Goal: Information Seeking & Learning: Compare options

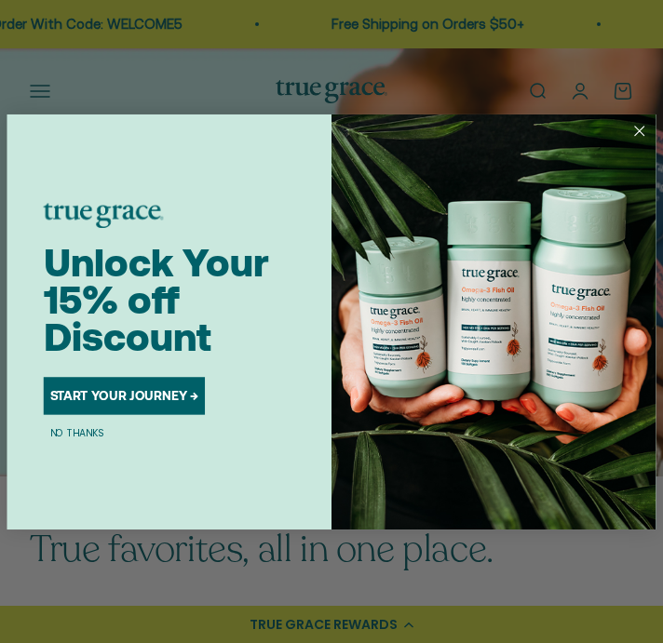
click at [630, 132] on circle "Close dialog" at bounding box center [639, 130] width 21 height 21
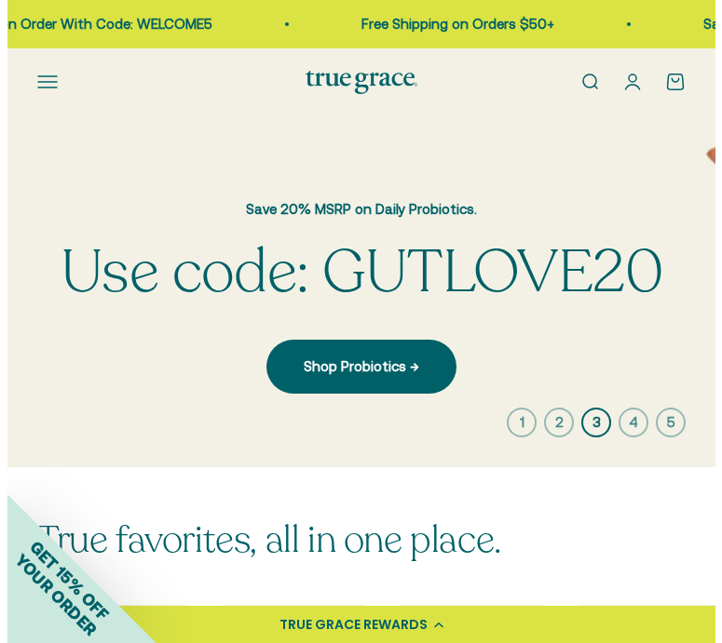
scroll to position [30, 0]
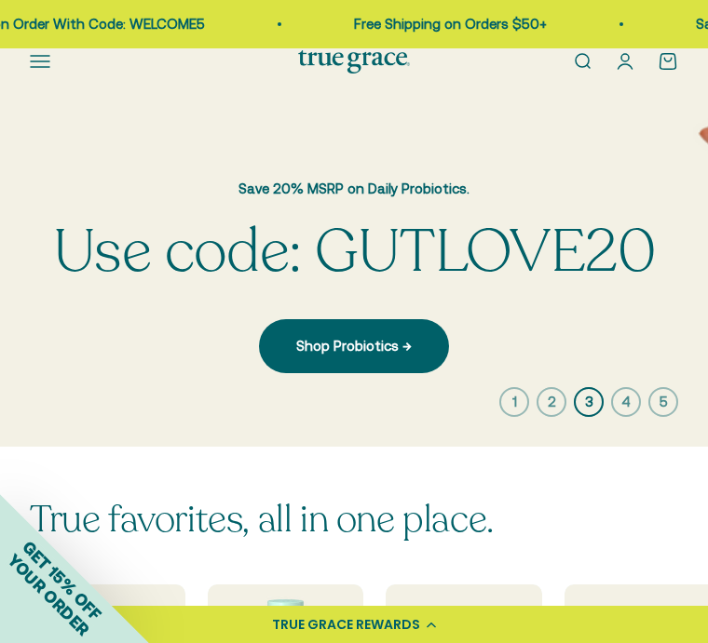
click at [45, 56] on button "Open navigation menu" at bounding box center [40, 61] width 20 height 20
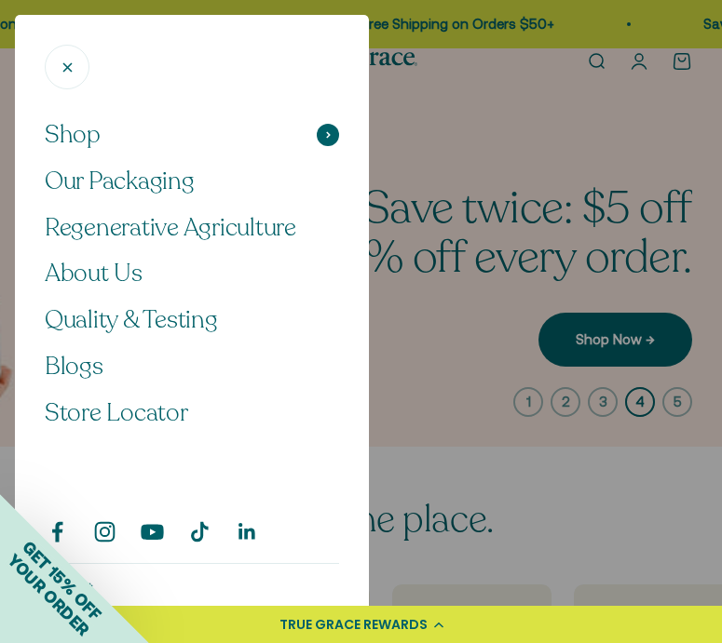
click at [95, 125] on span "Shop" at bounding box center [73, 135] width 56 height 32
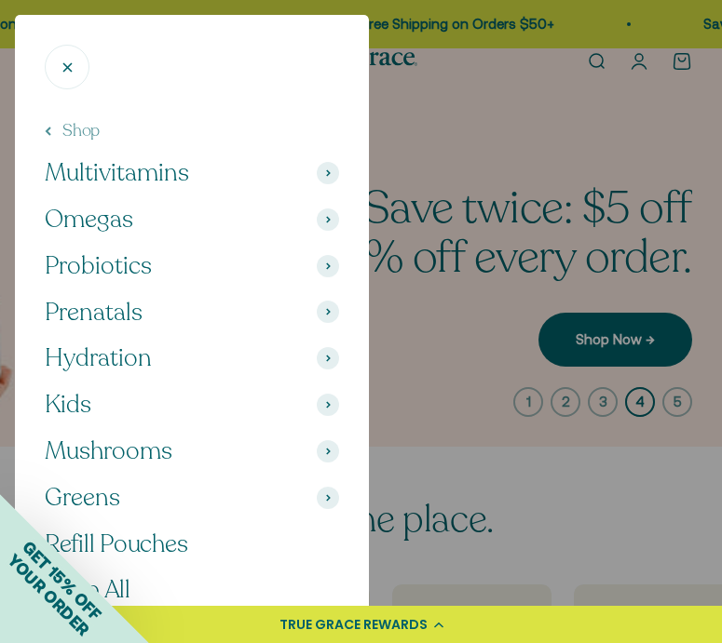
click at [198, 217] on button "Omegas" at bounding box center [192, 220] width 294 height 32
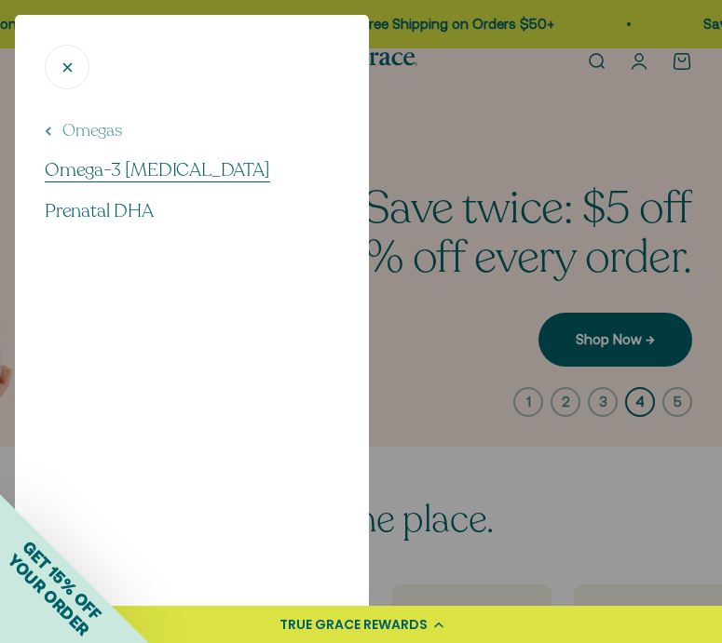
click at [159, 167] on span "Omega-3 [MEDICAL_DATA]" at bounding box center [157, 169] width 225 height 25
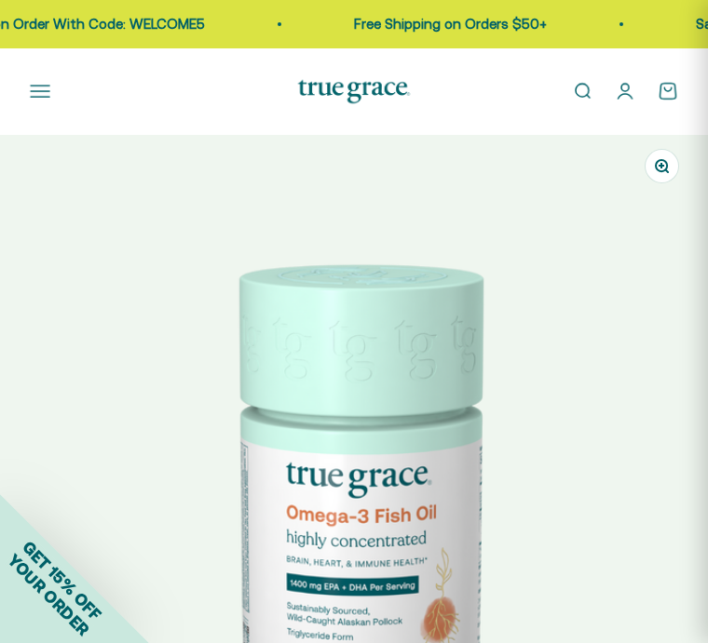
select select "3"
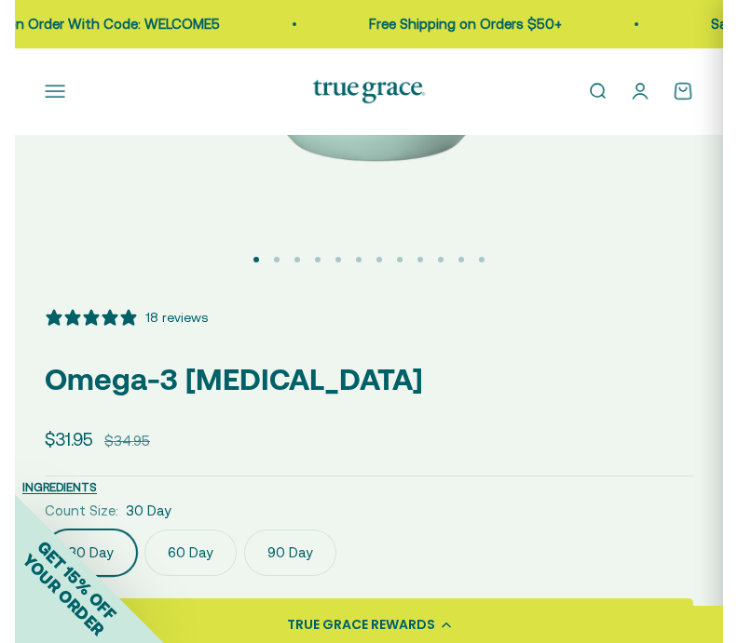
scroll to position [651, 0]
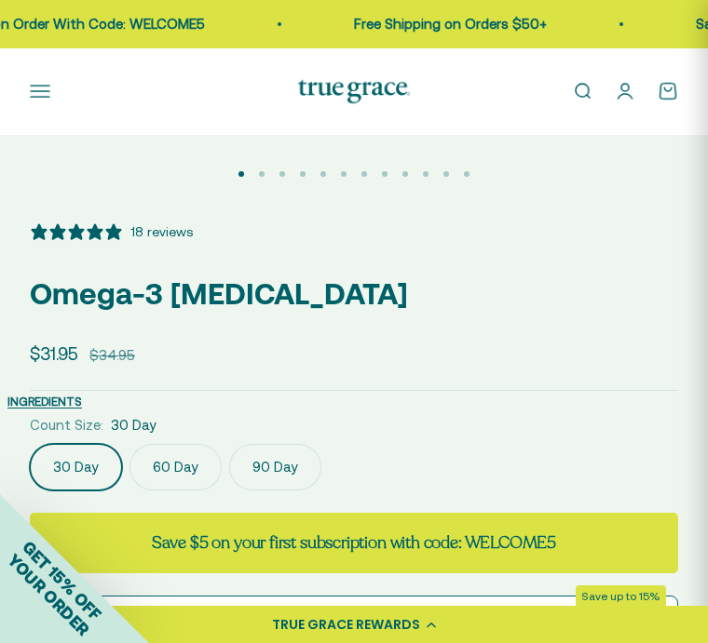
click at [275, 297] on p "Omega-3 [MEDICAL_DATA]" at bounding box center [354, 293] width 648 height 47
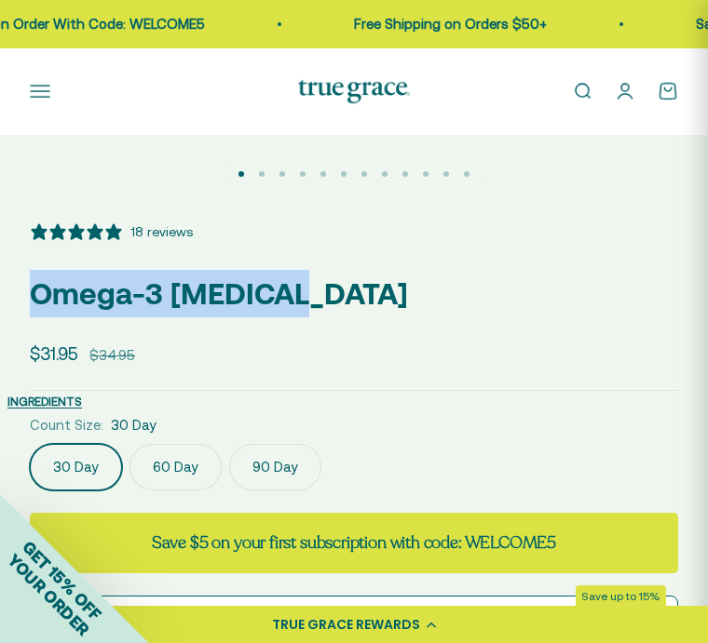
drag, startPoint x: 272, startPoint y: 293, endPoint x: 41, endPoint y: 293, distance: 230.9
click at [41, 293] on p "Omega-3 [MEDICAL_DATA]" at bounding box center [354, 293] width 648 height 47
copy p "Omega-3 [MEDICAL_DATA]"
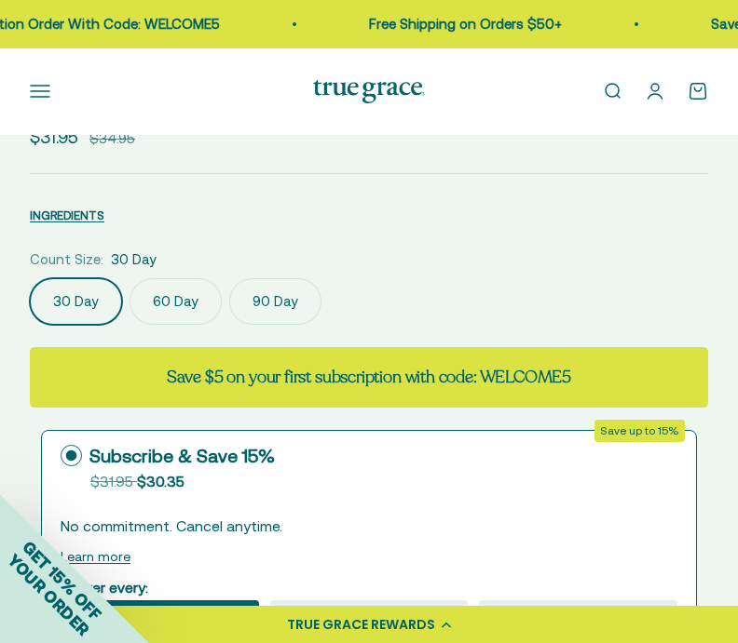
scroll to position [964, 0]
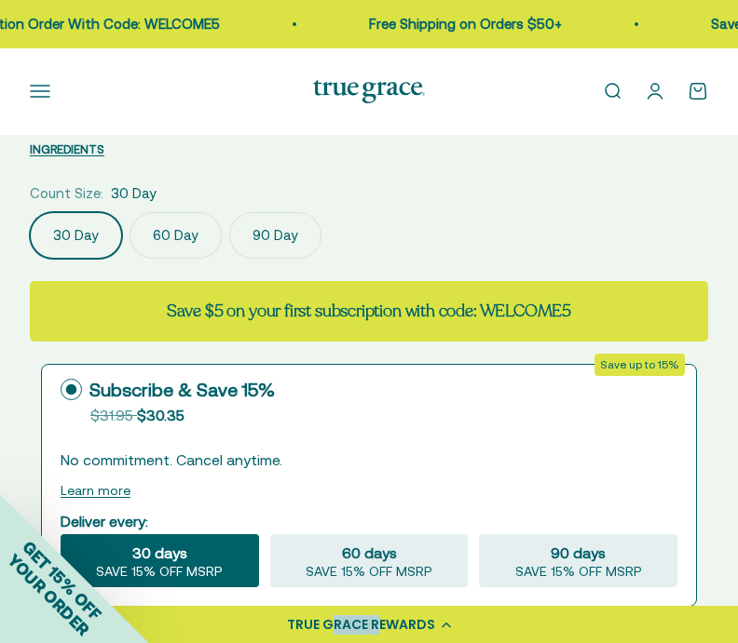
drag, startPoint x: 346, startPoint y: 627, endPoint x: 263, endPoint y: 490, distance: 160.5
click at [304, 625] on div "TRUE GRACE REWARDS" at bounding box center [361, 626] width 148 height 20
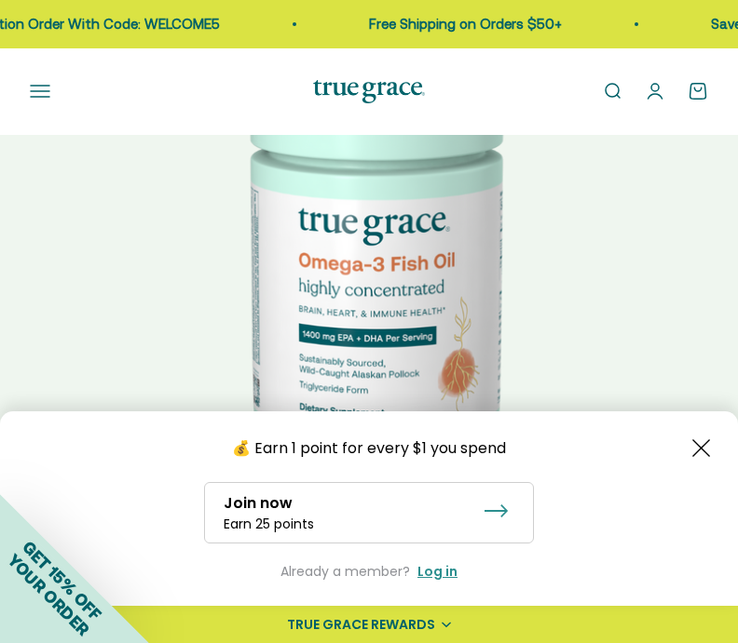
drag, startPoint x: 289, startPoint y: 111, endPoint x: 381, endPoint y: 123, distance: 93.0
click at [381, 123] on div "Open navigation menu Open search Shop Multivitamins Women's Multivitamin Women'…" at bounding box center [369, 91] width 738 height 87
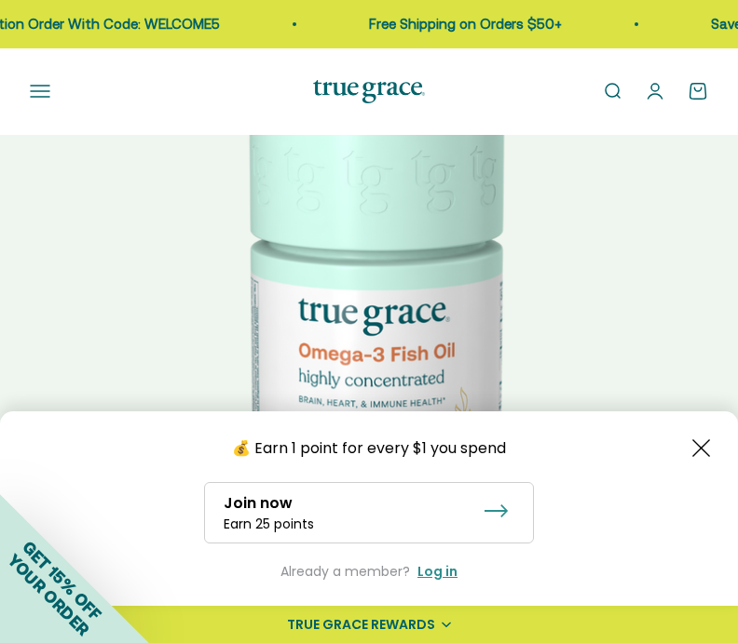
scroll to position [0, 0]
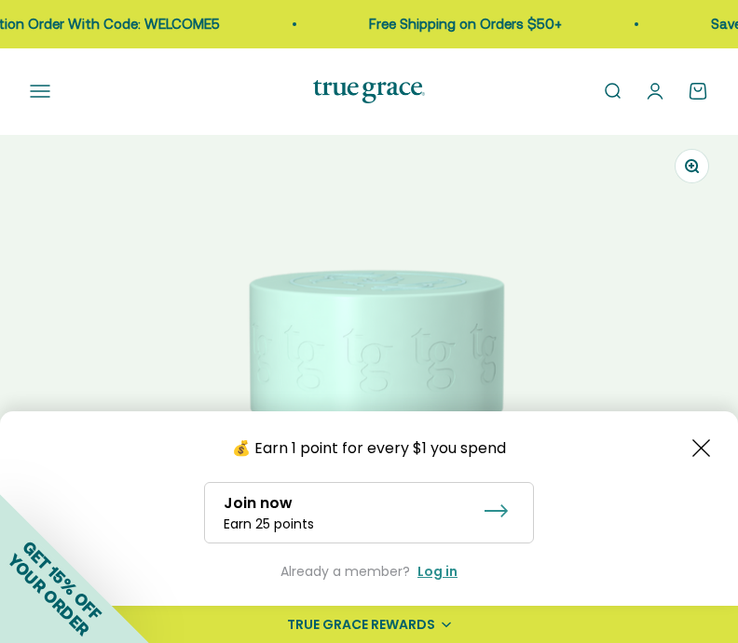
drag, startPoint x: 291, startPoint y: 83, endPoint x: 451, endPoint y: 68, distance: 160.9
click at [447, 65] on div "Open navigation menu Open search Shop Multivitamins Women's Multivitamin Women'…" at bounding box center [369, 91] width 738 height 87
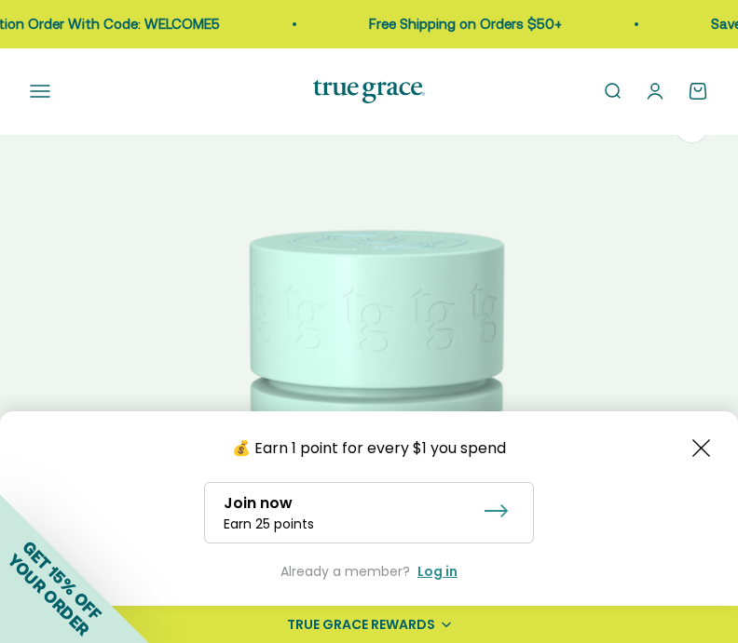
scroll to position [59, 0]
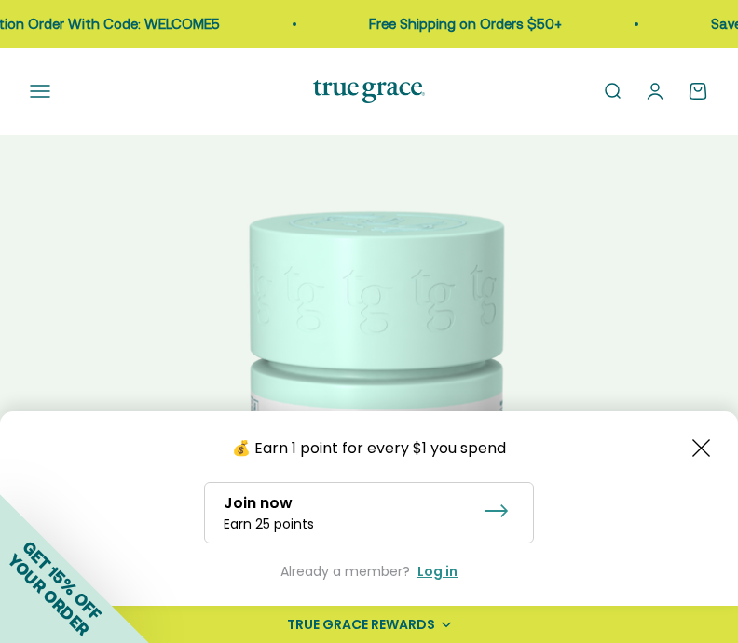
click at [692, 447] on icon "Close button" at bounding box center [701, 449] width 18 height 18
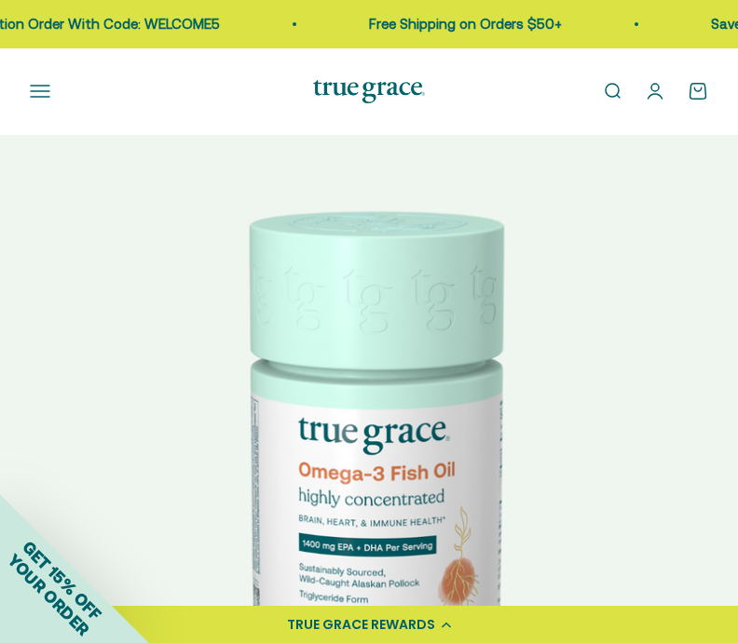
click at [695, 452] on img at bounding box center [369, 445] width 738 height 738
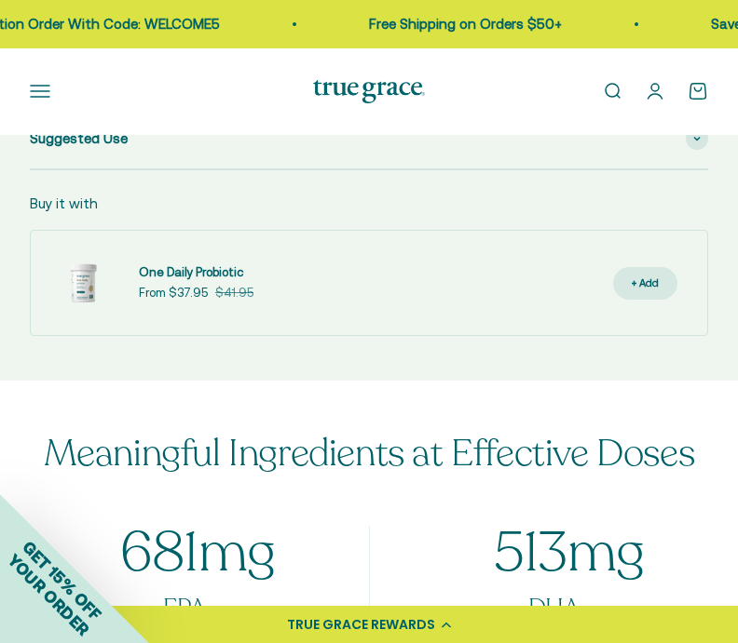
scroll to position [1534, 0]
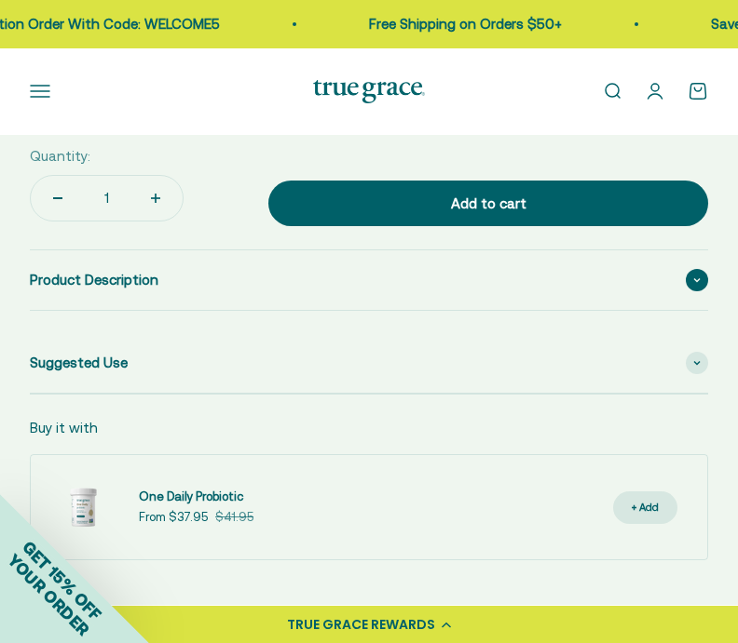
click at [458, 284] on div "Product Description" at bounding box center [369, 280] width 678 height 60
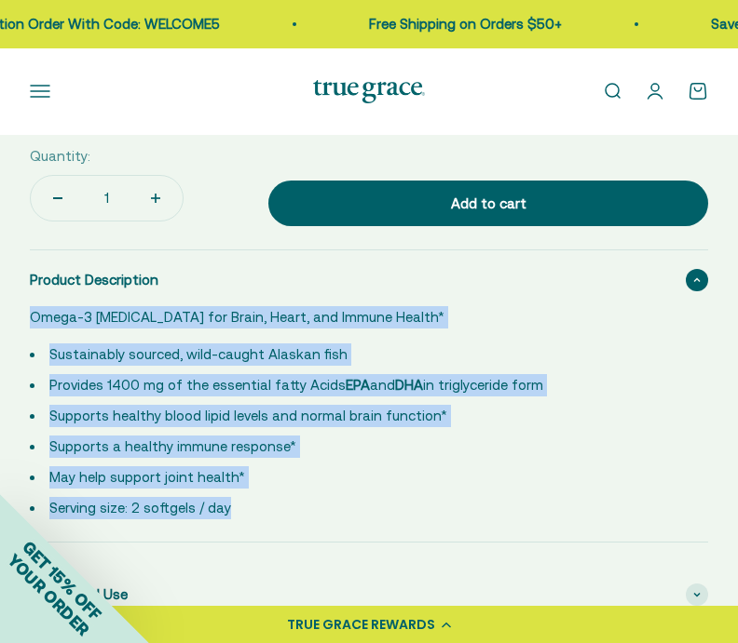
drag, startPoint x: 288, startPoint y: 528, endPoint x: 41, endPoint y: 295, distance: 339.3
click at [41, 295] on details "Product Description Omega-3 Fish Oil for Brain, Heart, and Immune Health* Susta…" at bounding box center [369, 396] width 678 height 293
copy div "Omega-3 Fish Oil for Brain, Heart, and Immune Health* Sustainably sourced, wild…"
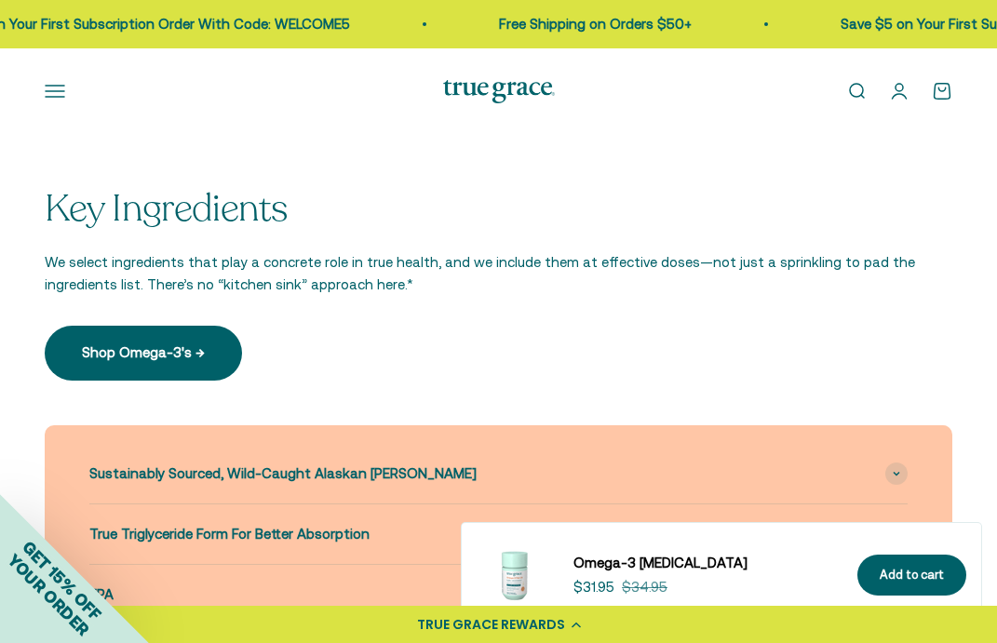
scroll to position [1902, 0]
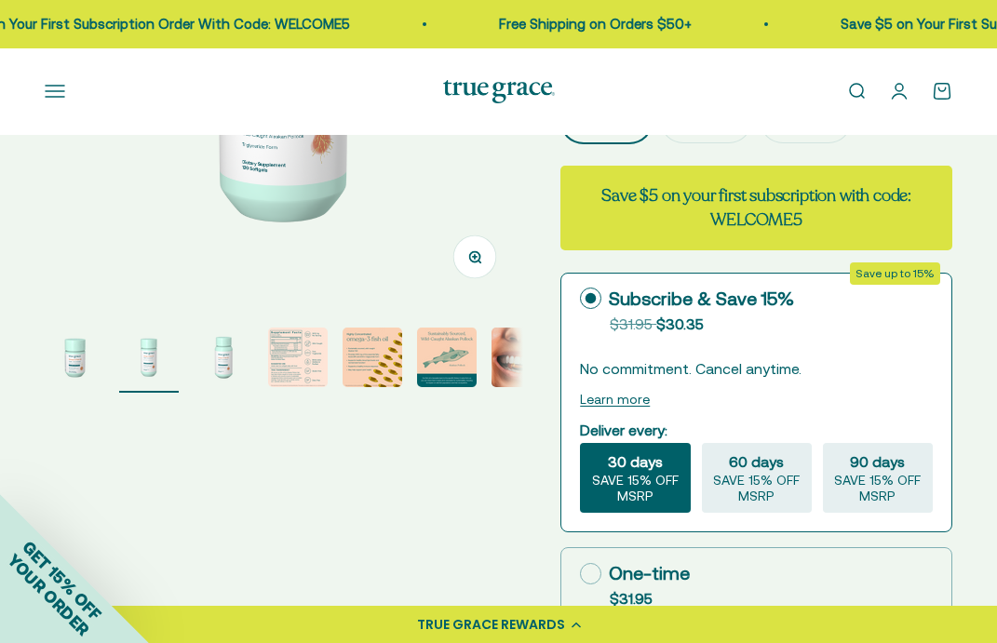
click at [289, 372] on img "Go to item 4" at bounding box center [298, 358] width 60 height 60
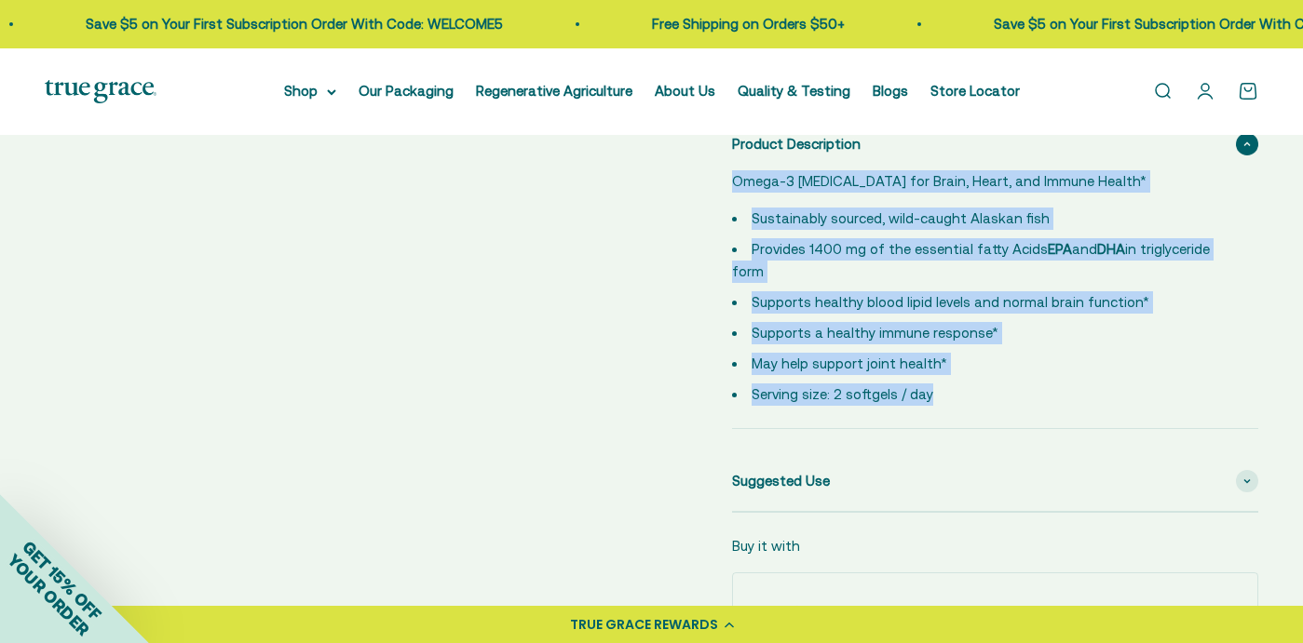
scroll to position [0, 1996]
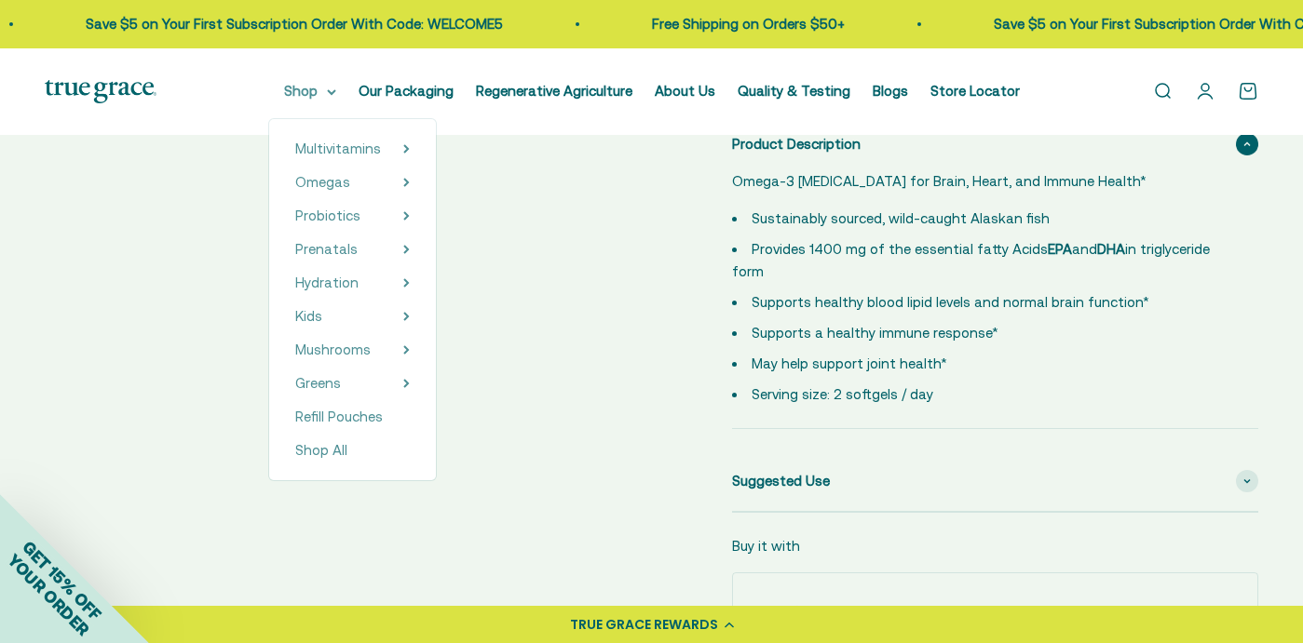
click at [285, 90] on summary "Shop" at bounding box center [310, 91] width 52 height 22
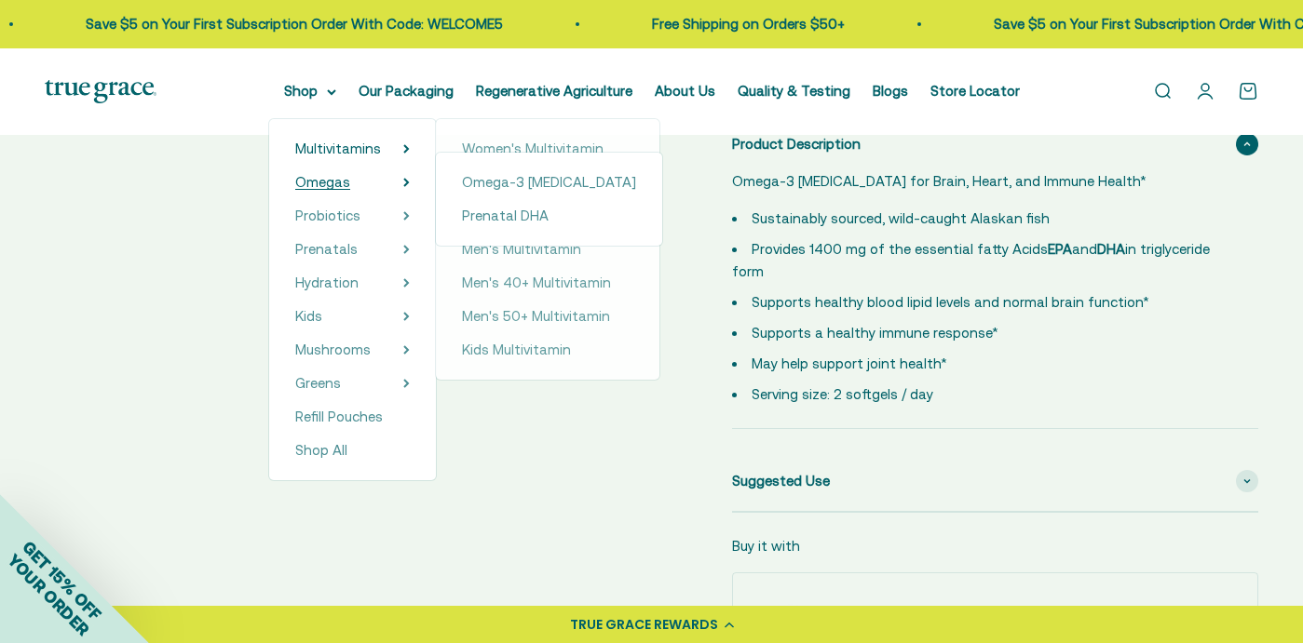
click at [295, 183] on span "Omegas" at bounding box center [322, 182] width 55 height 16
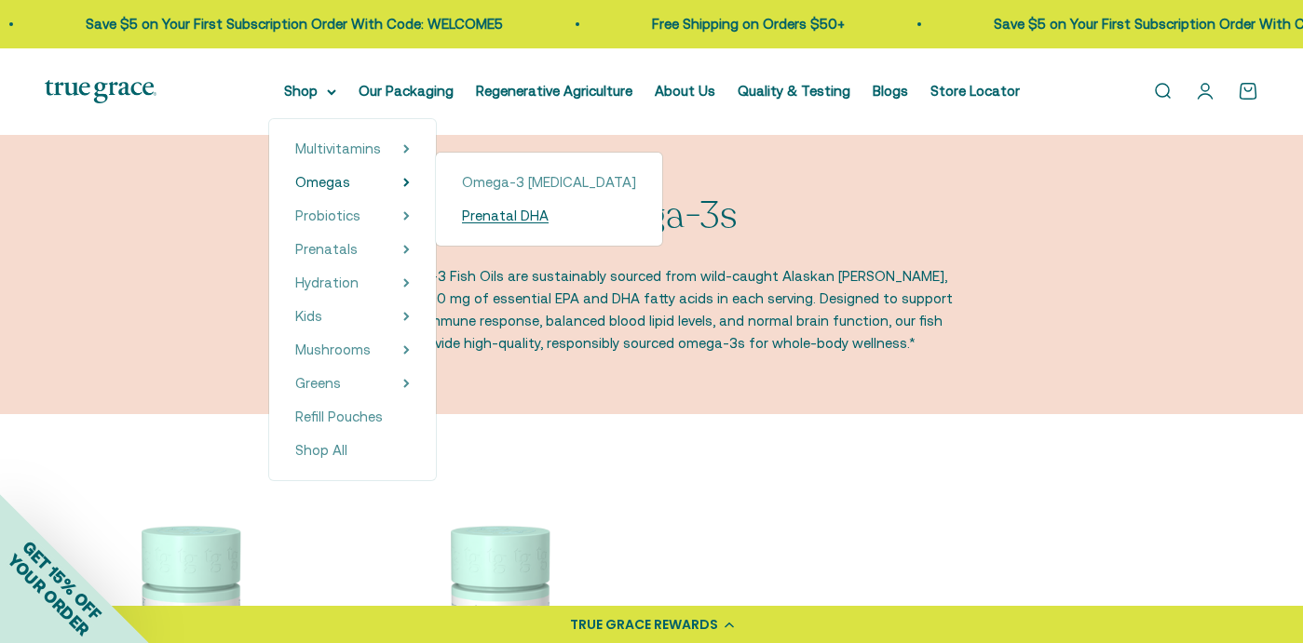
click at [462, 222] on span "Prenatal DHA" at bounding box center [505, 216] width 87 height 16
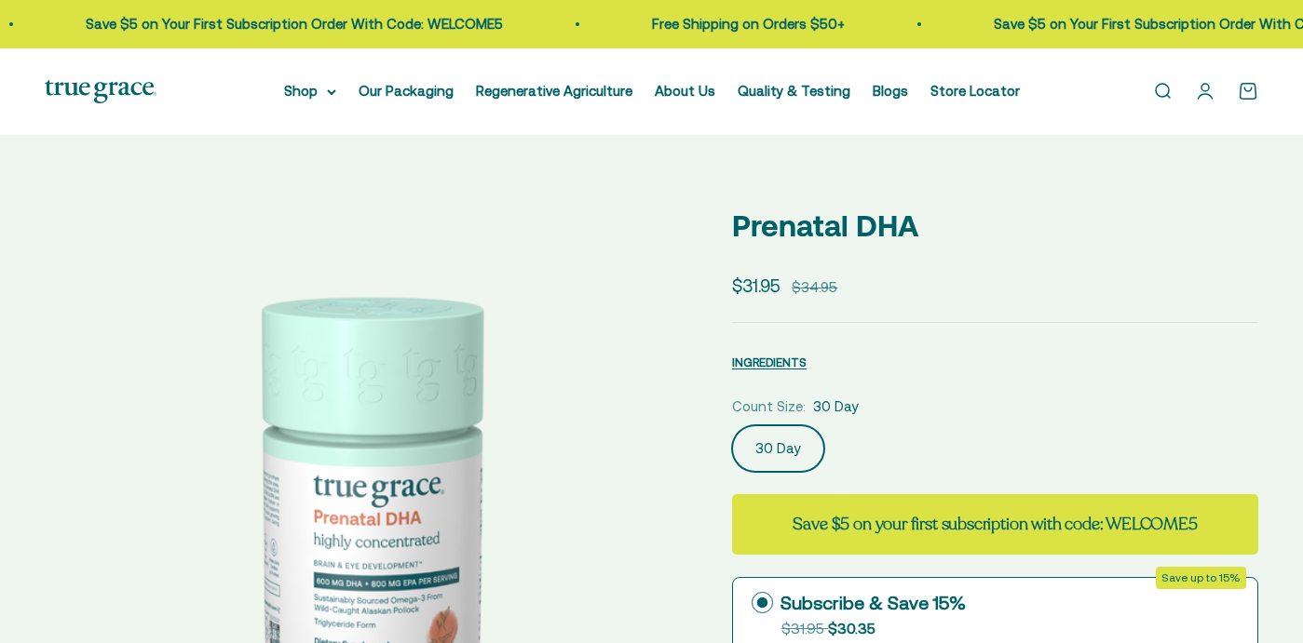
select select "3"
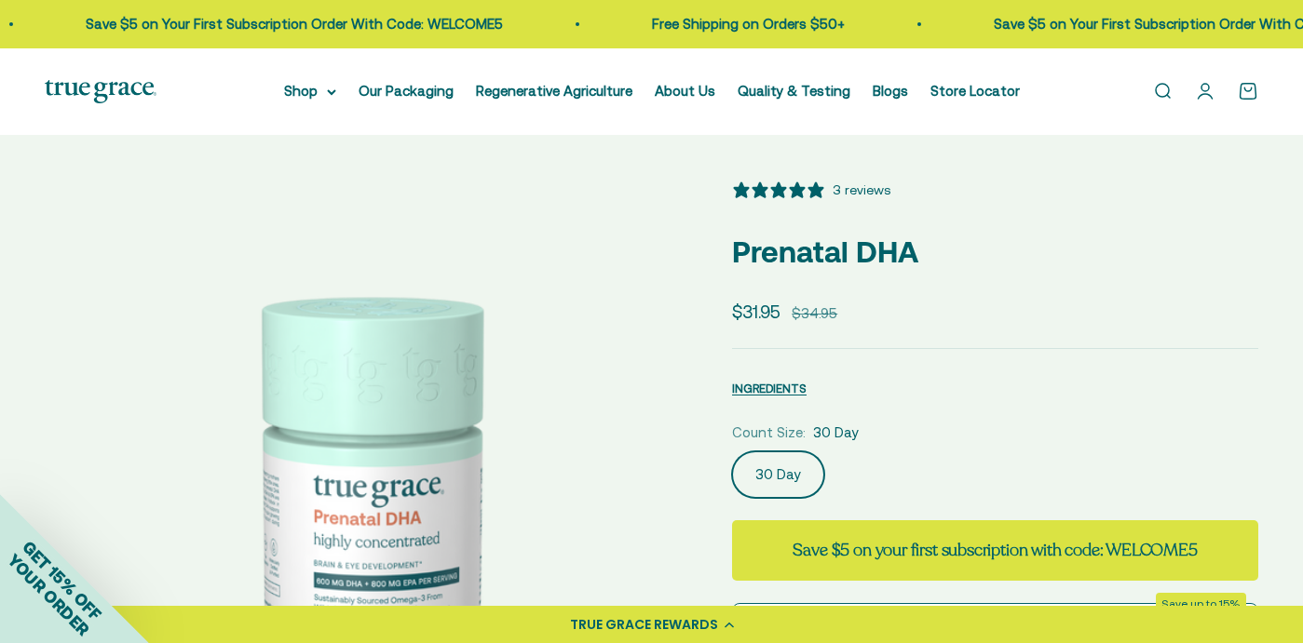
click at [830, 251] on p "Prenatal DHA" at bounding box center [995, 251] width 526 height 47
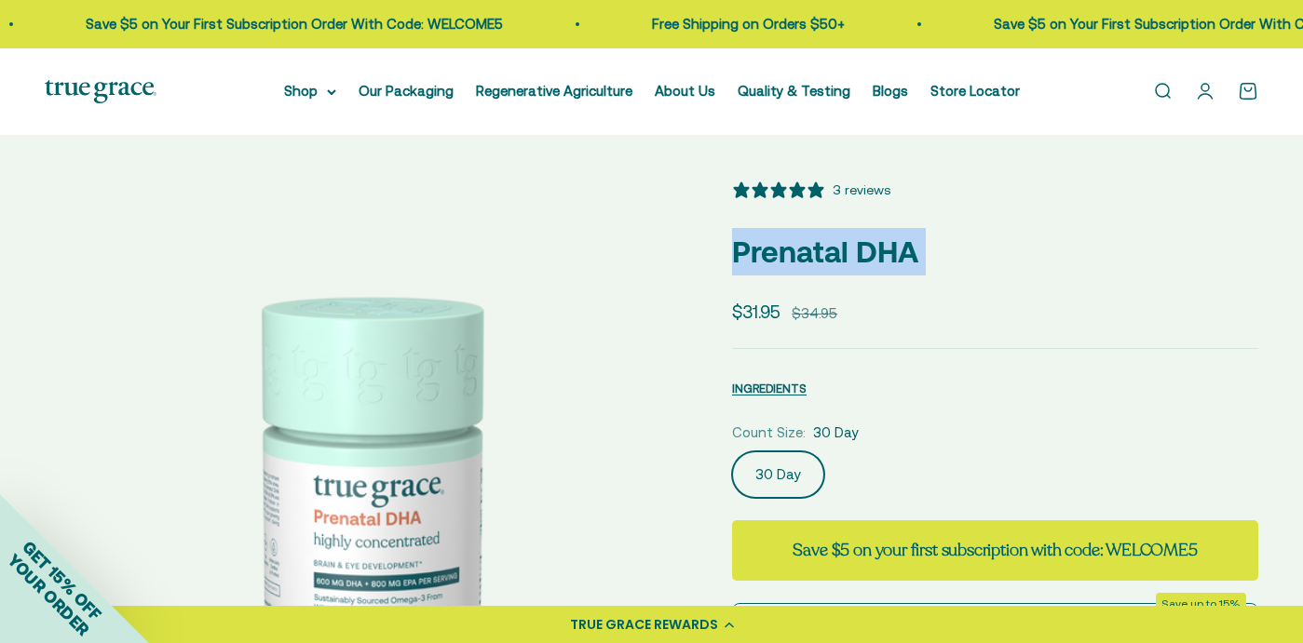
click at [830, 251] on p "Prenatal DHA" at bounding box center [995, 251] width 526 height 47
copy safe-sticky "Prenatal DHA"
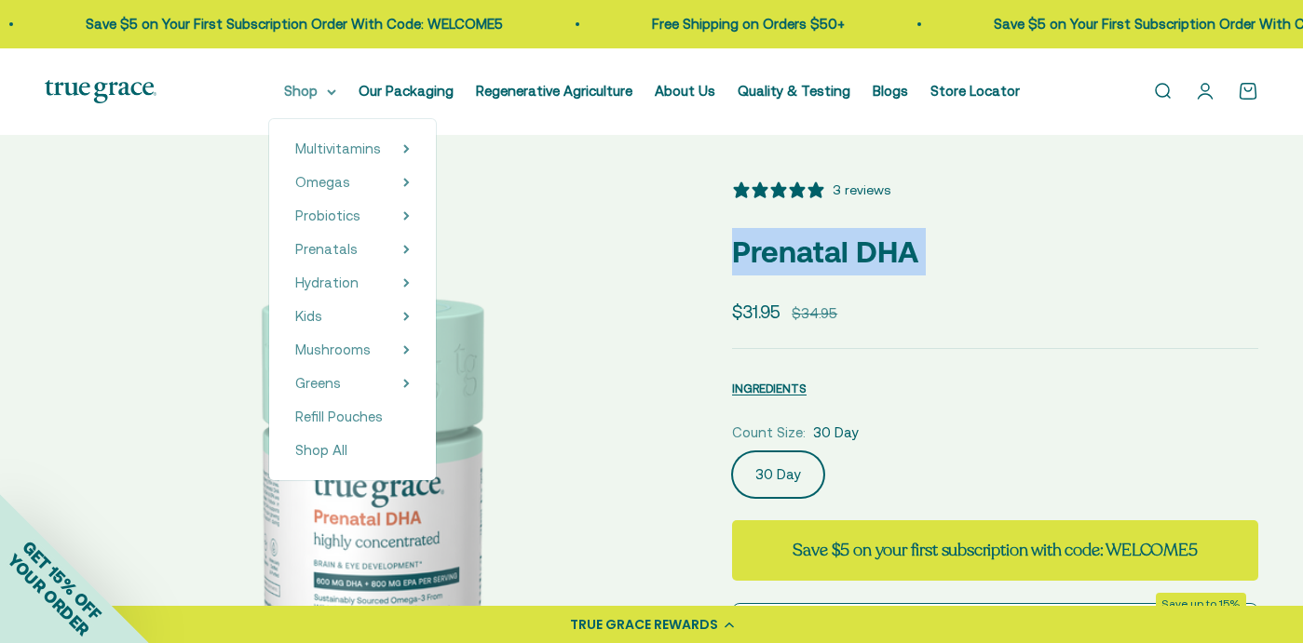
click at [284, 95] on summary "Shop" at bounding box center [310, 91] width 52 height 22
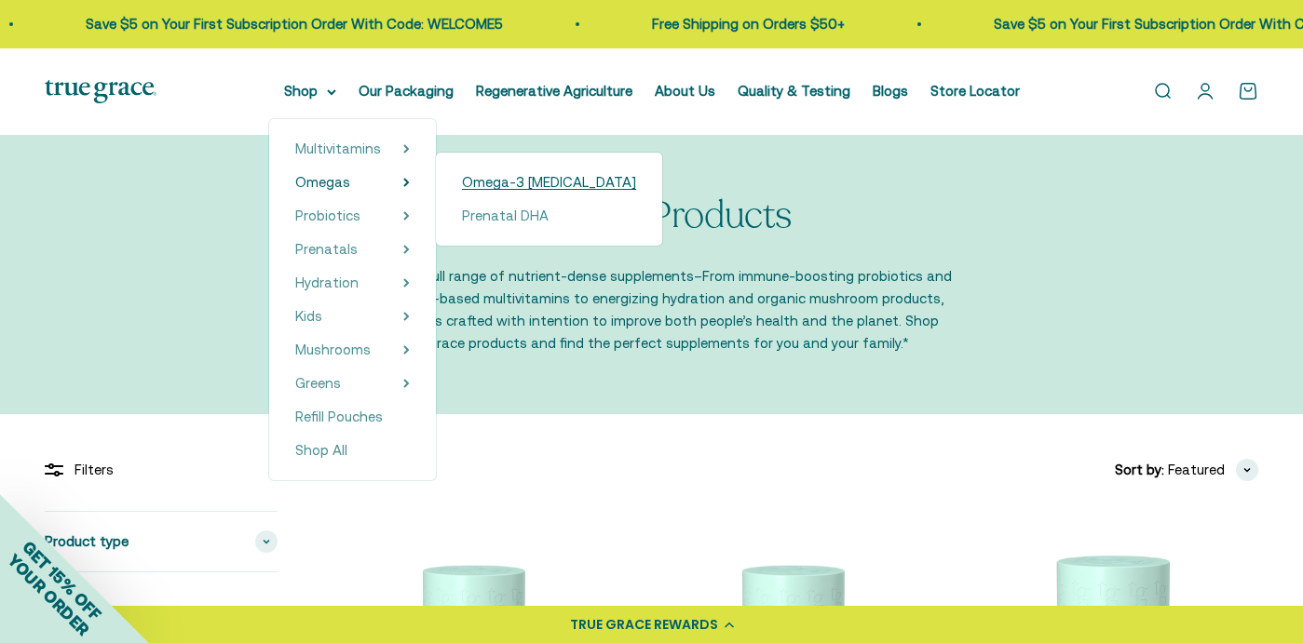
click at [462, 186] on span "Omega-3 [MEDICAL_DATA]" at bounding box center [549, 182] width 174 height 16
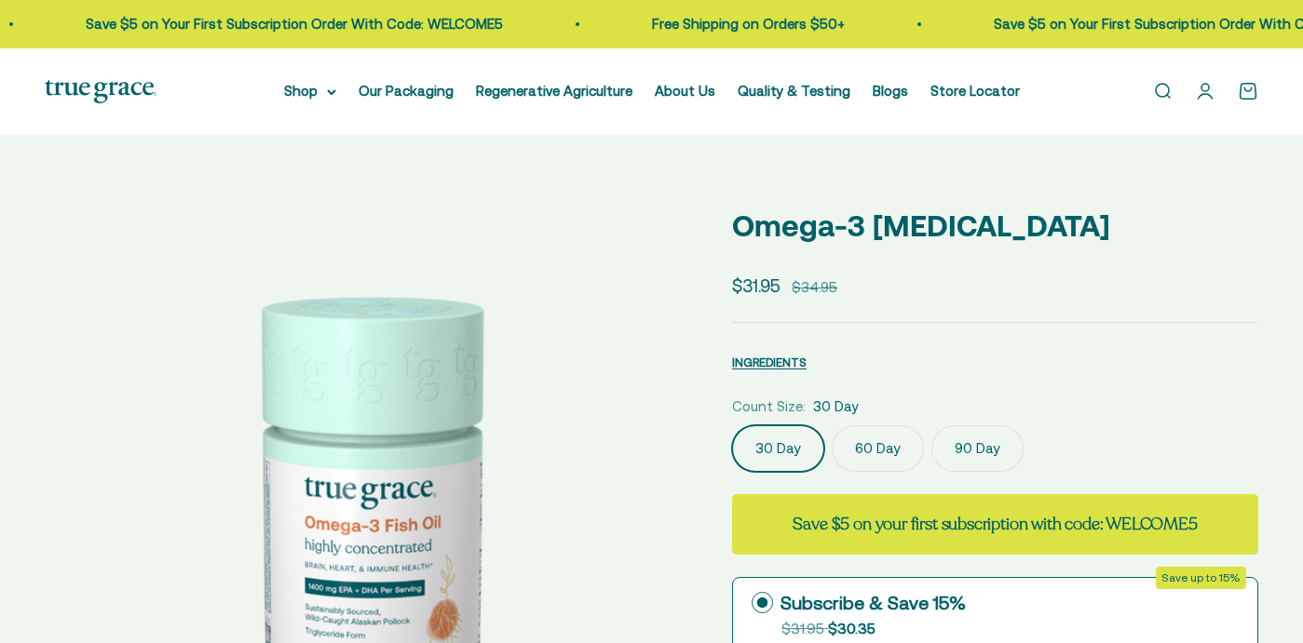
select select "3"
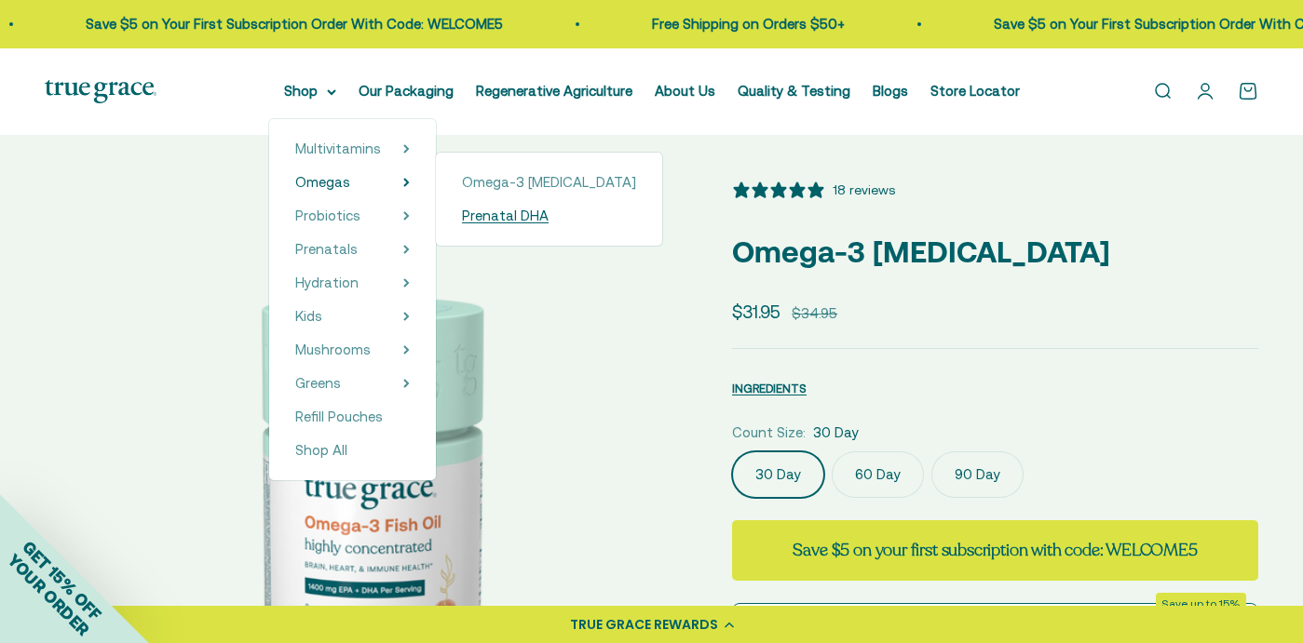
click at [462, 220] on span "Prenatal DHA" at bounding box center [505, 216] width 87 height 16
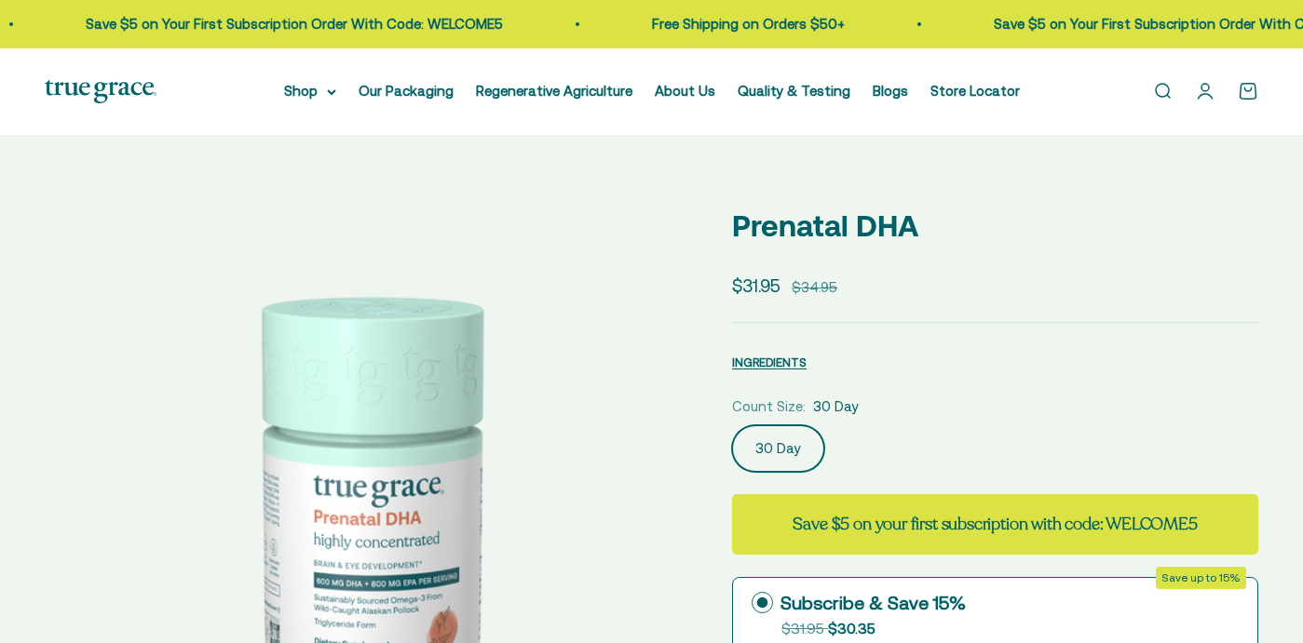
select select "3"
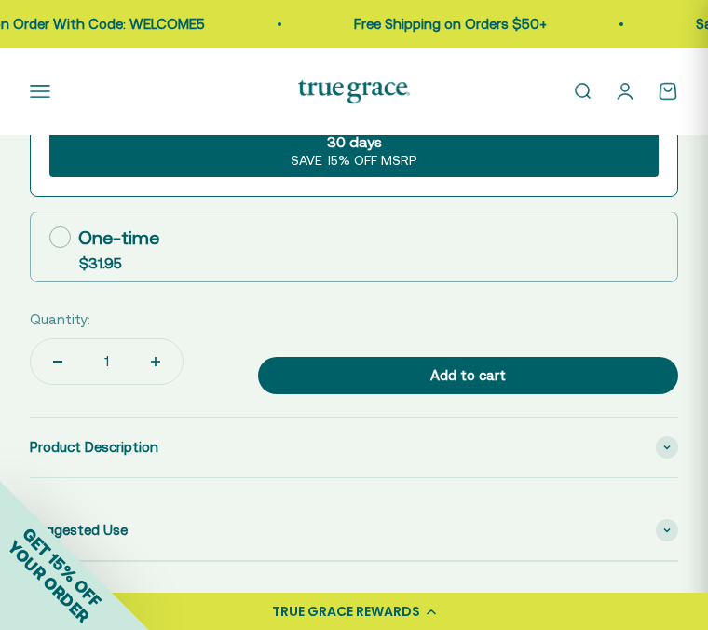
scroll to position [1439, 0]
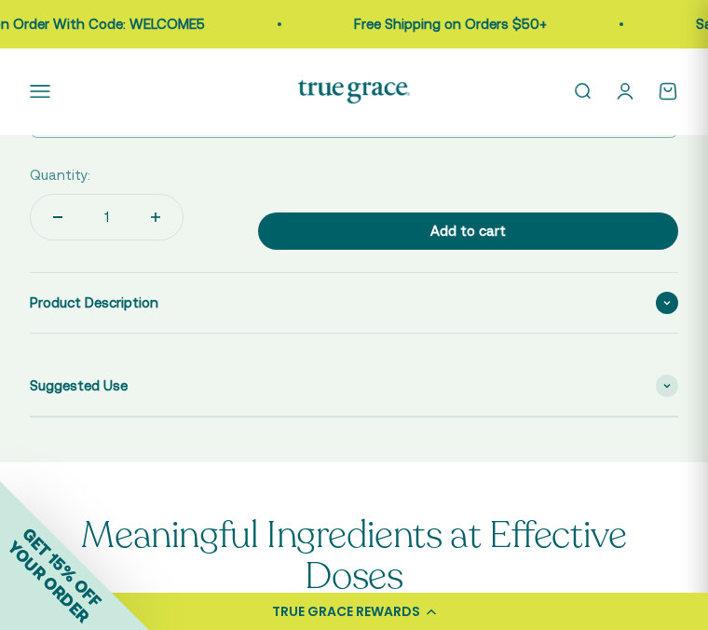
click at [665, 314] on span at bounding box center [667, 302] width 22 height 22
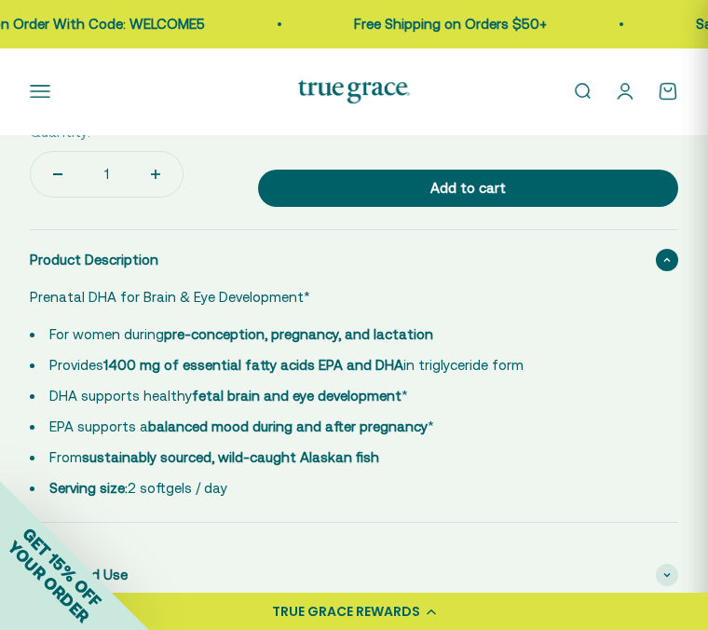
scroll to position [1483, 0]
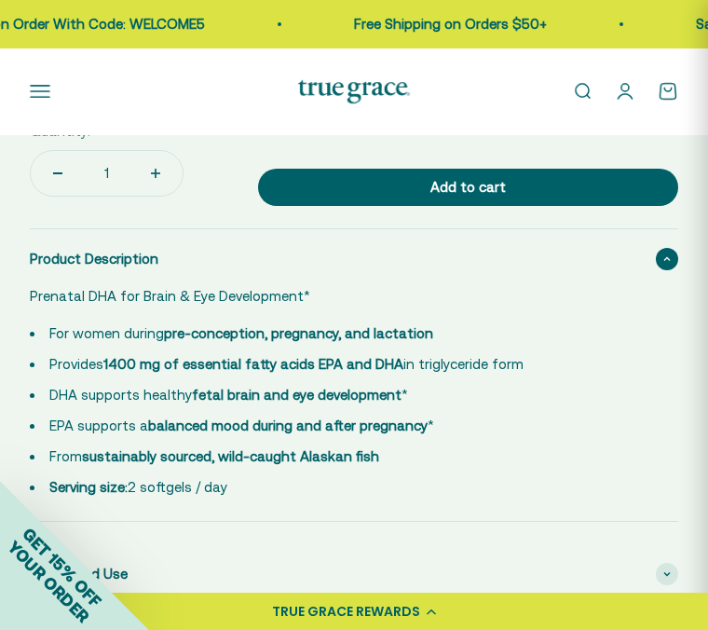
click at [361, 467] on li "From sustainably sourced, wild-caught Alaskan fish" at bounding box center [343, 456] width 626 height 22
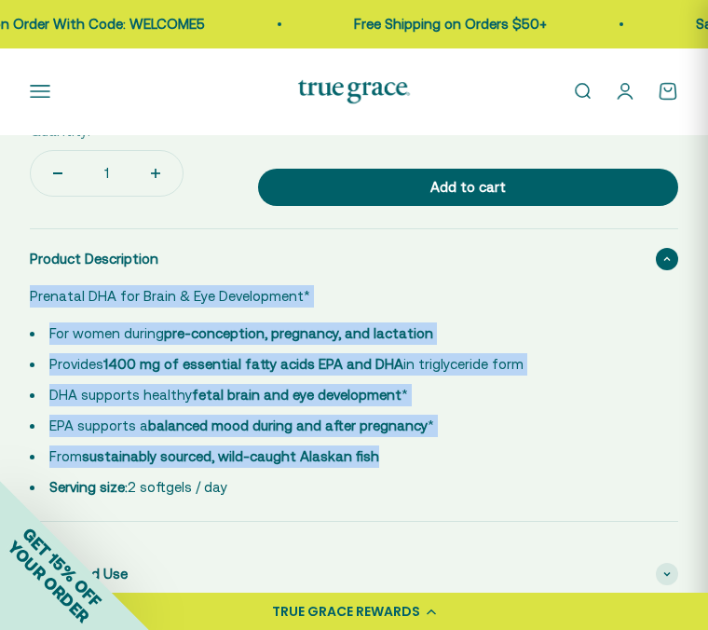
drag, startPoint x: 370, startPoint y: 495, endPoint x: 93, endPoint y: 341, distance: 316.8
click at [41, 320] on details "Product Description Prenatal DHA for Brain & Eye Development* For women during …" at bounding box center [354, 374] width 648 height 293
copy div "Prenatal DHA for Brain & Eye Development* For women during pre-conception, preg…"
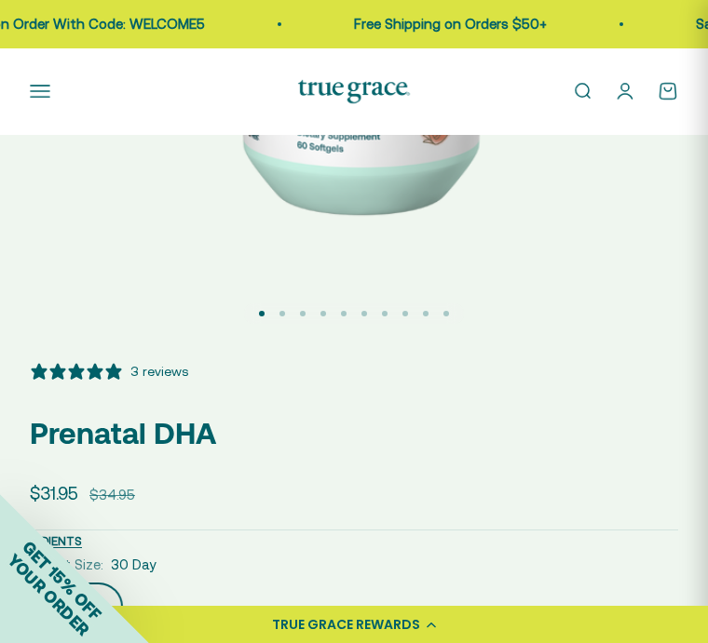
scroll to position [485, 0]
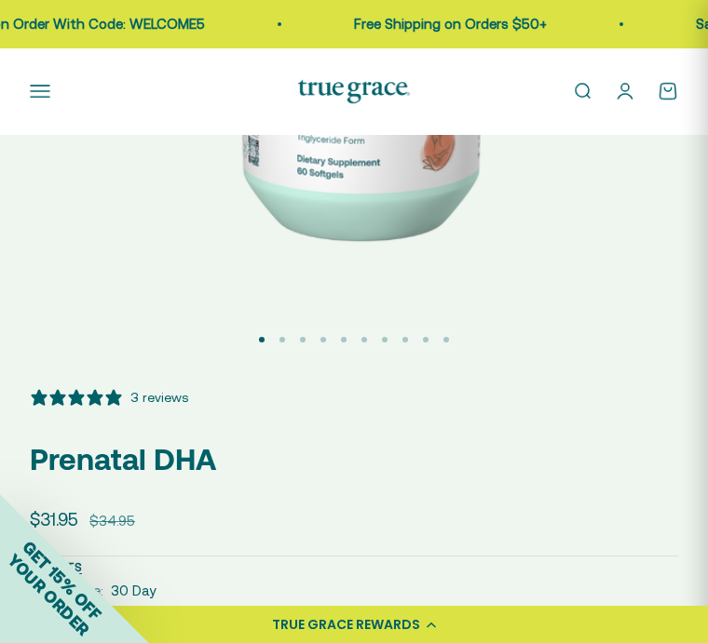
click at [284, 341] on button "Go to item 2" at bounding box center [282, 340] width 6 height 6
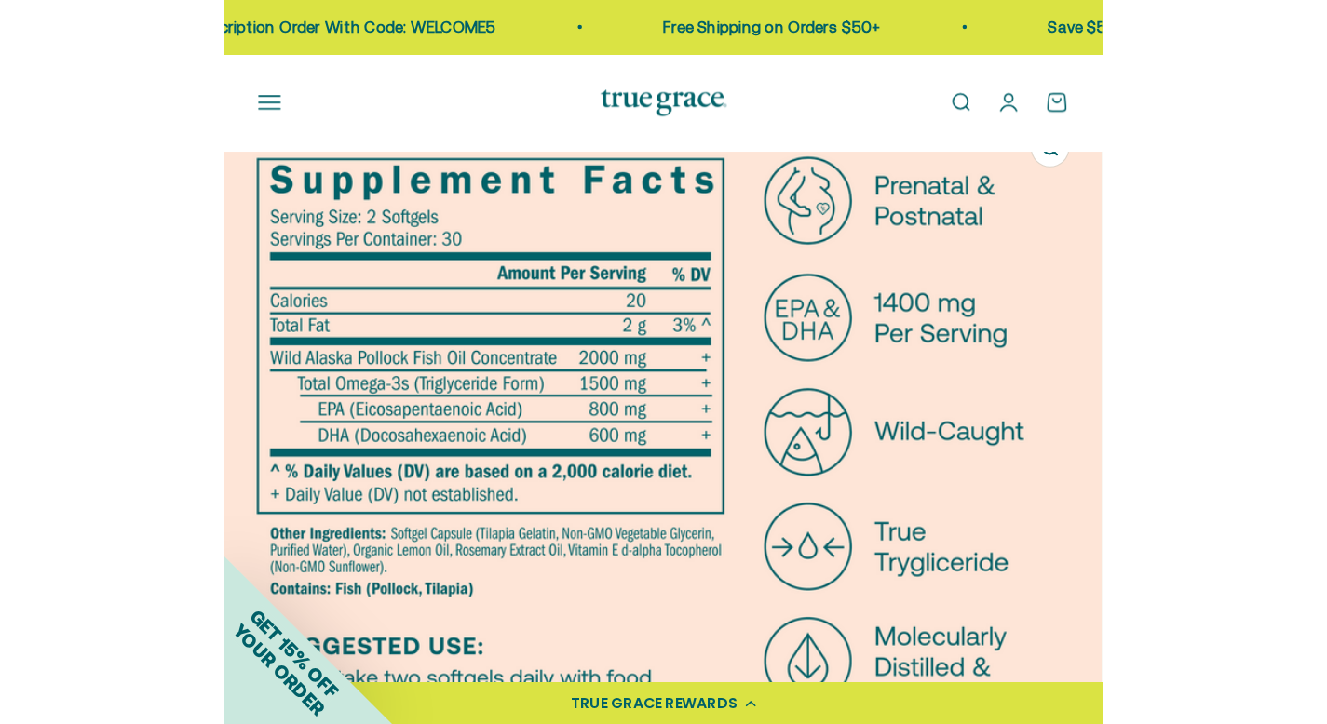
scroll to position [0, 678]
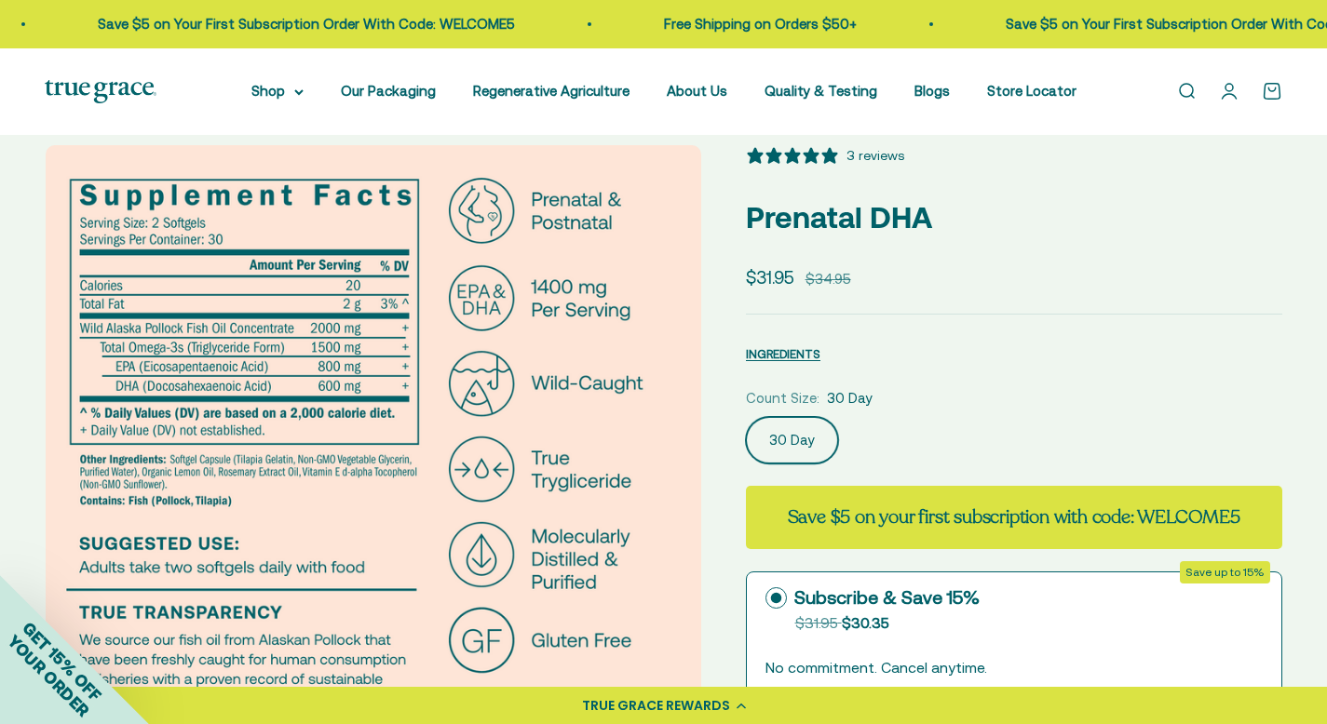
click at [96, 82] on img at bounding box center [101, 91] width 112 height 23
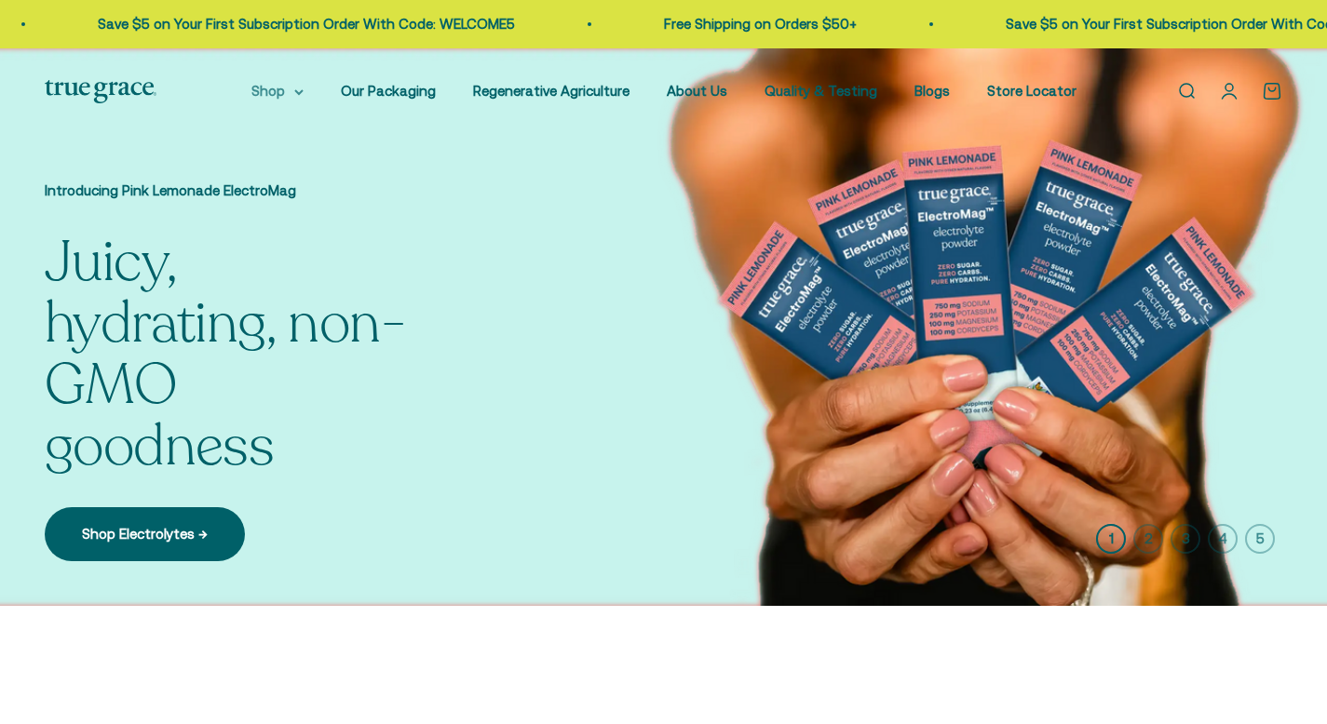
click at [285, 102] on summary "Shop" at bounding box center [277, 91] width 52 height 22
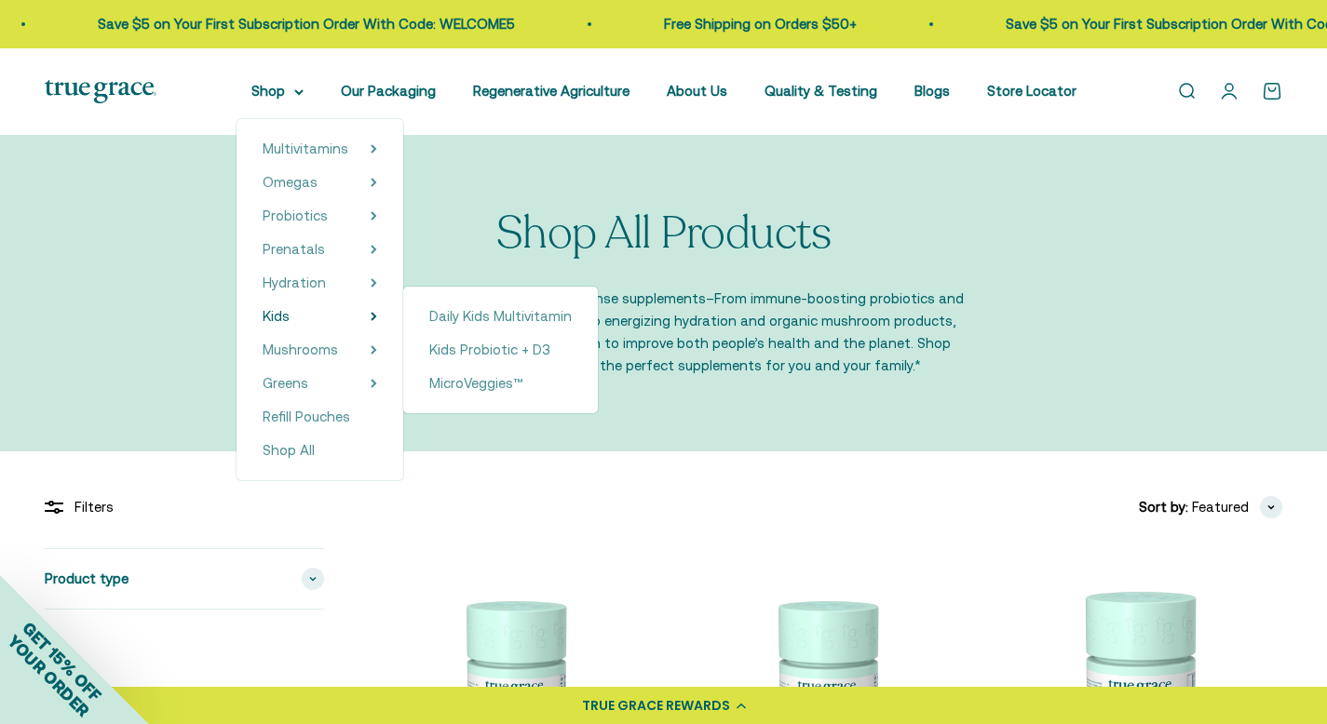
click at [483, 335] on div "Daily Kids Multivitamin Kids Probiotic + D3 MicroVeggies™" at bounding box center [500, 350] width 195 height 127
click at [481, 354] on span "Kids Probiotic + D3" at bounding box center [489, 350] width 121 height 16
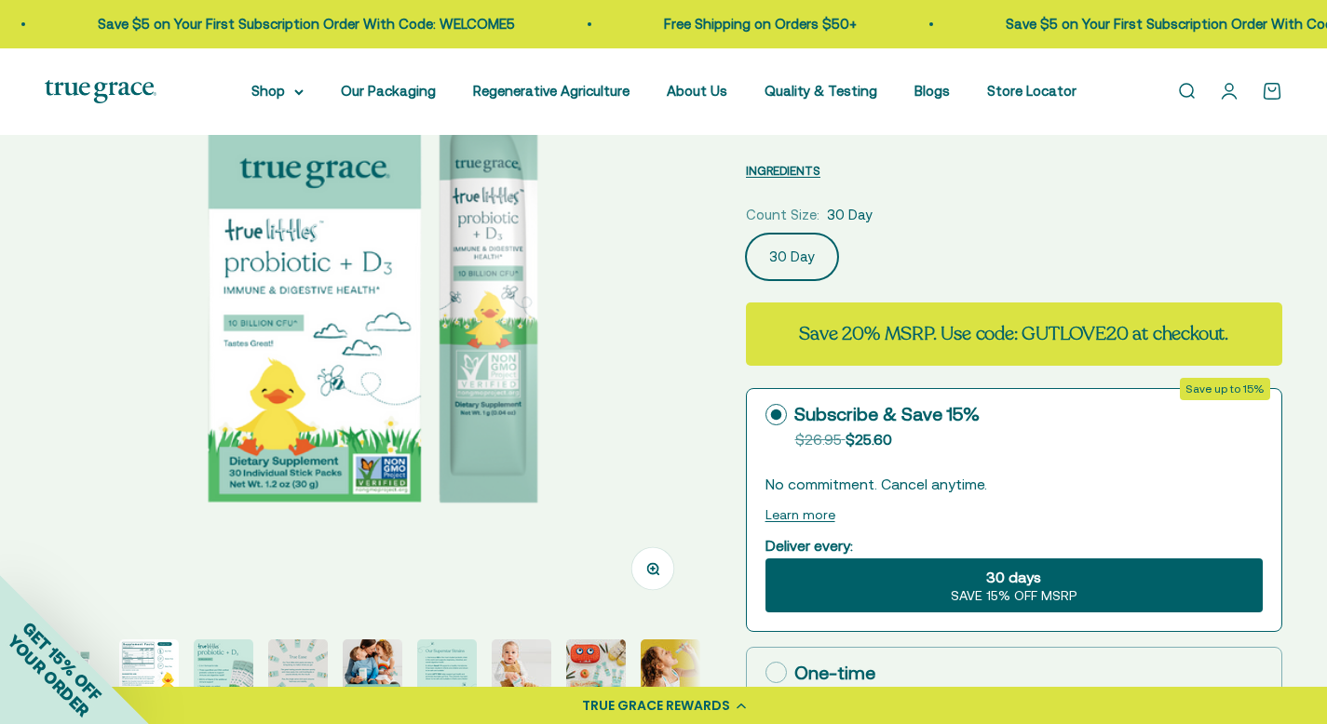
select select "3"
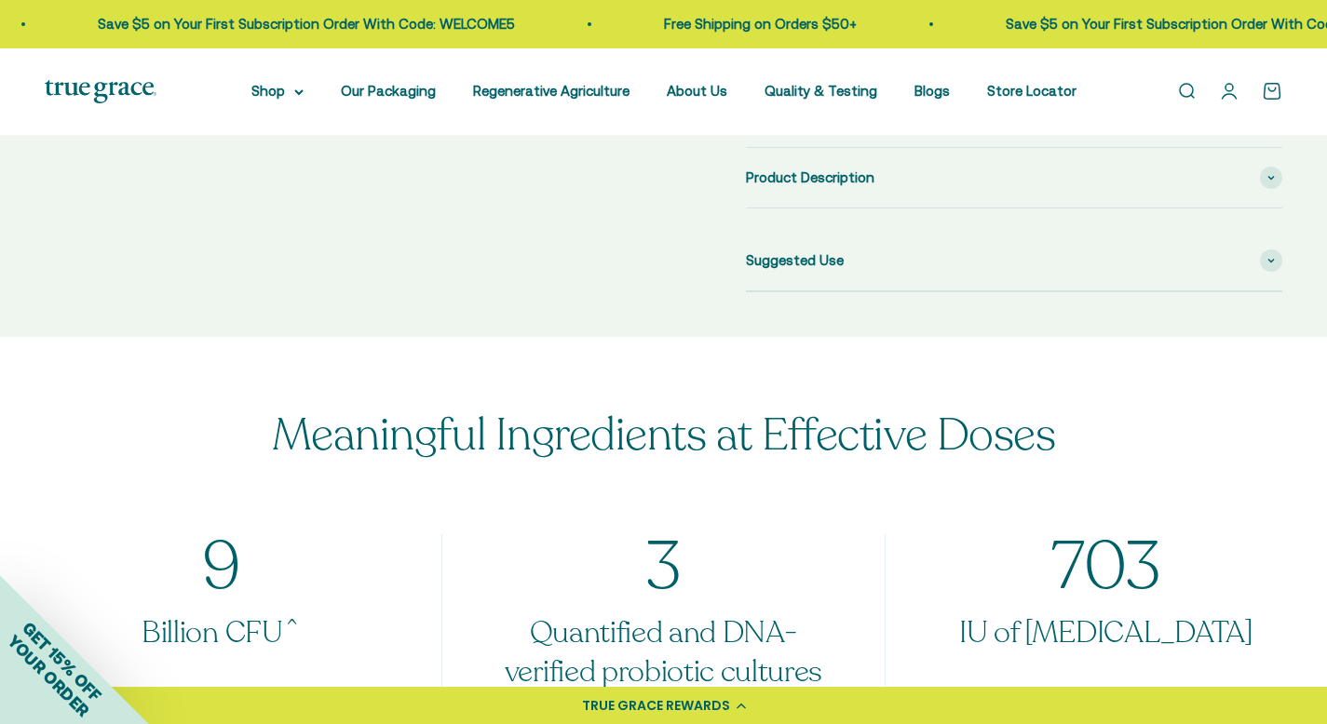
scroll to position [679, 0]
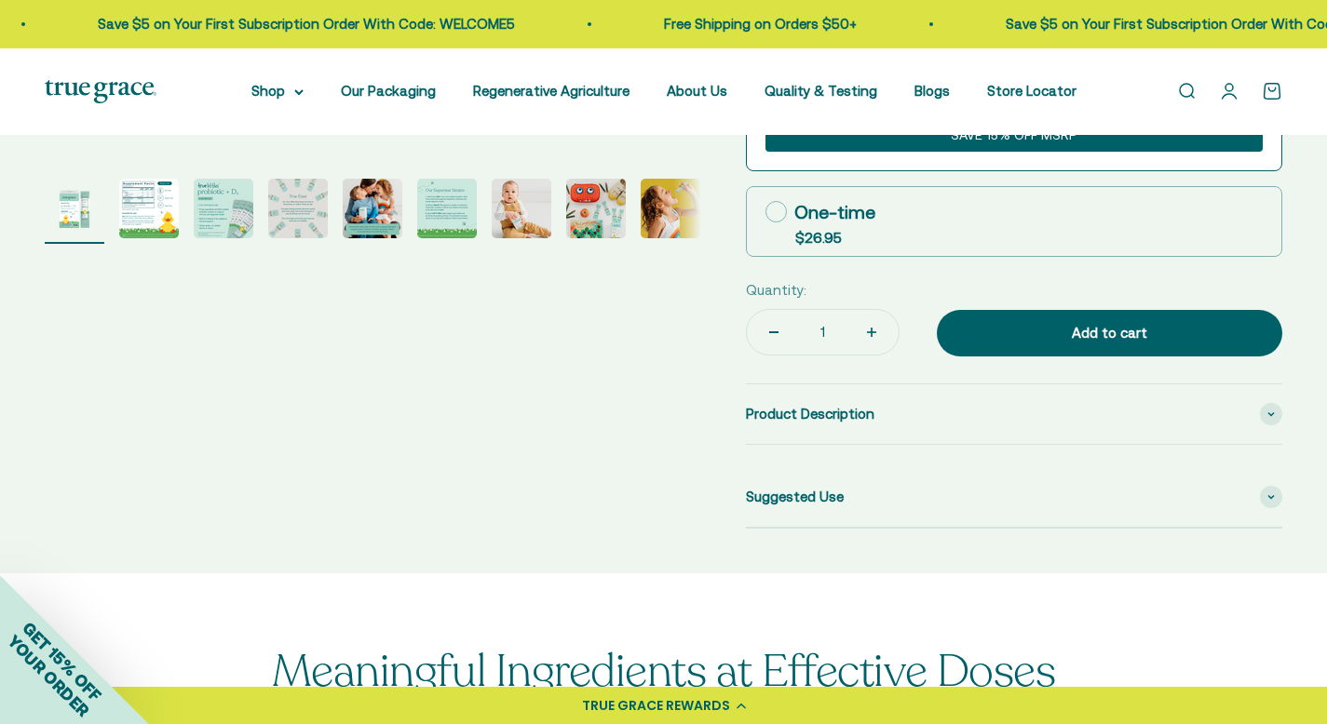
click at [156, 213] on img "Go to item 2" at bounding box center [149, 209] width 60 height 60
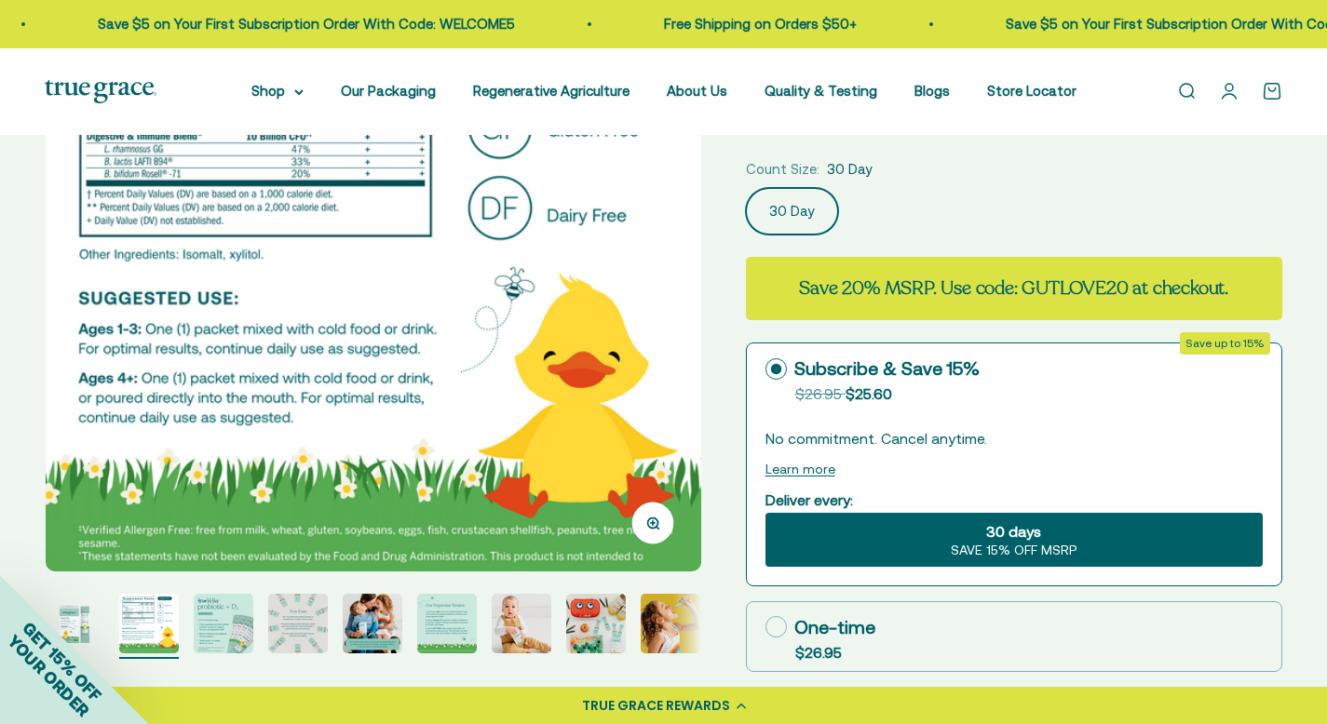
scroll to position [100, 0]
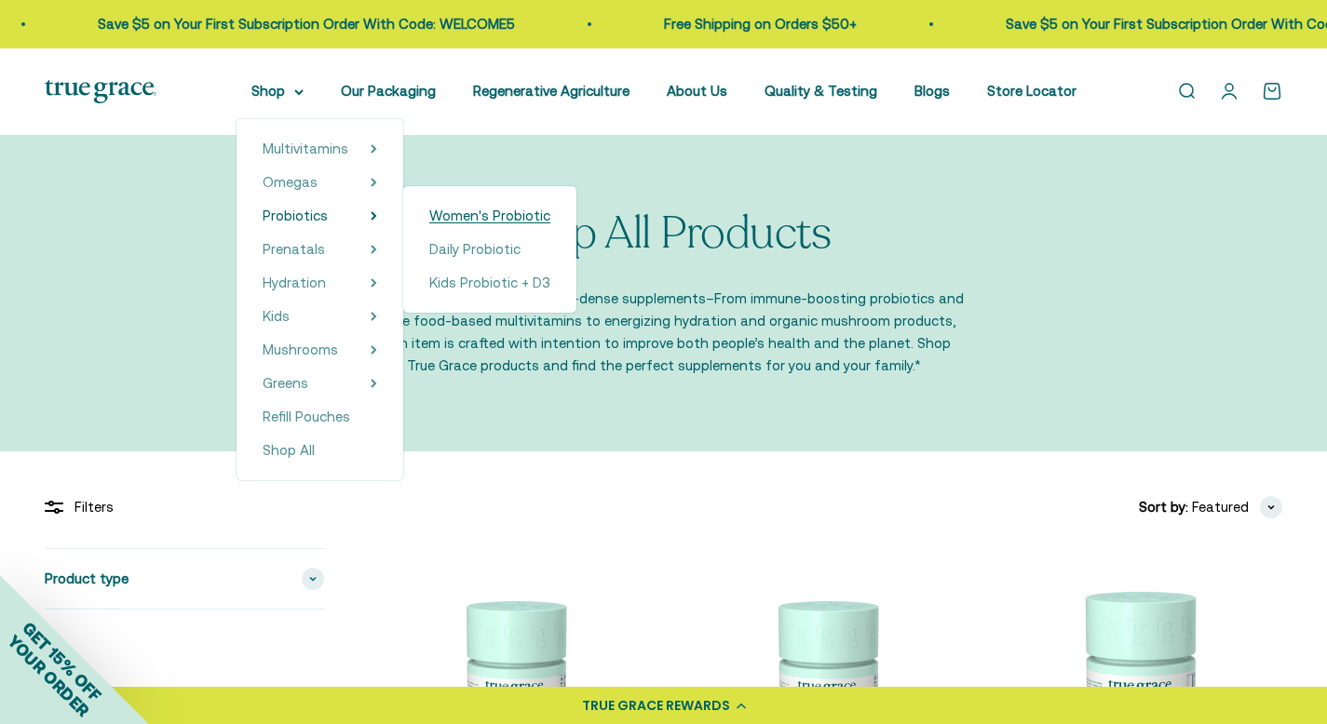
click at [468, 221] on span "Women's Probiotic" at bounding box center [489, 216] width 121 height 16
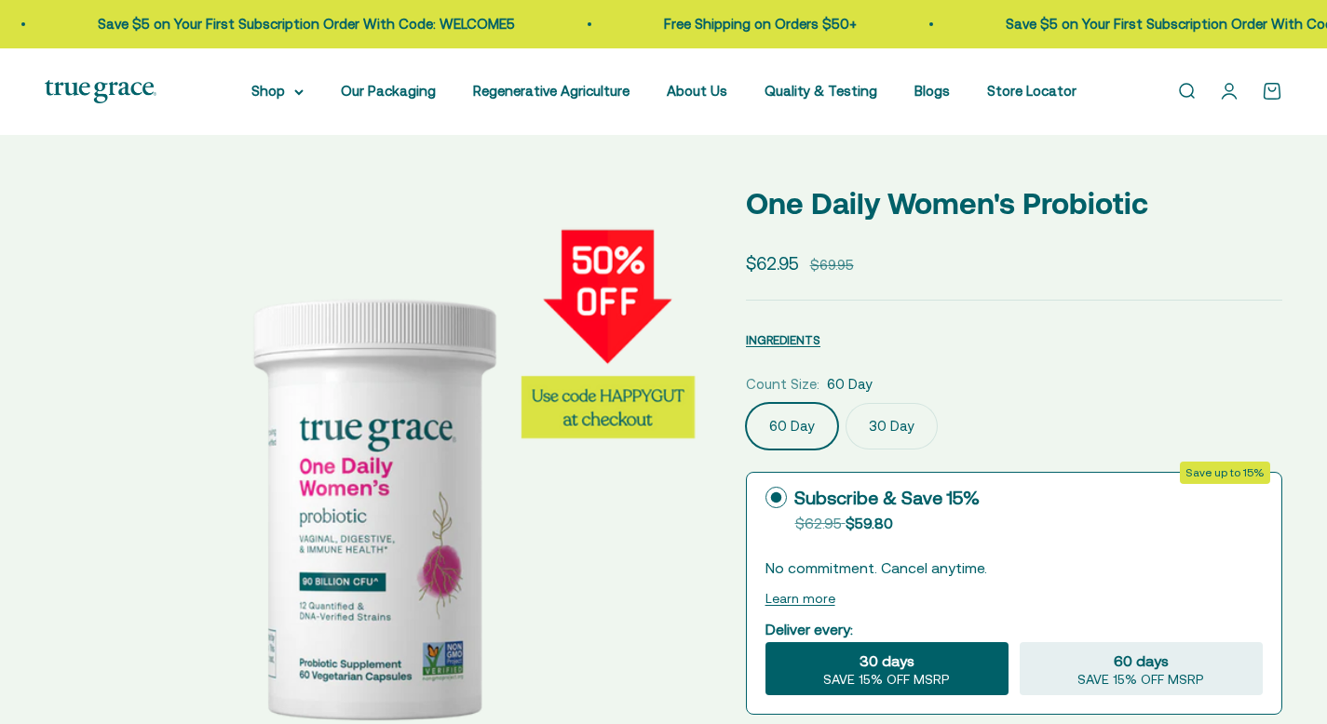
select select "3"
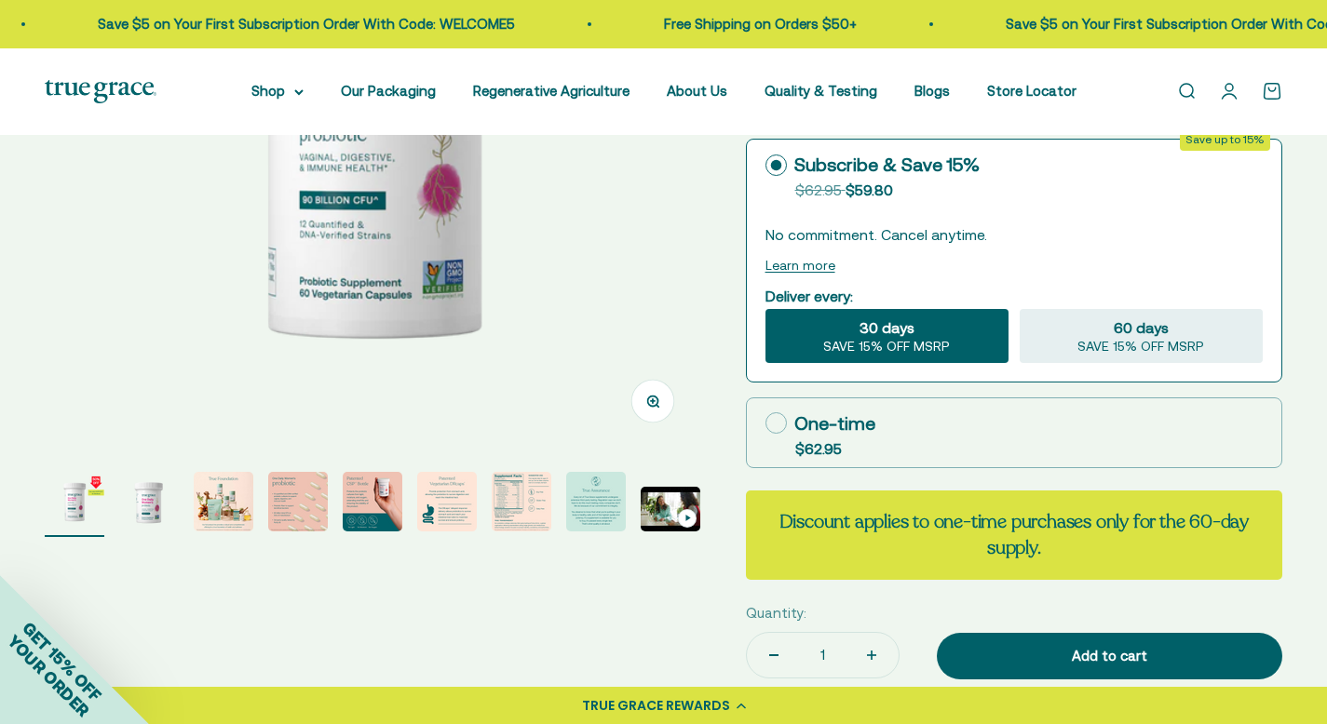
scroll to position [384, 0]
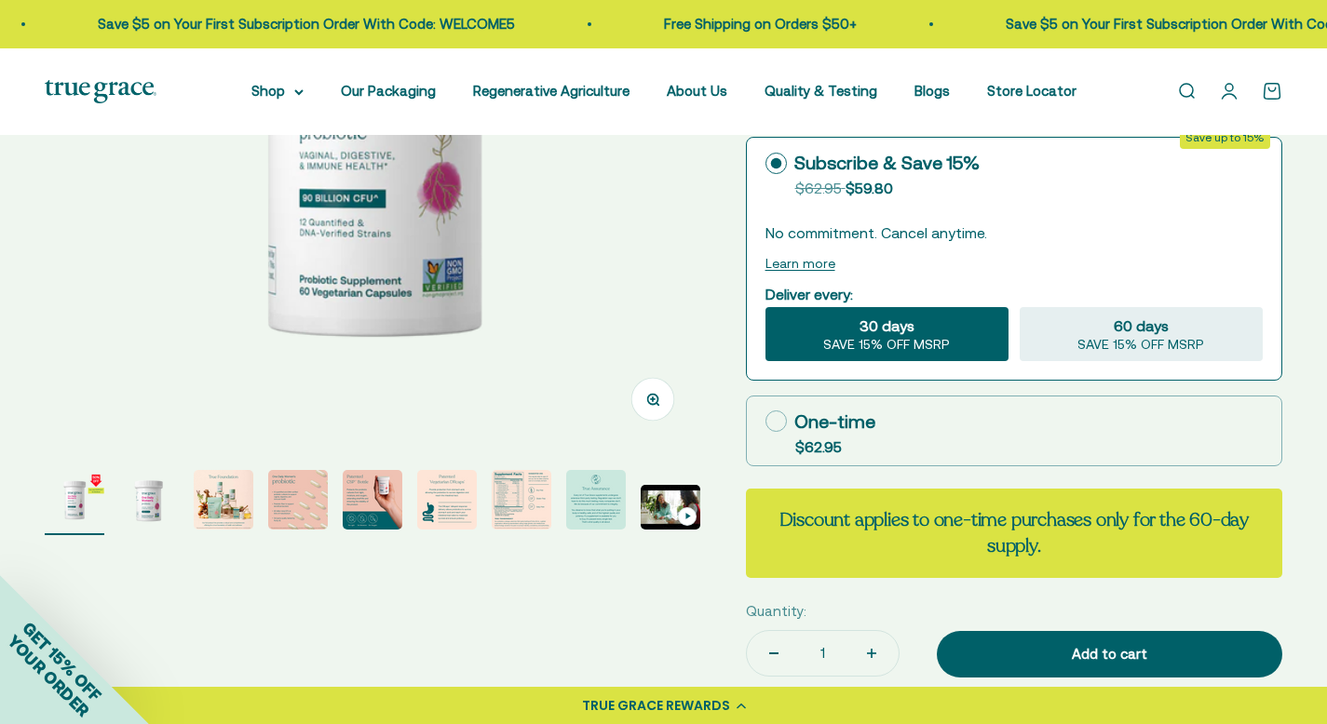
click at [523, 516] on img "Go to item 7" at bounding box center [522, 500] width 60 height 60
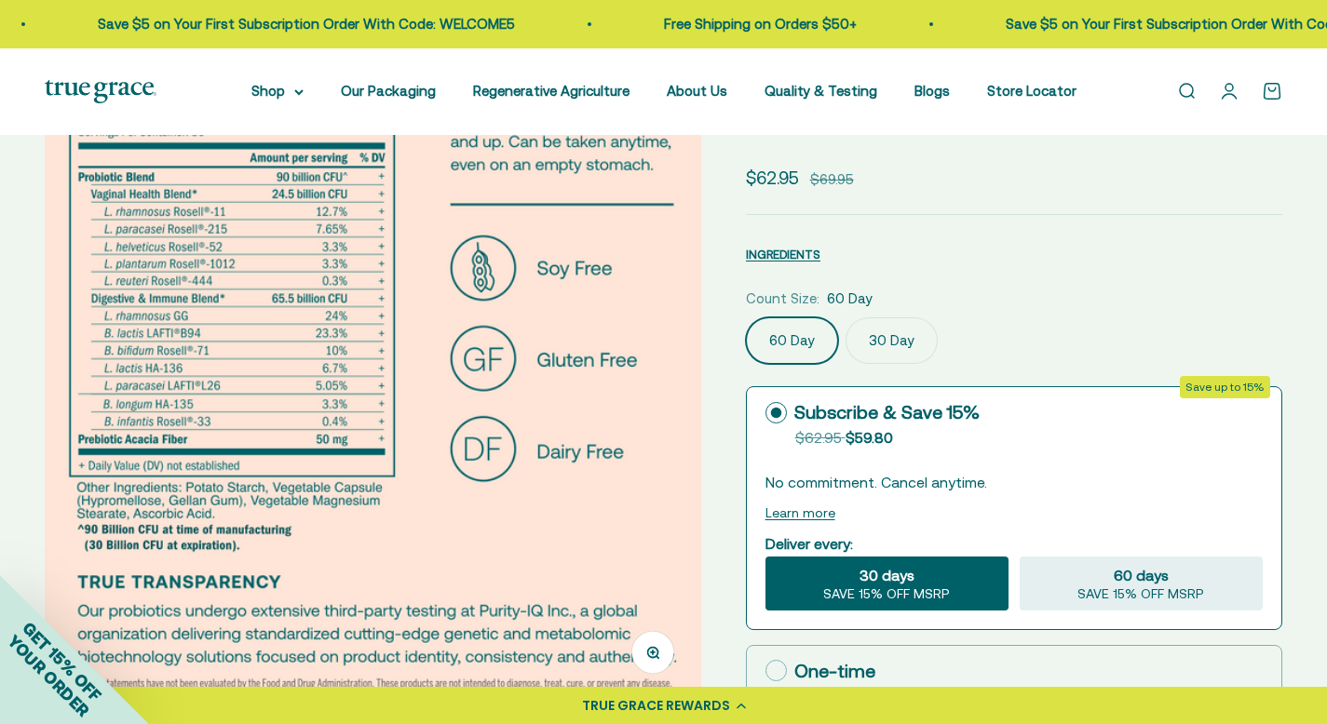
scroll to position [132, 0]
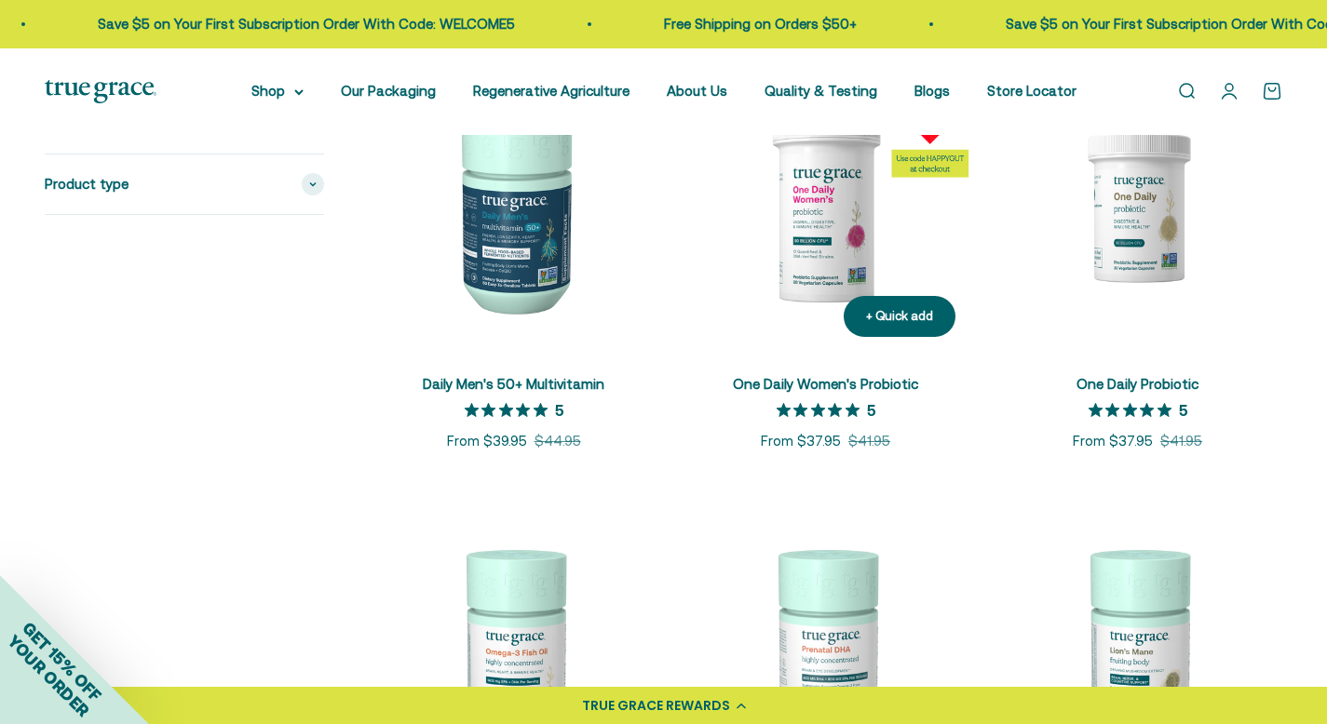
scroll to position [1374, 0]
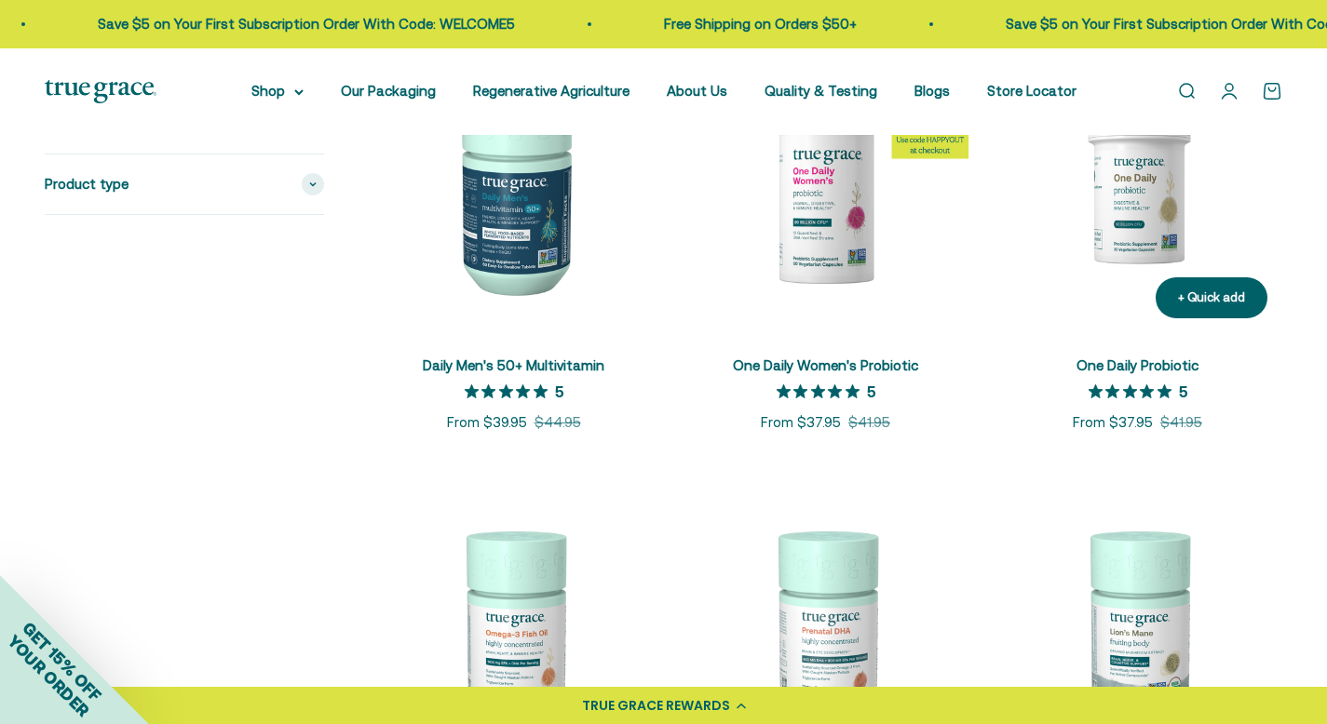
click at [1152, 178] on img at bounding box center [1138, 189] width 290 height 290
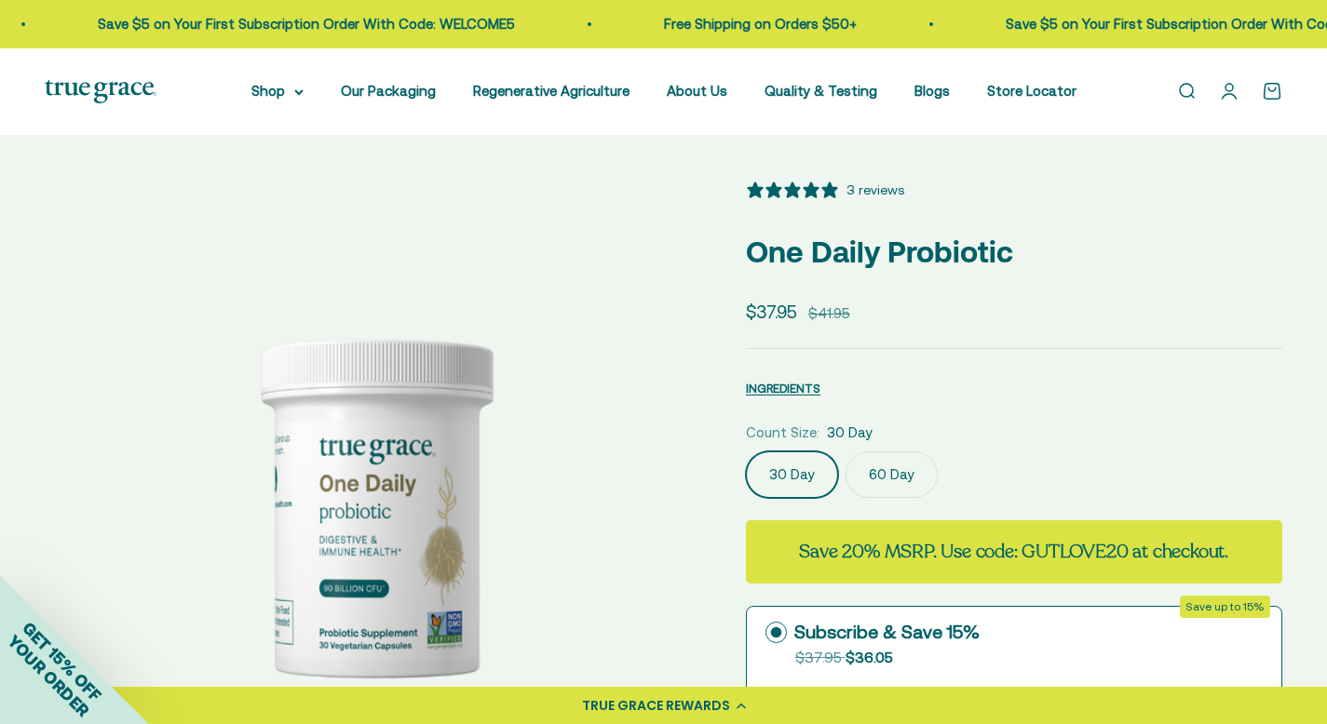
select select "3"
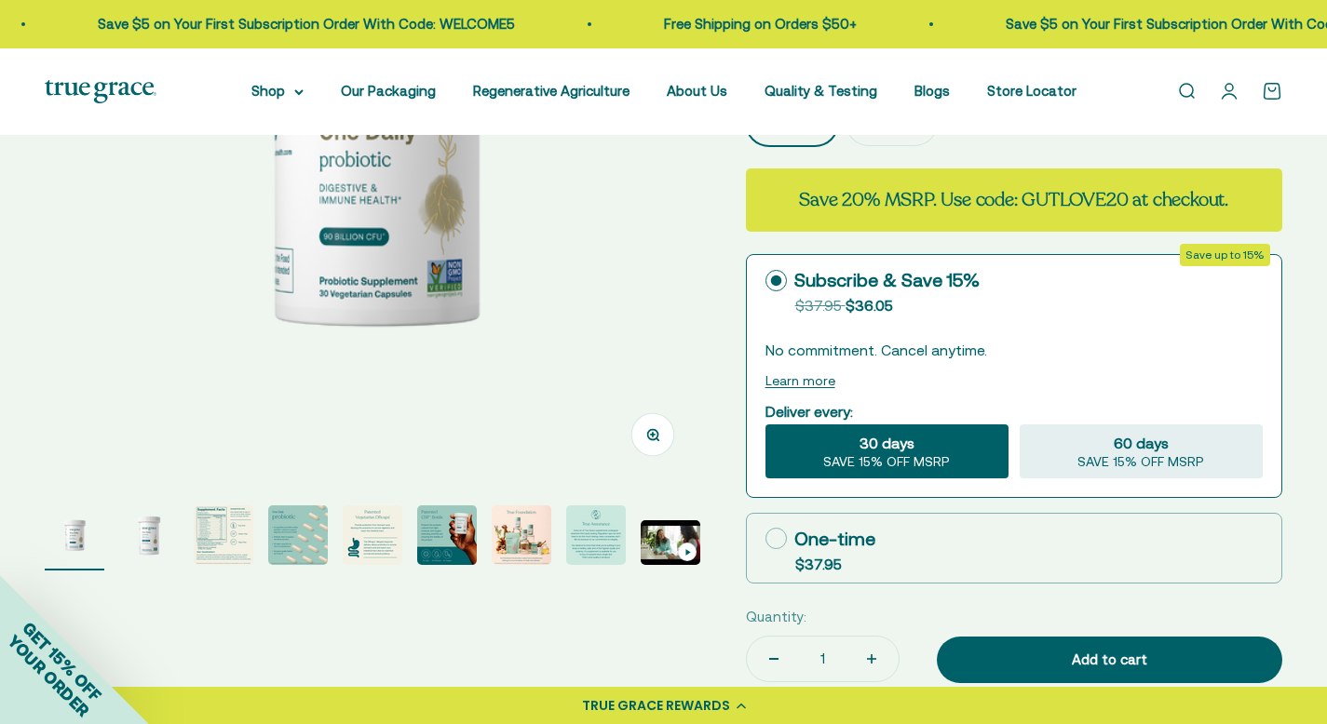
scroll to position [538, 0]
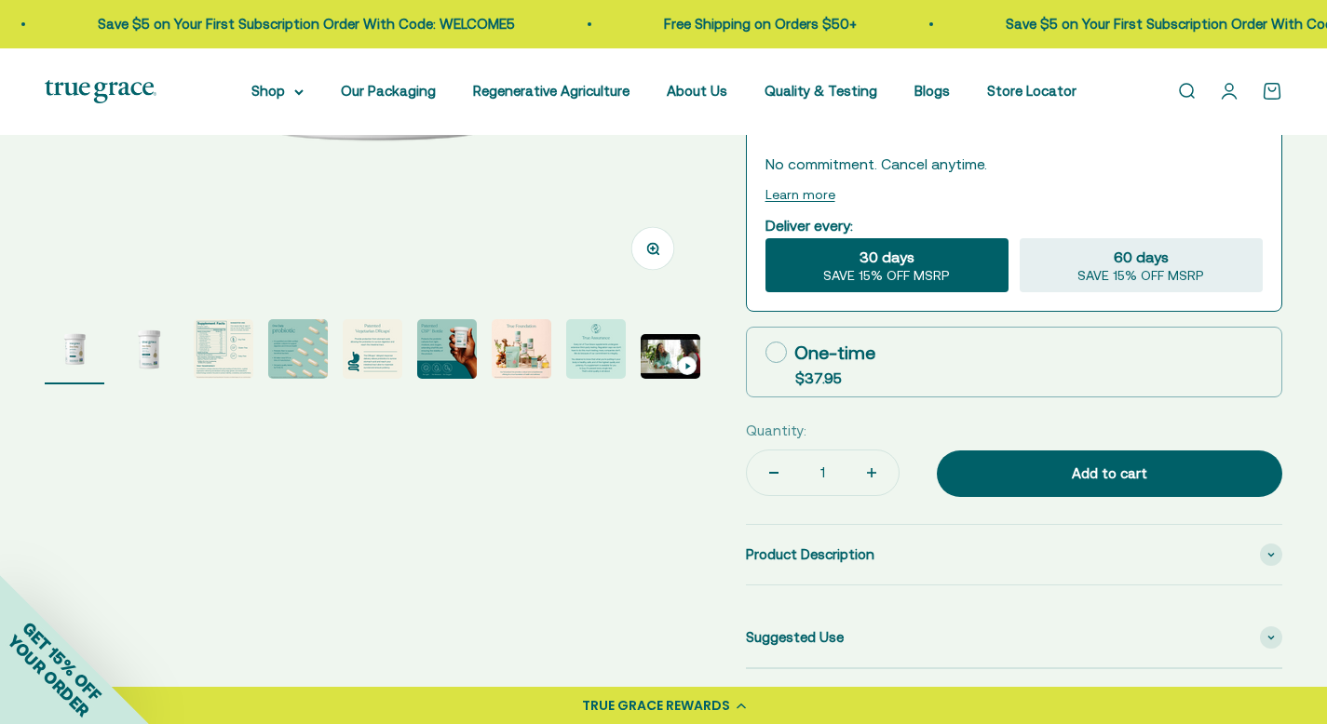
click at [207, 354] on img "Go to item 3" at bounding box center [224, 349] width 60 height 60
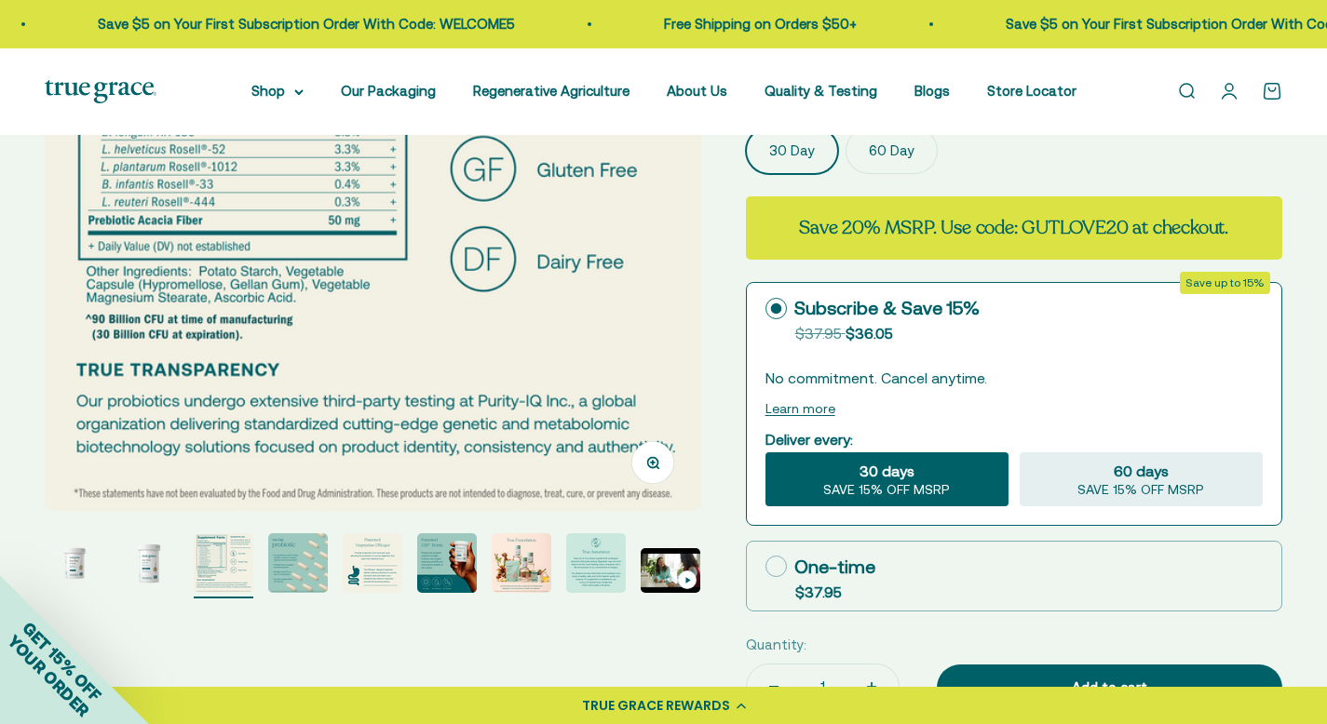
scroll to position [161, 0]
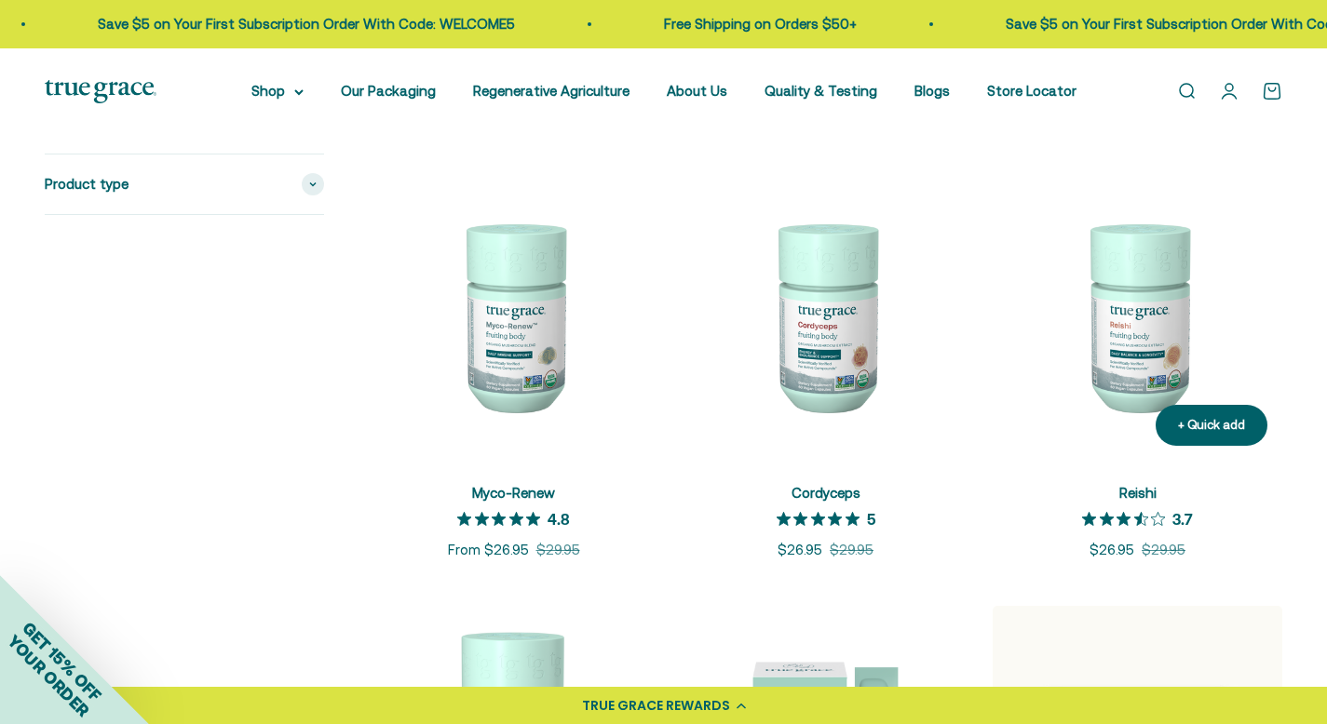
scroll to position [2119, 0]
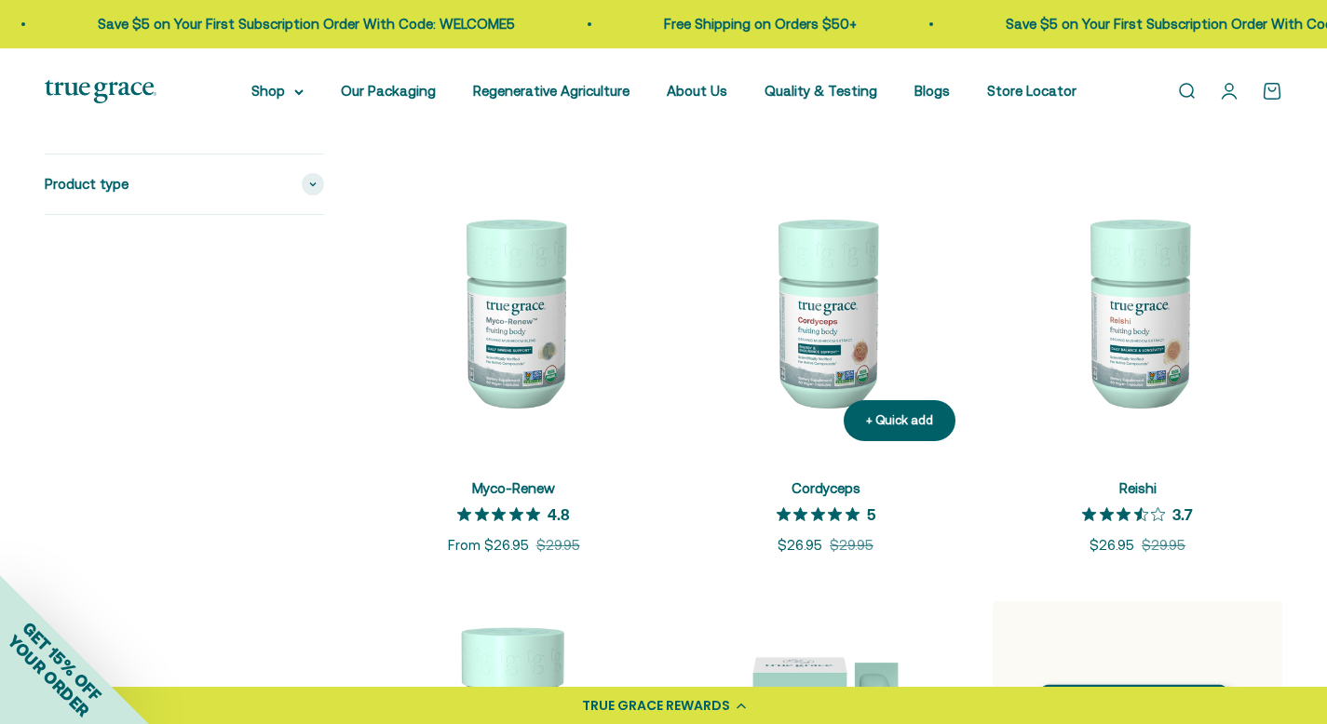
click at [795, 356] on img at bounding box center [826, 312] width 290 height 290
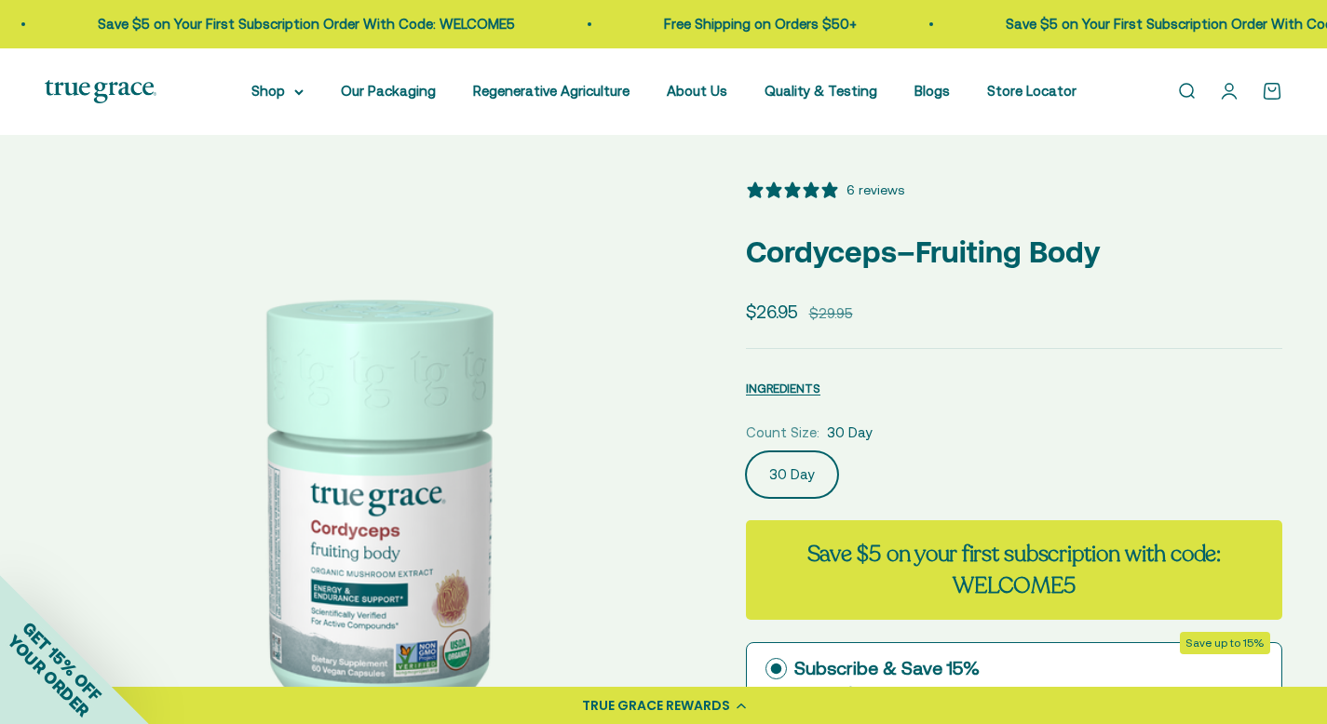
select select "3"
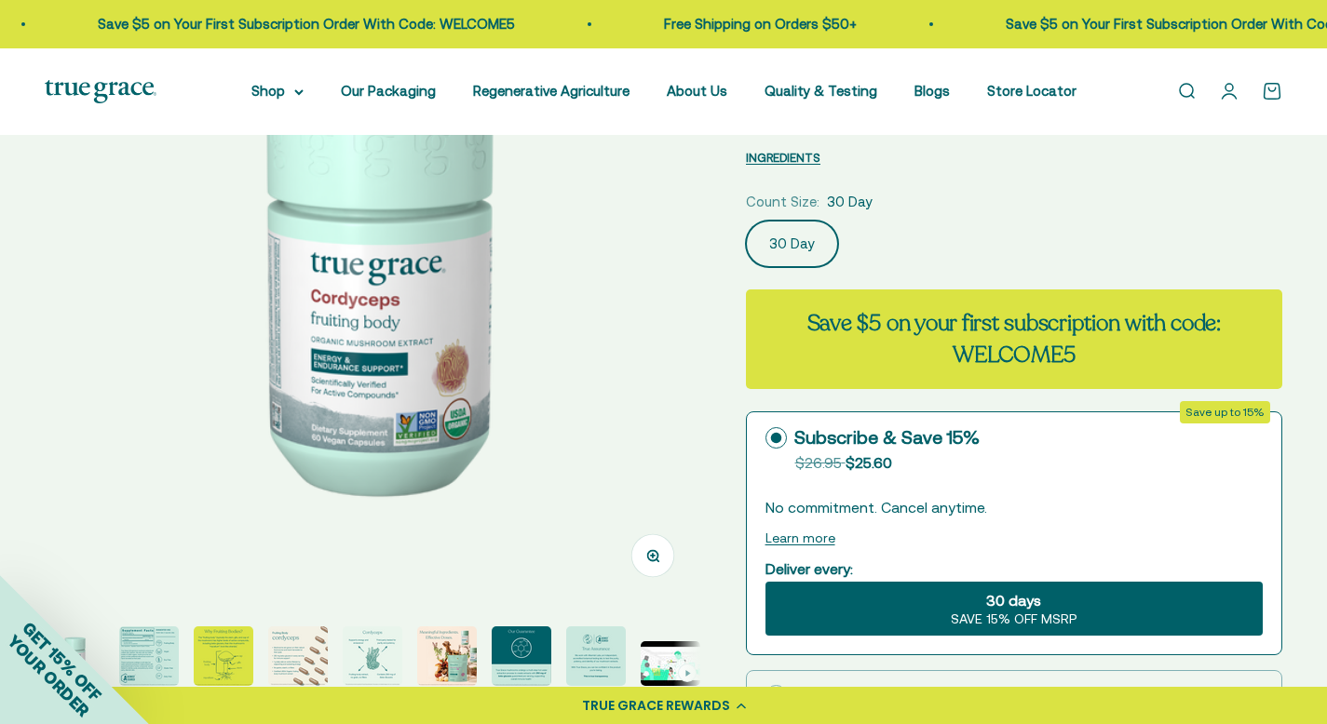
scroll to position [587, 0]
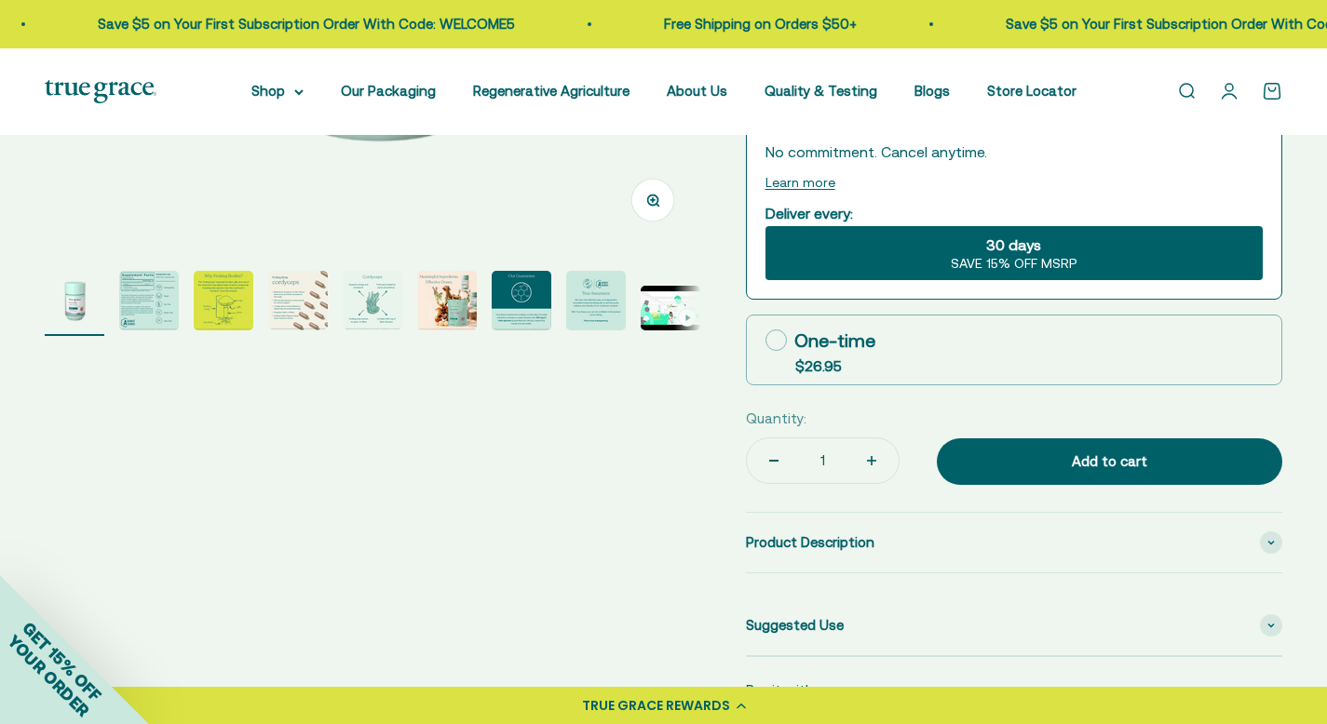
click at [131, 309] on img "Go to item 2" at bounding box center [149, 301] width 60 height 60
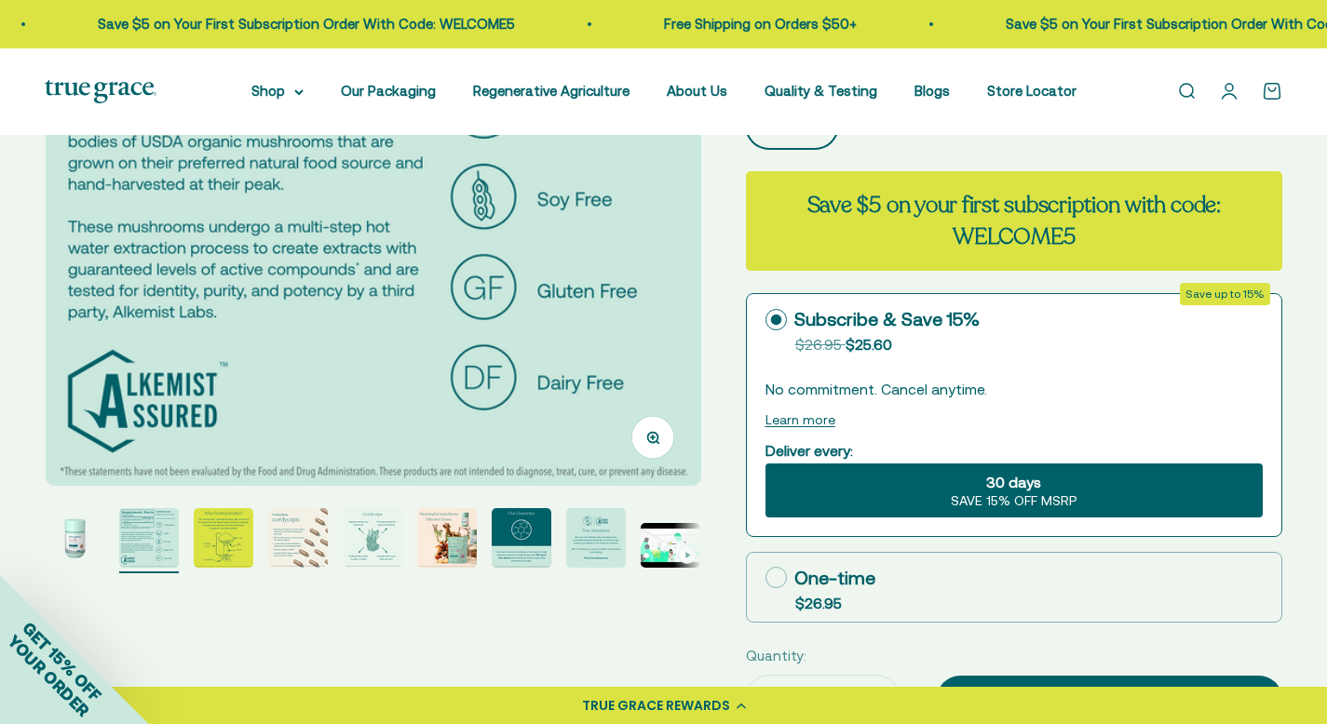
scroll to position [0, 0]
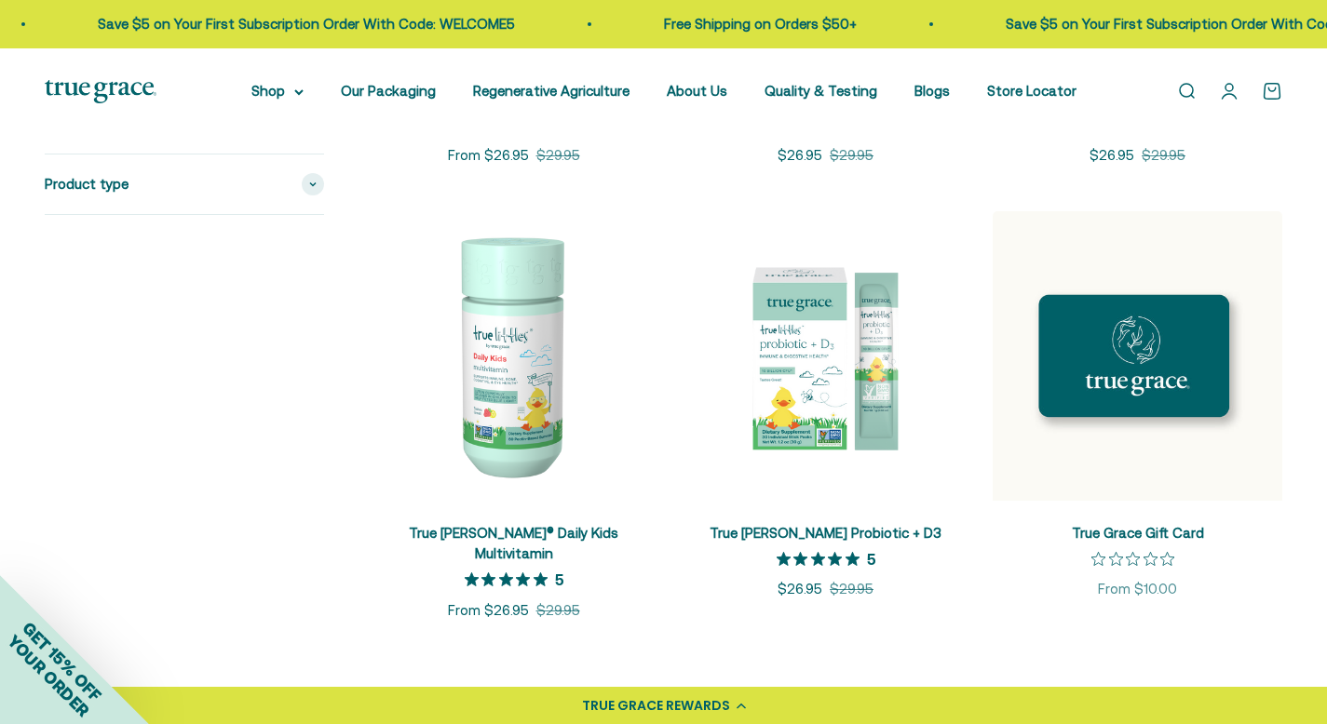
scroll to position [2513, 0]
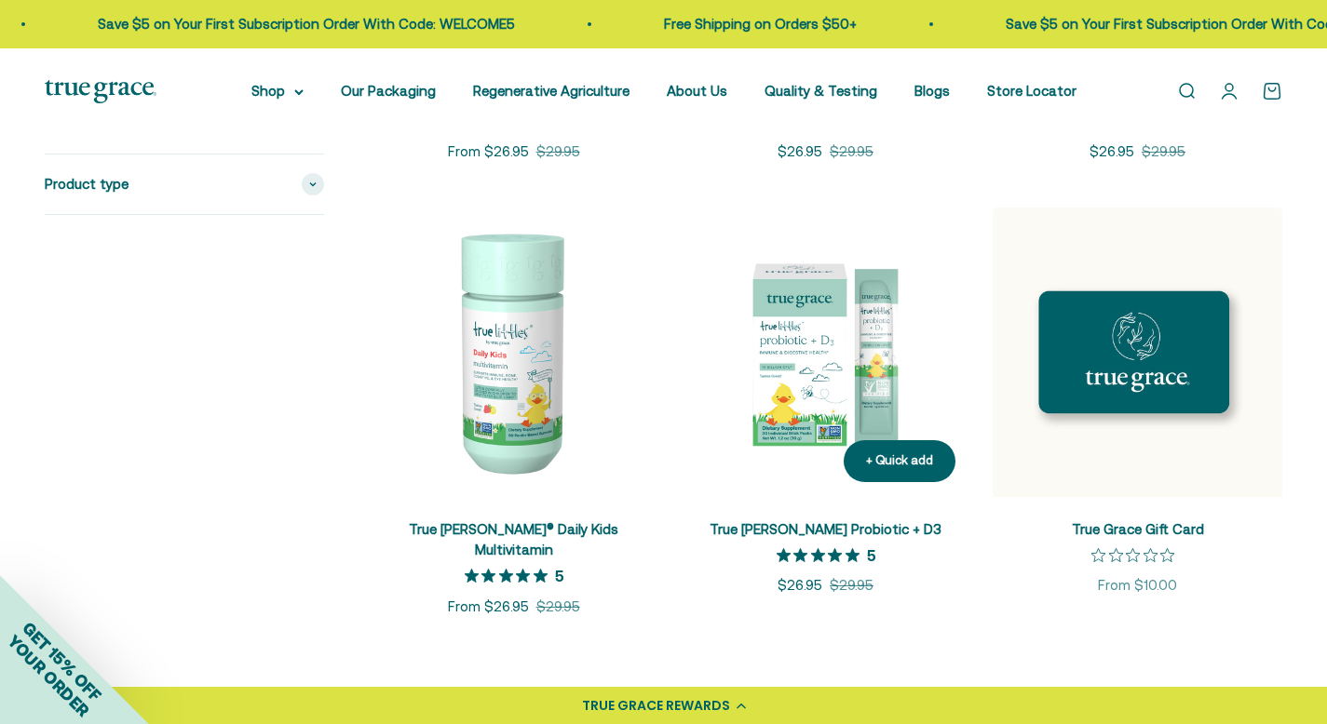
click at [794, 384] on img at bounding box center [826, 353] width 290 height 290
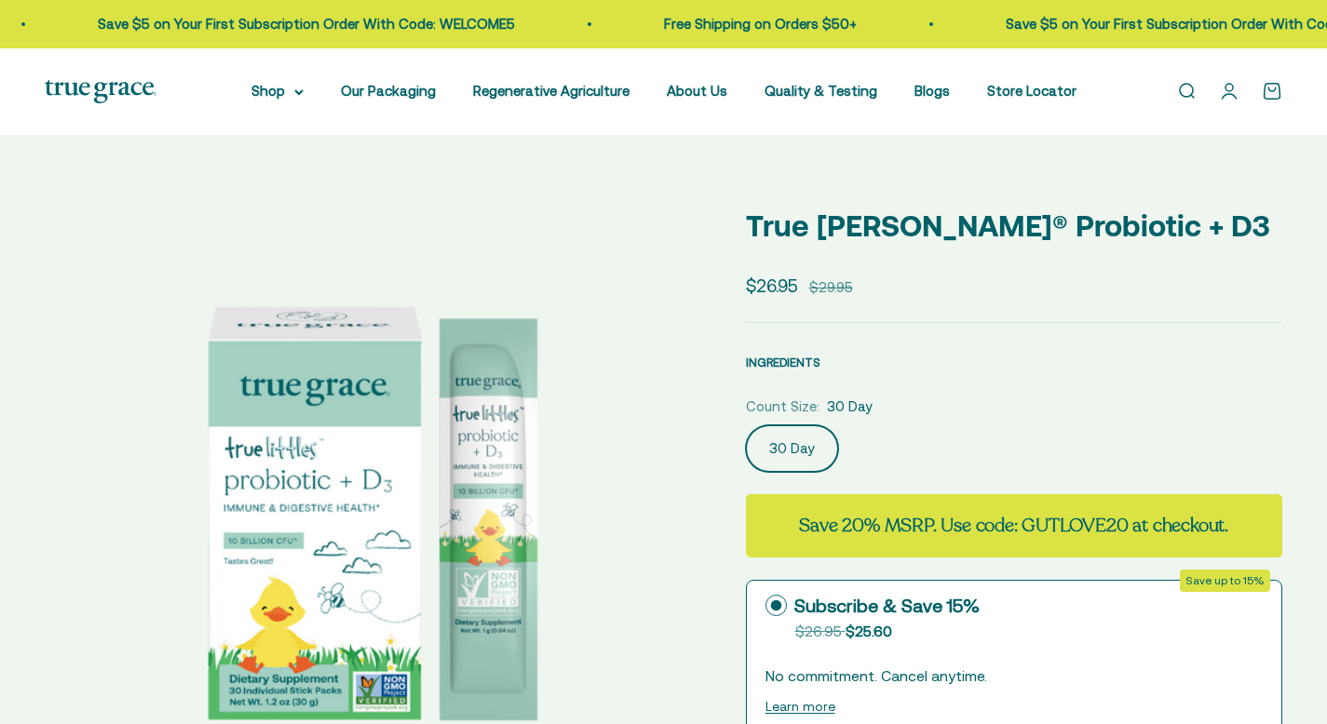
select select "3"
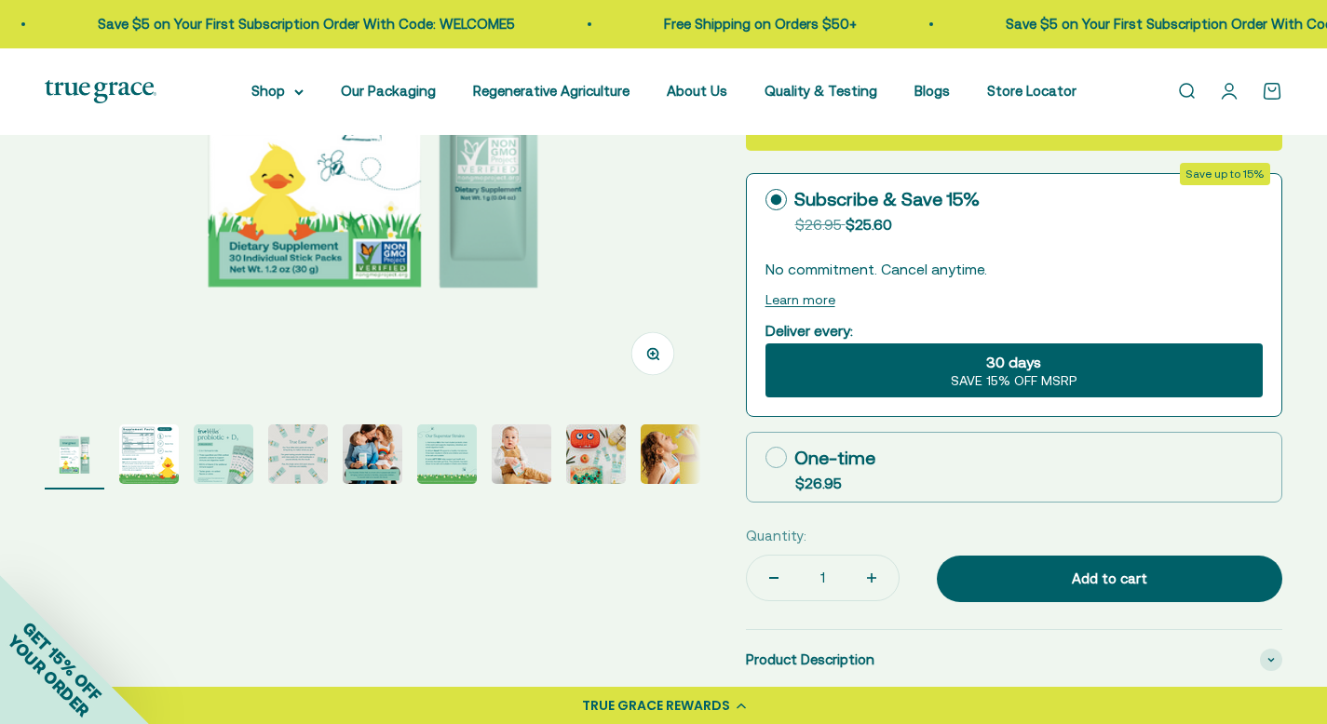
scroll to position [434, 0]
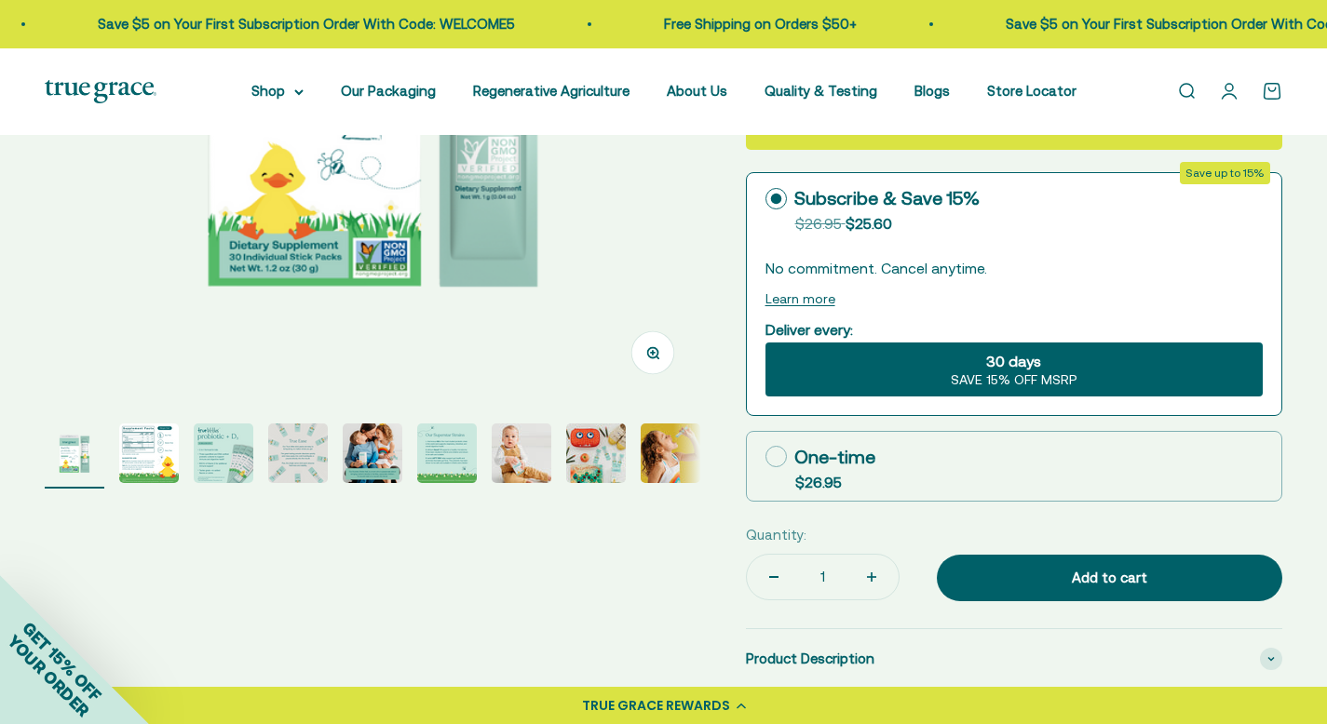
click at [128, 461] on img "Go to item 2" at bounding box center [149, 454] width 60 height 60
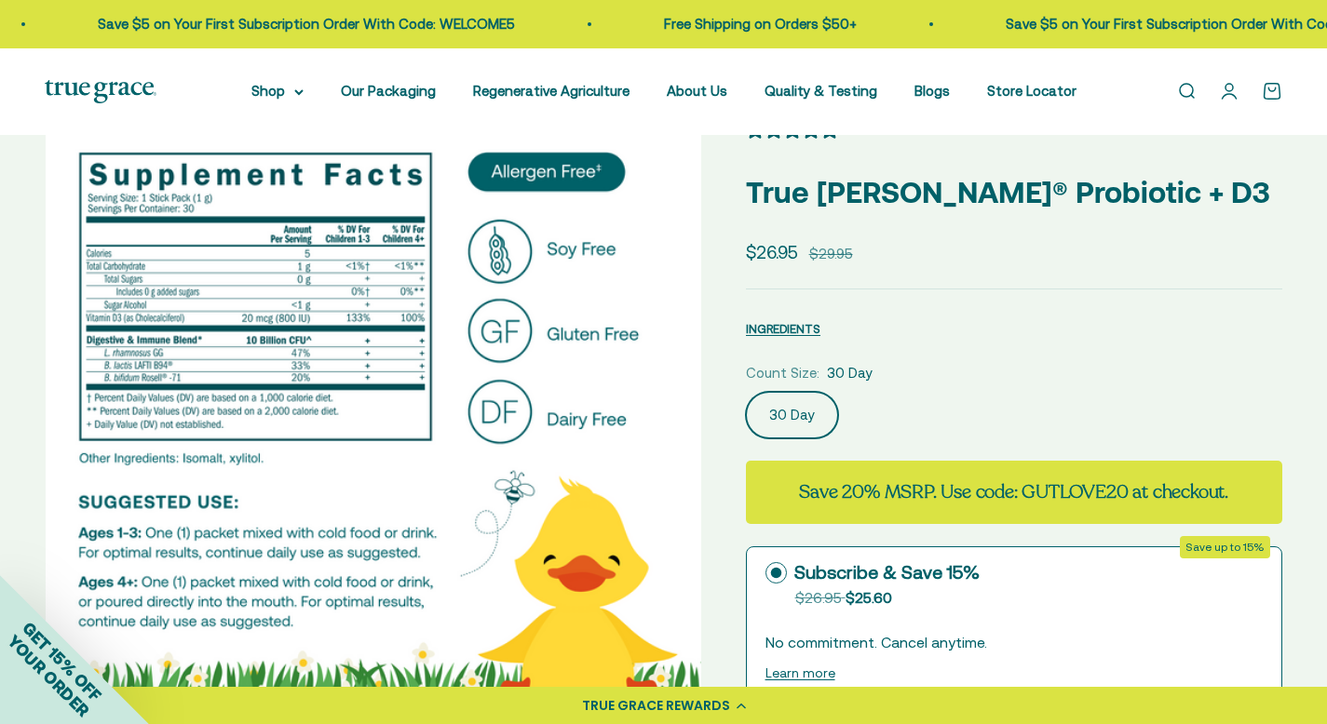
scroll to position [61, 0]
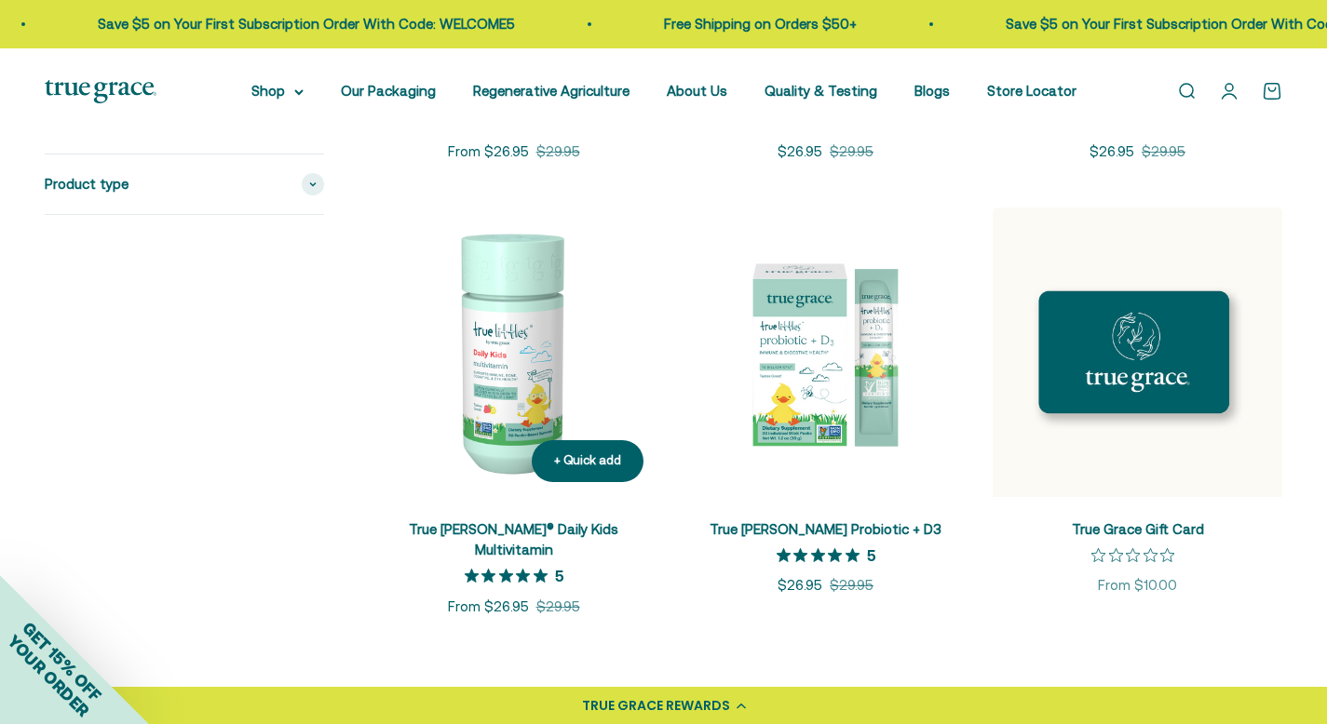
click at [515, 408] on img at bounding box center [514, 353] width 290 height 290
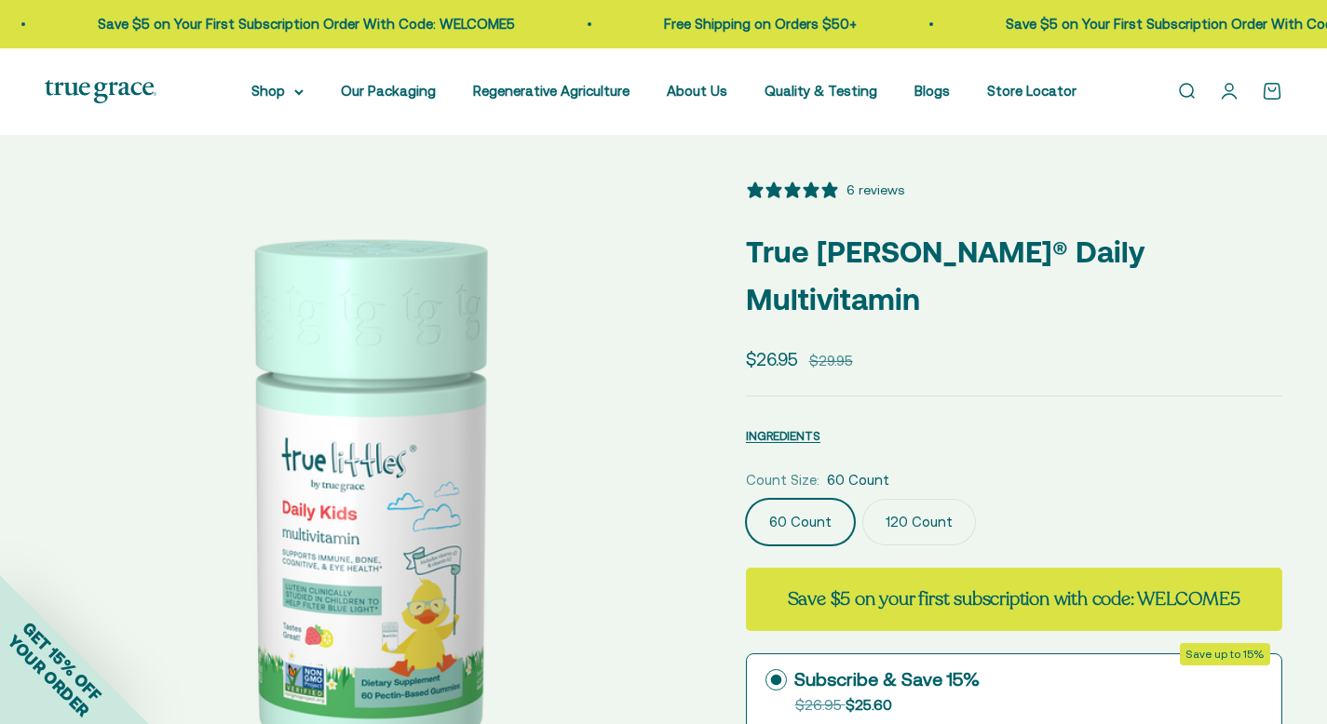
select select "3"
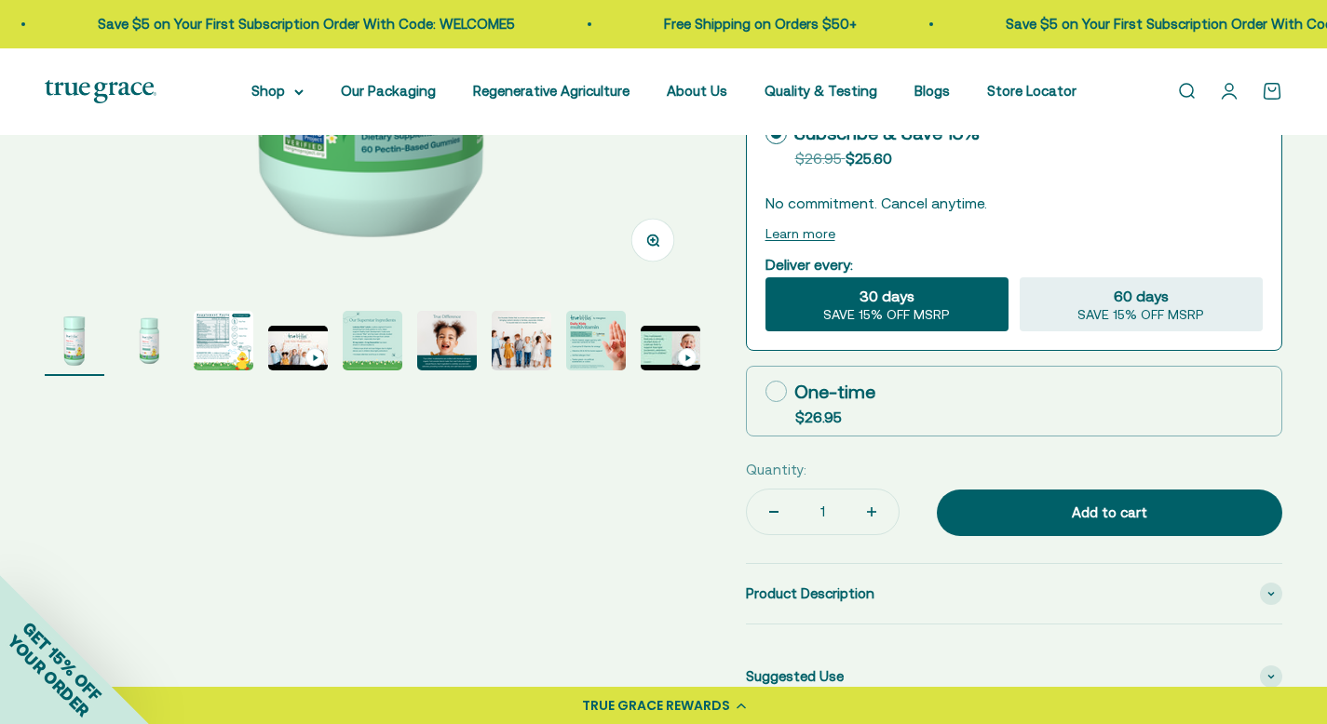
scroll to position [548, 0]
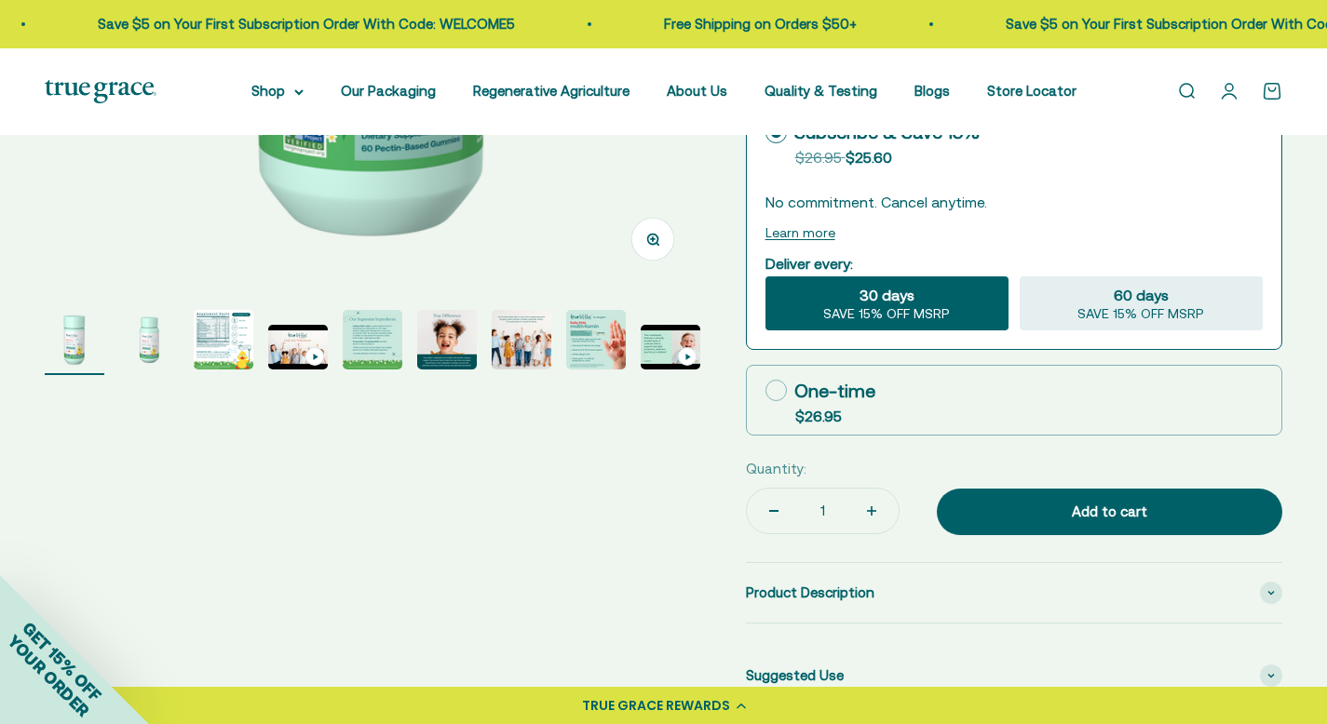
click at [229, 357] on img "Go to item 3" at bounding box center [224, 340] width 60 height 60
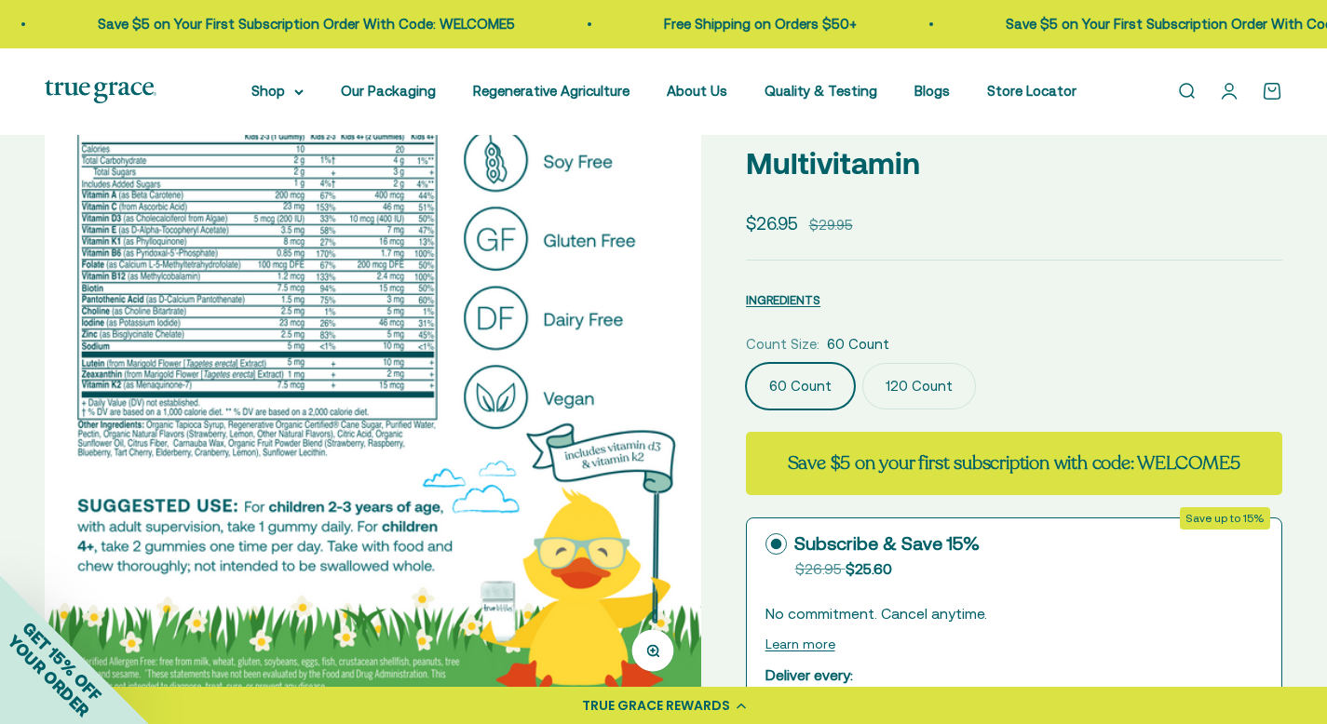
scroll to position [17, 0]
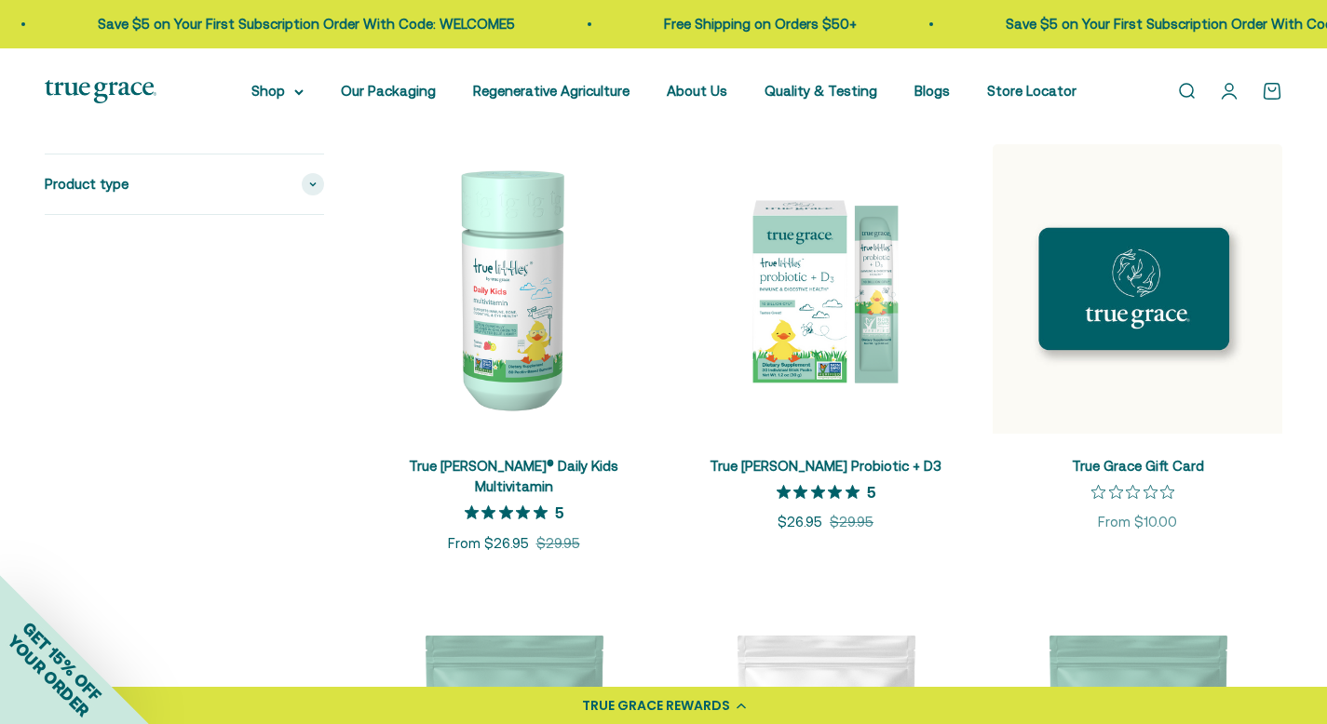
scroll to position [2583, 0]
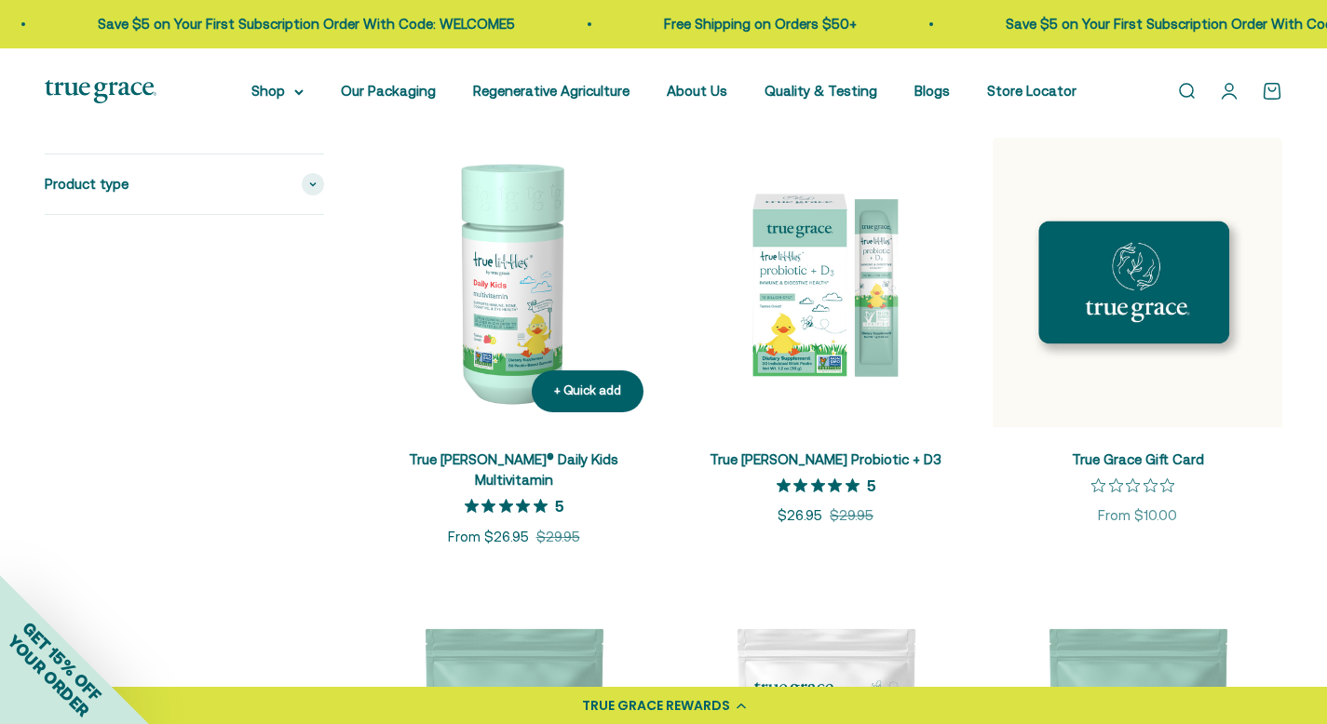
click at [484, 314] on img at bounding box center [514, 283] width 290 height 290
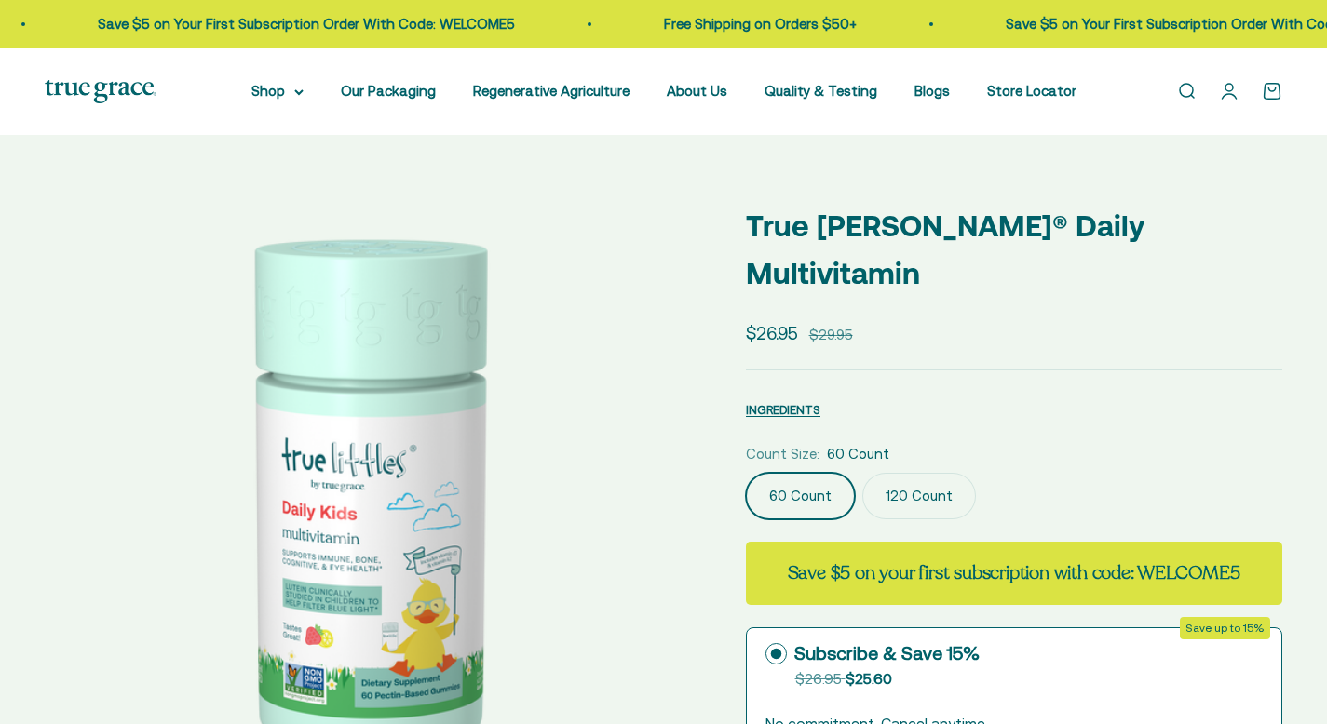
select select "3"
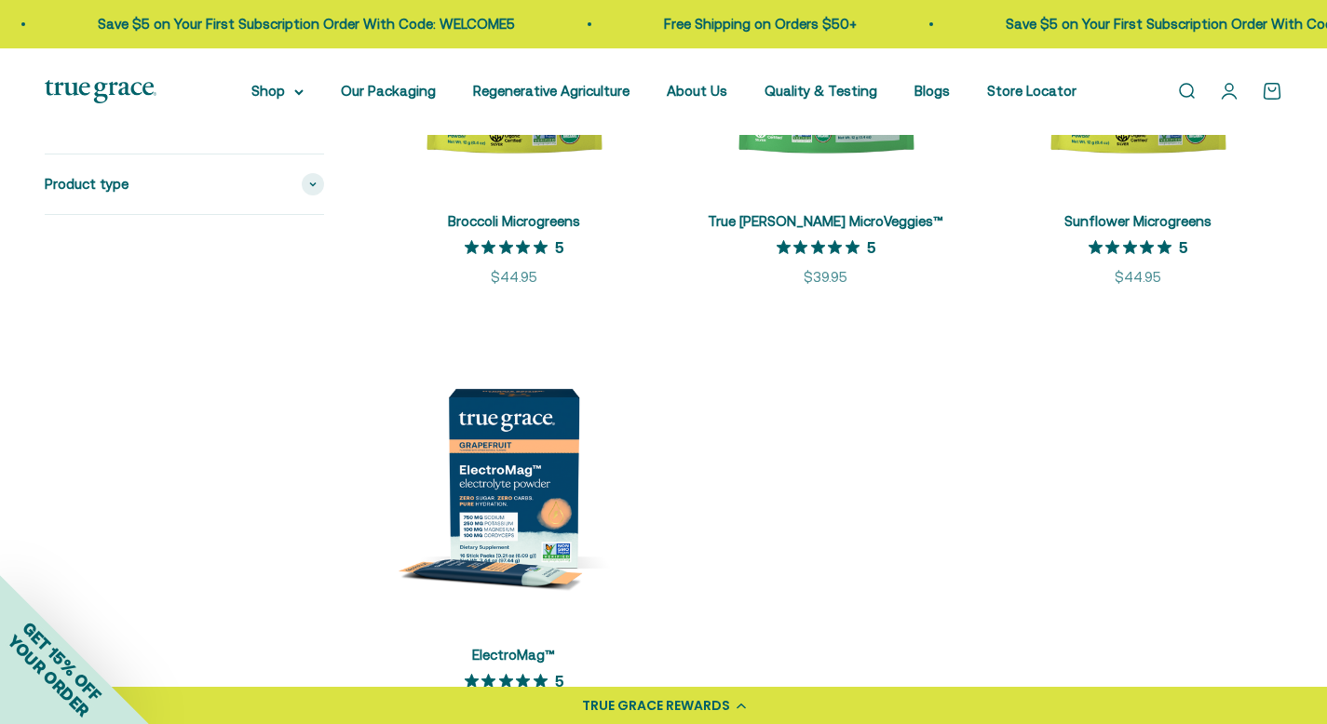
scroll to position [3276, 0]
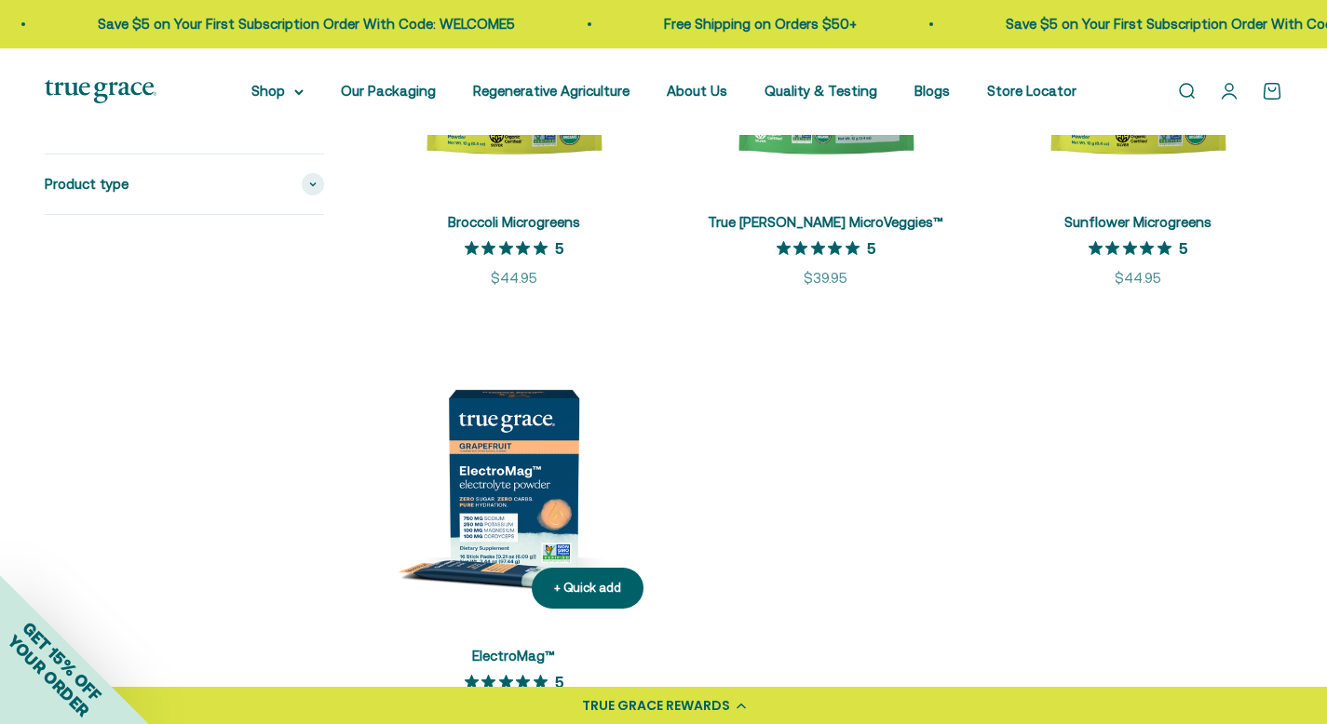
click at [514, 501] on img at bounding box center [514, 479] width 290 height 290
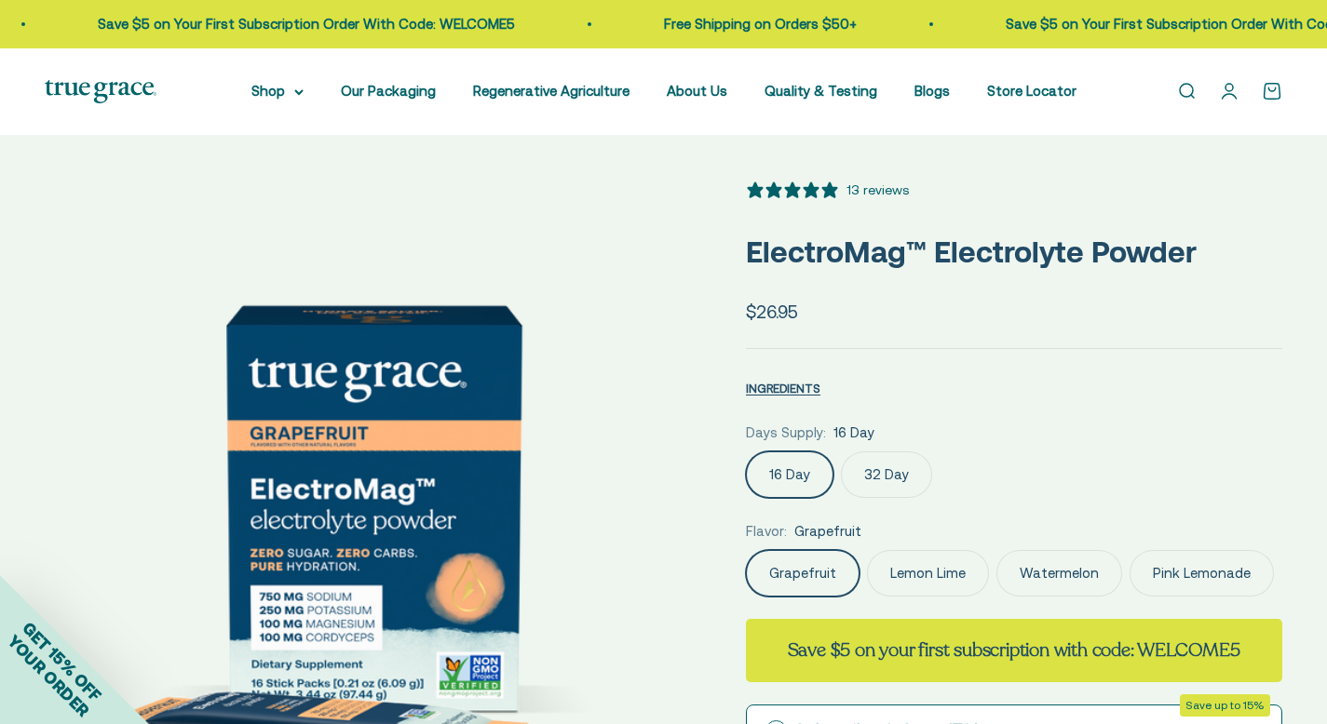
select select "3"
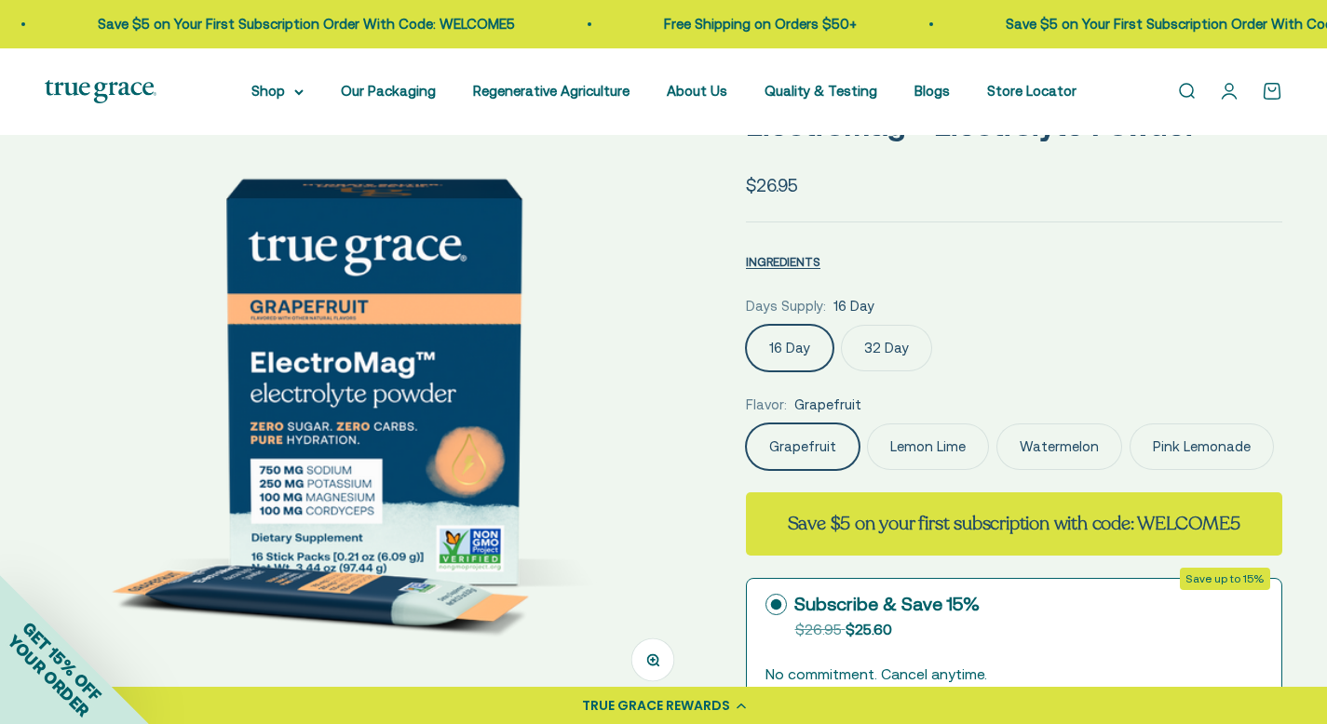
scroll to position [320, 0]
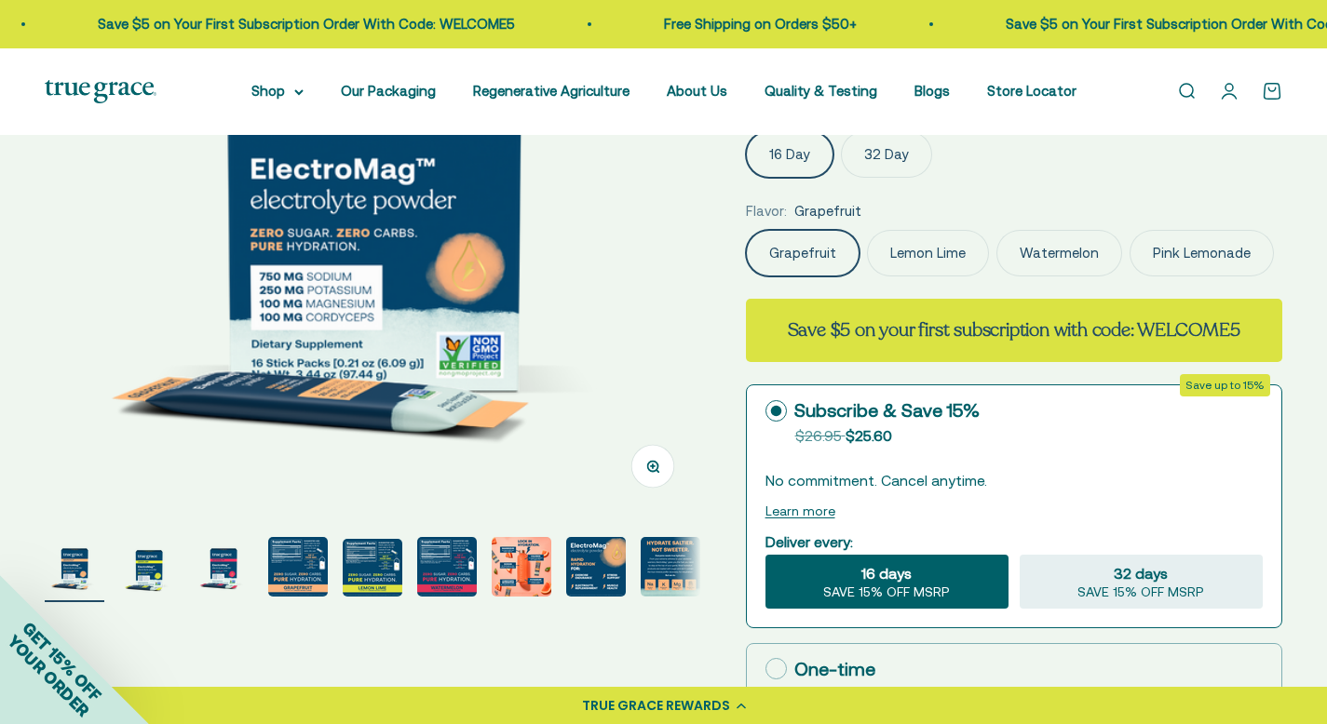
click at [299, 568] on img "Go to item 4" at bounding box center [298, 567] width 60 height 60
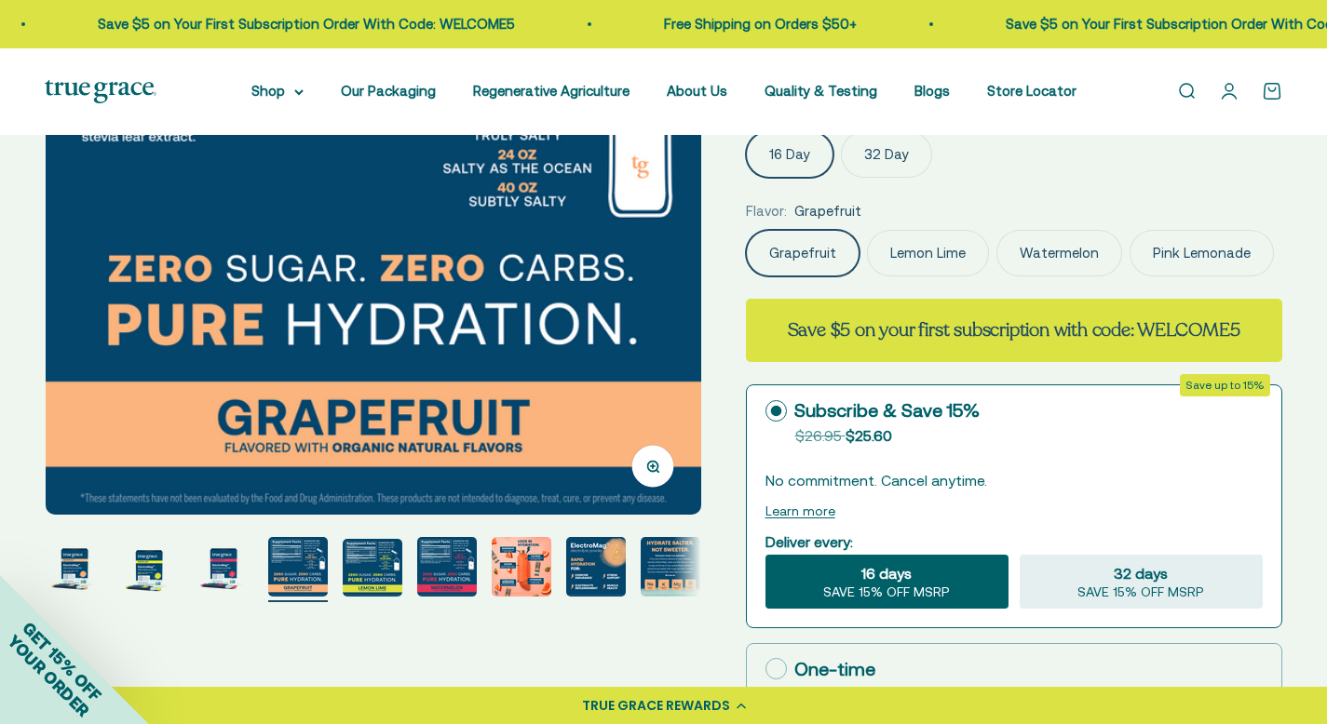
click at [382, 555] on img "Go to item 5" at bounding box center [373, 568] width 60 height 58
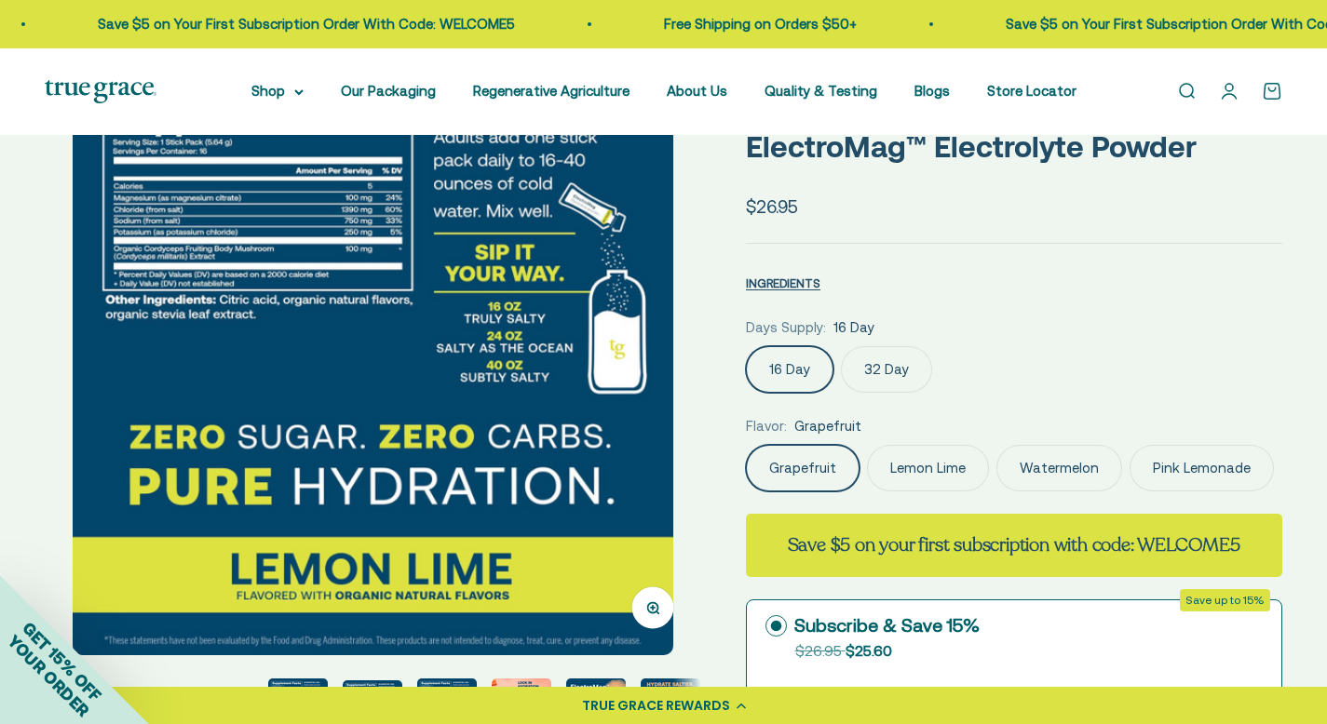
scroll to position [0, 0]
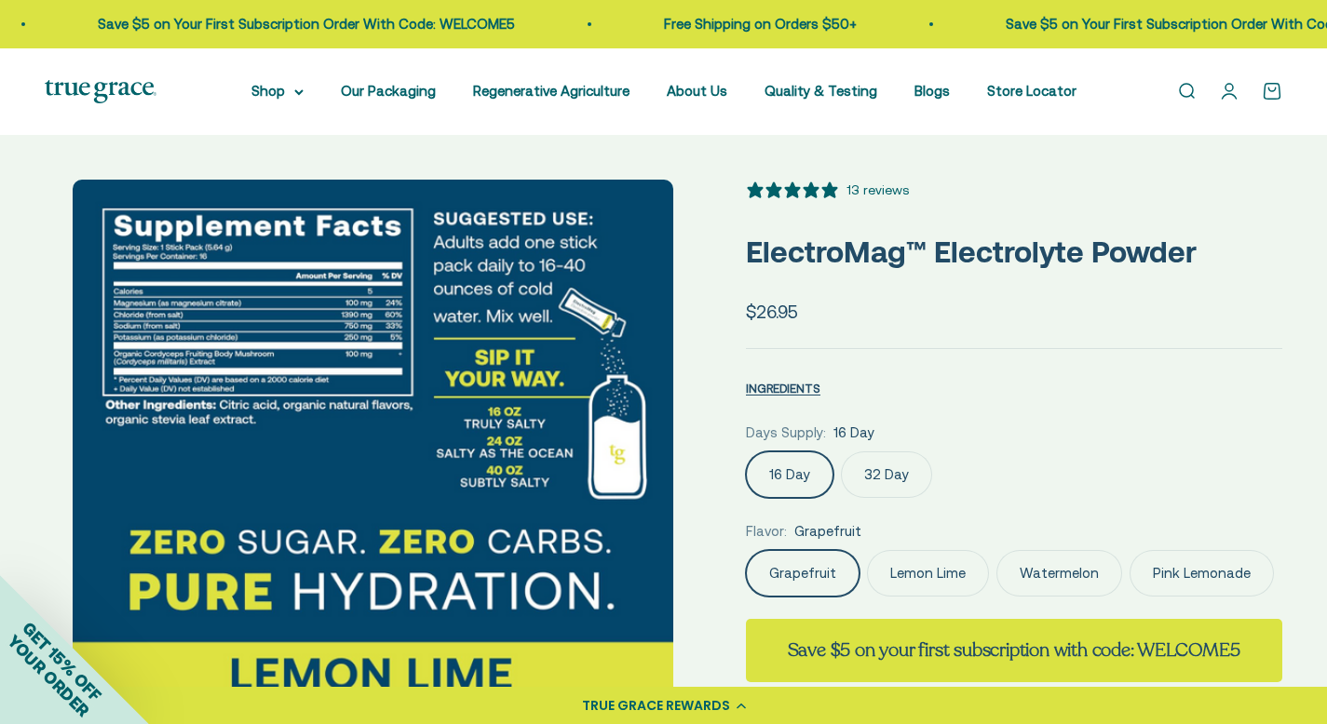
click at [170, 367] on img at bounding box center [373, 471] width 601 height 582
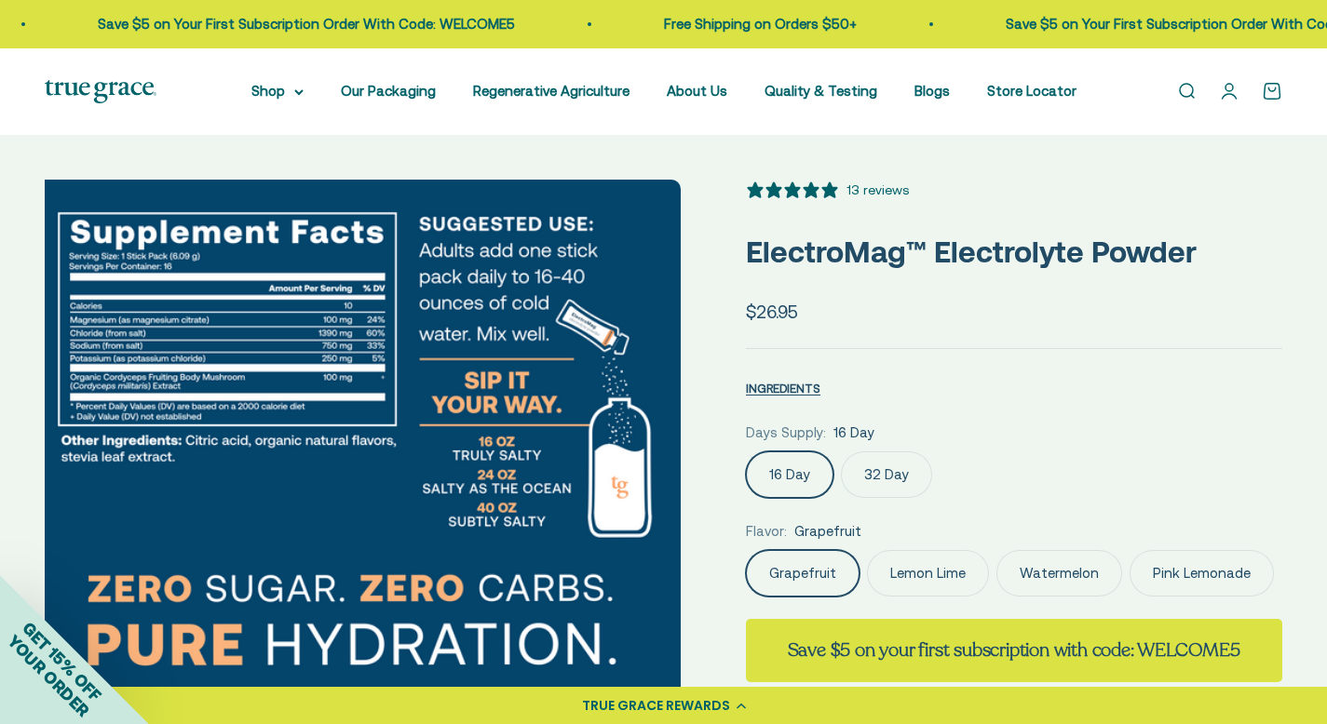
scroll to position [0, 2035]
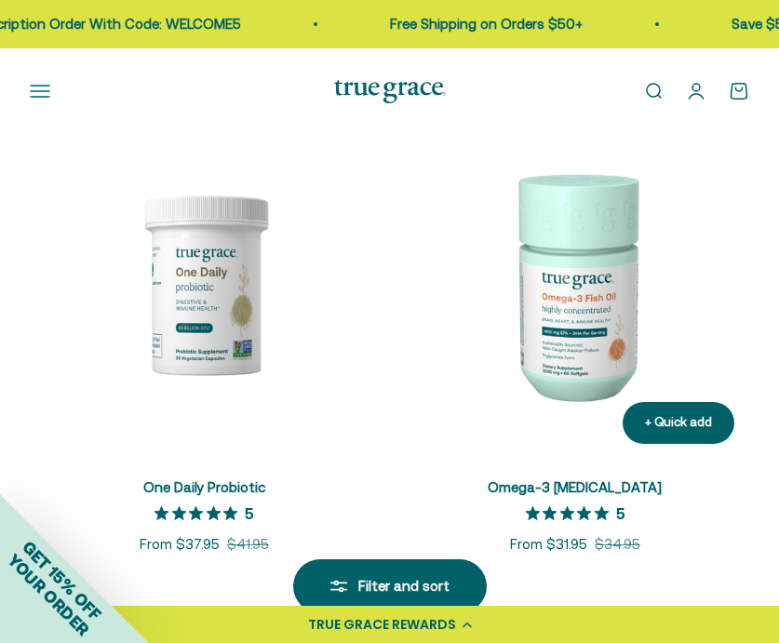
scroll to position [2331, 0]
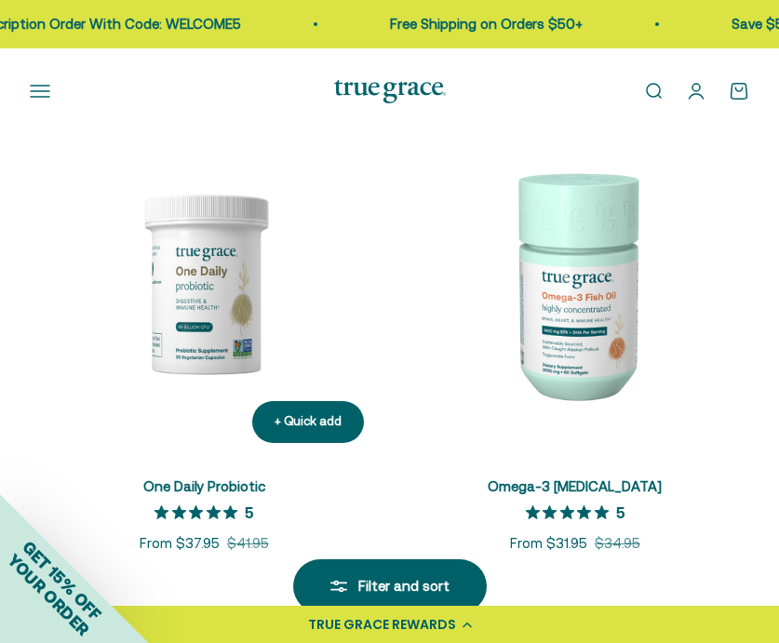
click at [210, 315] on img at bounding box center [204, 284] width 349 height 349
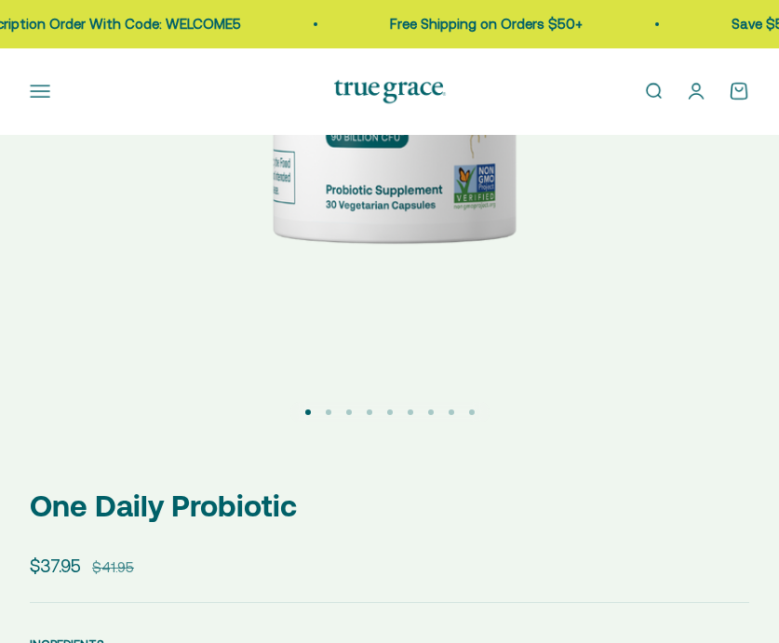
select select "3"
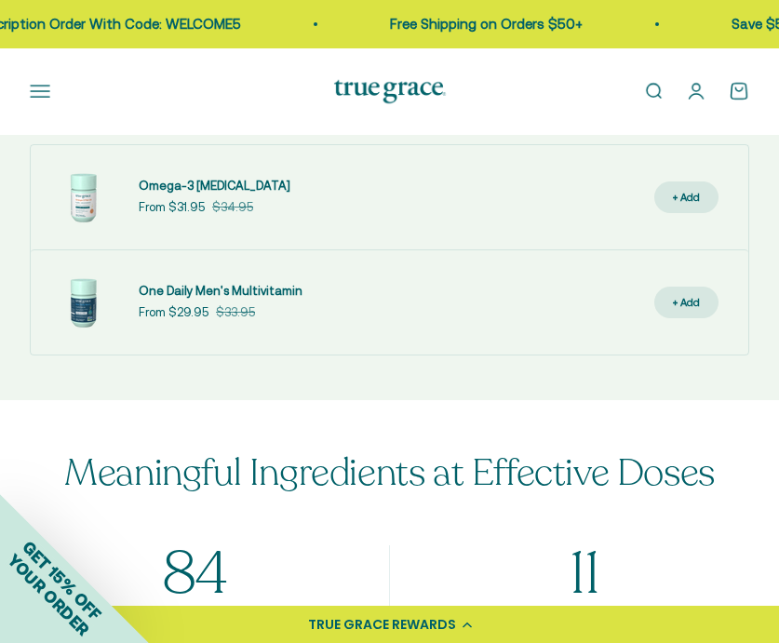
scroll to position [1363, 0]
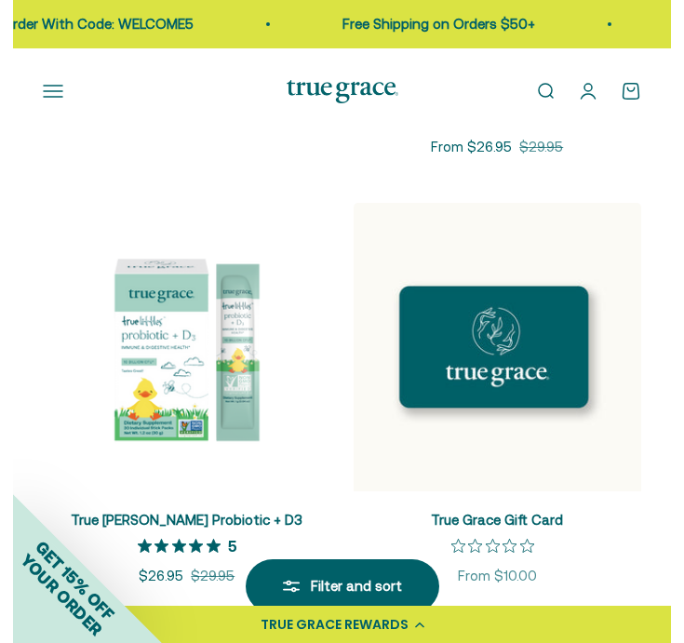
scroll to position [3860, 0]
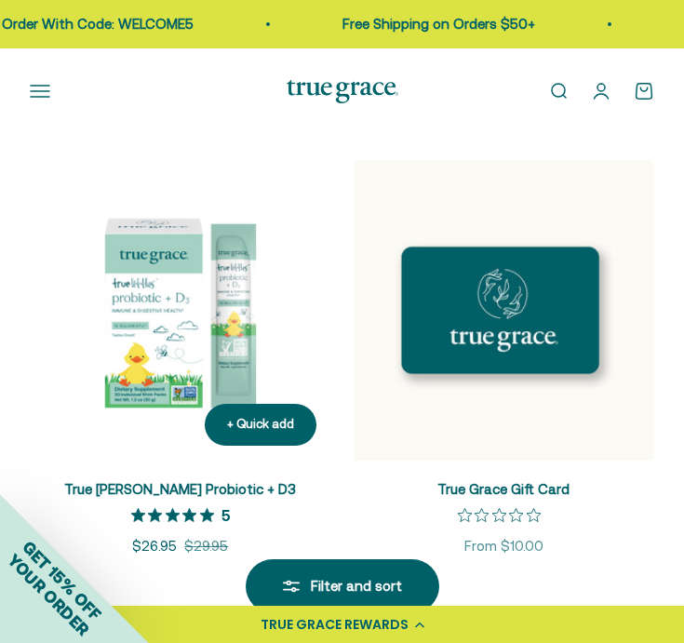
click at [157, 351] on img at bounding box center [181, 311] width 302 height 302
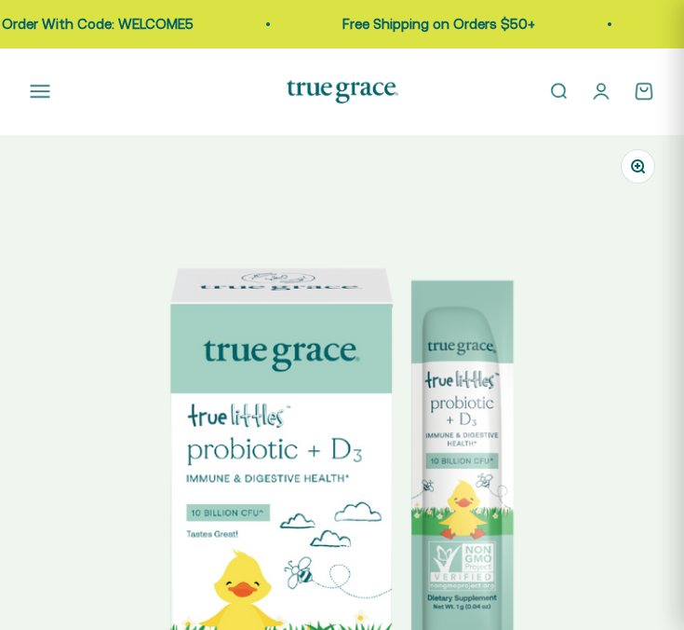
select select "3"
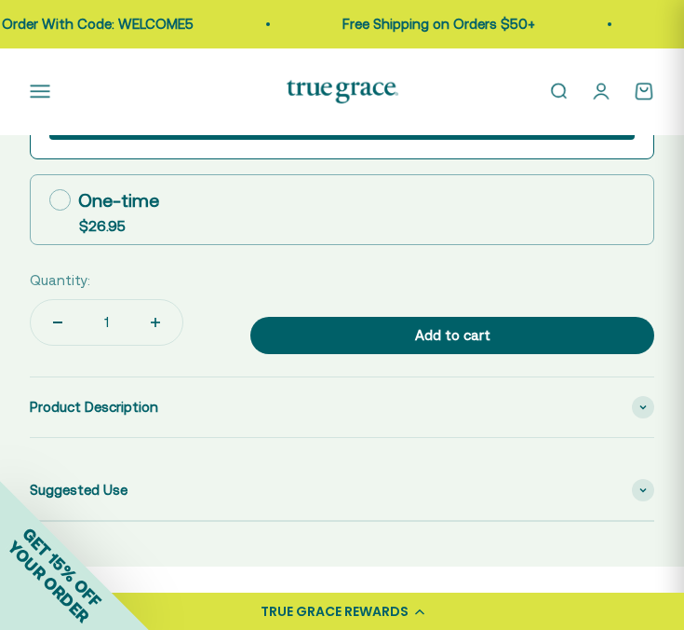
scroll to position [1384, 0]
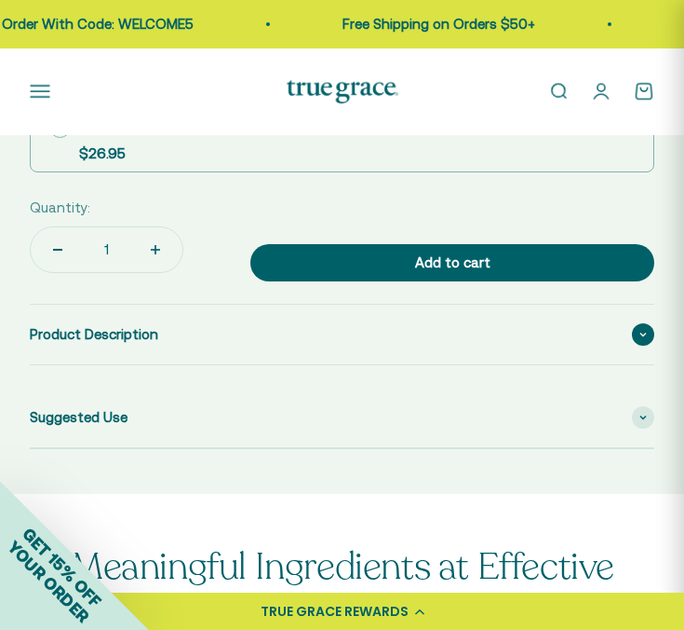
click at [471, 336] on div "Product Description" at bounding box center [342, 335] width 625 height 60
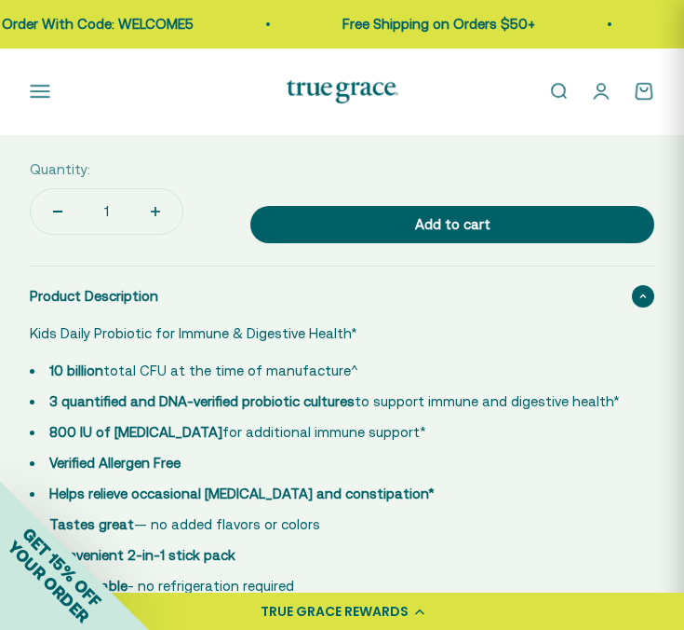
scroll to position [1444, 0]
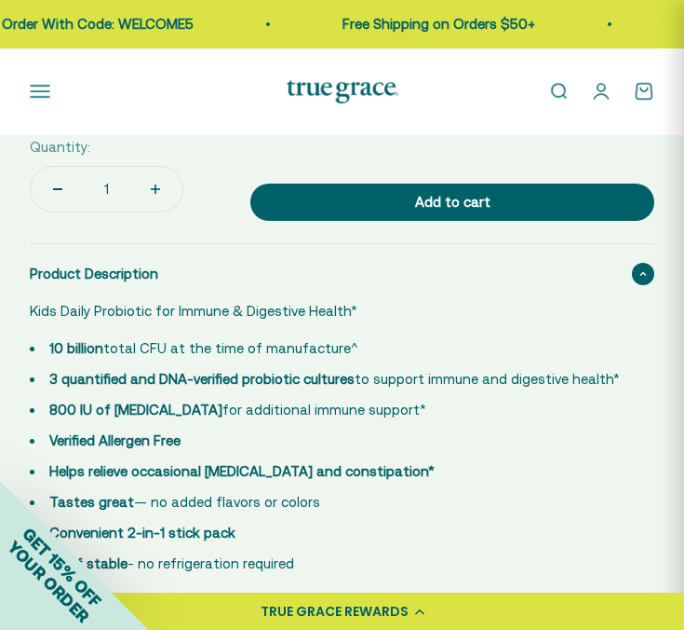
drag, startPoint x: 30, startPoint y: 309, endPoint x: 300, endPoint y: 565, distance: 372.2
click at [300, 565] on div "Kids Daily Probiotic for Immune & Digestive Health* 10 billion total CFU at the…" at bounding box center [331, 437] width 603 height 275
copy div "Kids Daily Probiotic for Immune & Digestive Health* 10 billion total CFU at the…"
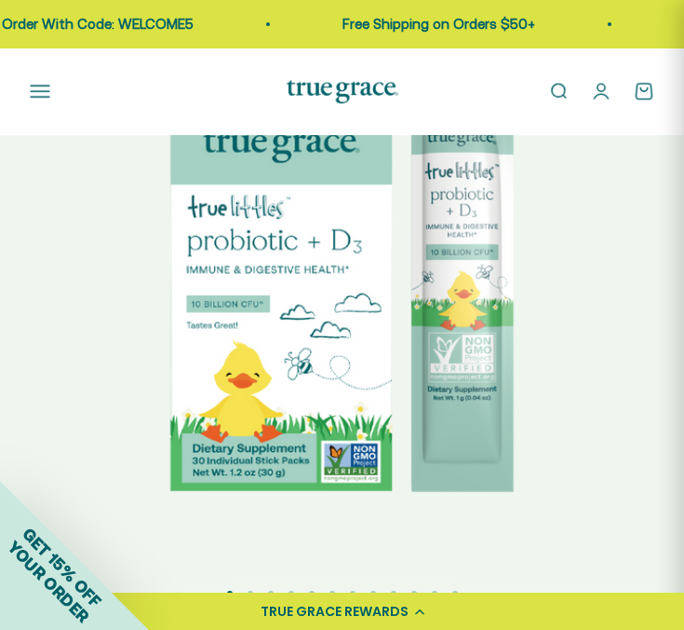
scroll to position [221, 0]
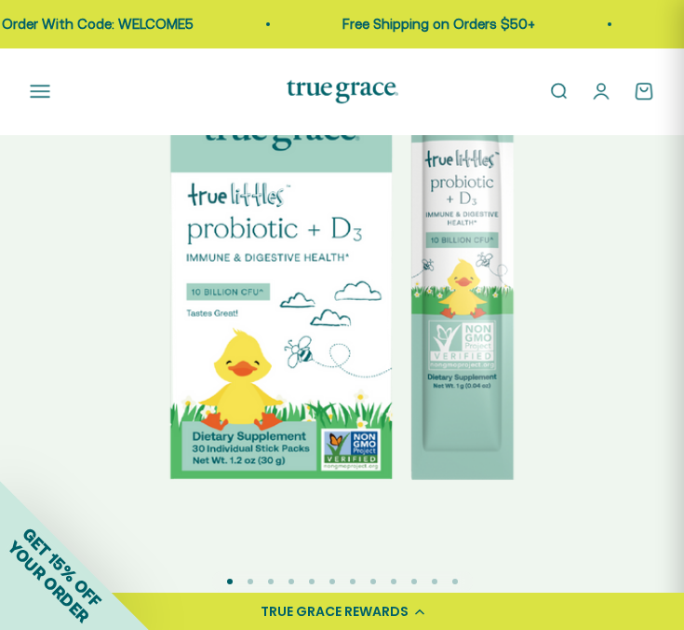
click at [251, 580] on button "Go to item 2" at bounding box center [251, 581] width 6 height 6
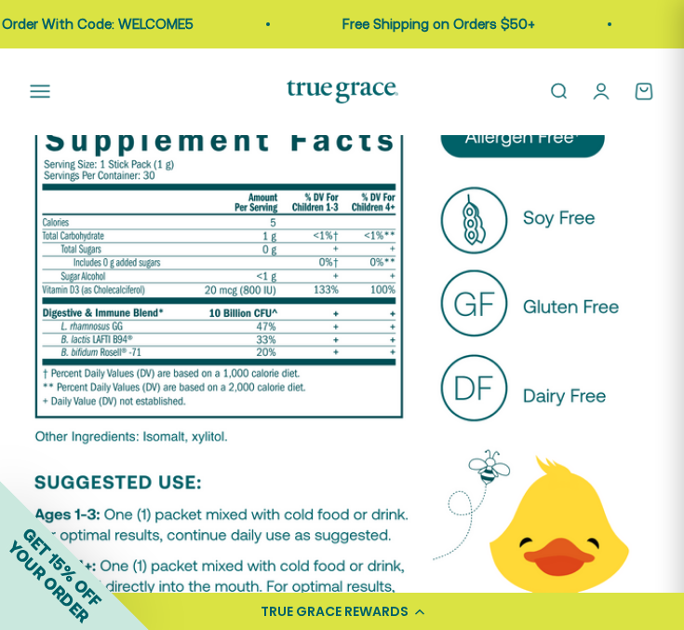
scroll to position [55, 0]
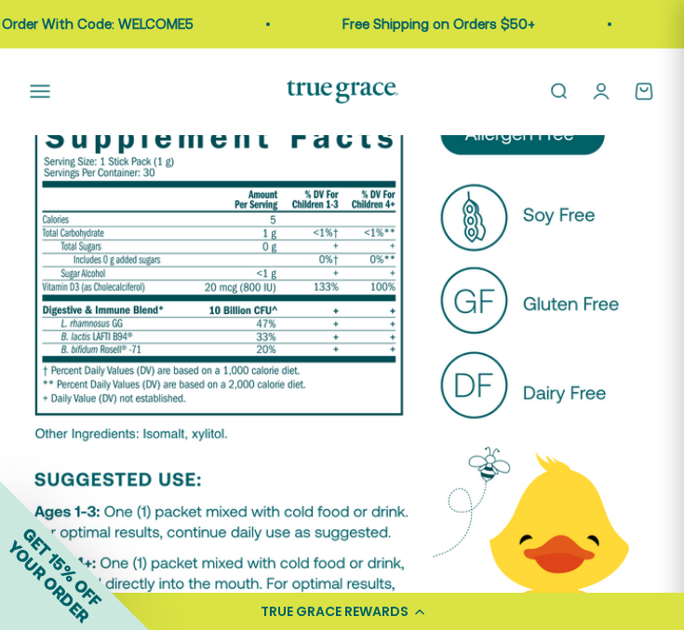
click at [281, 518] on img at bounding box center [342, 422] width 684 height 684
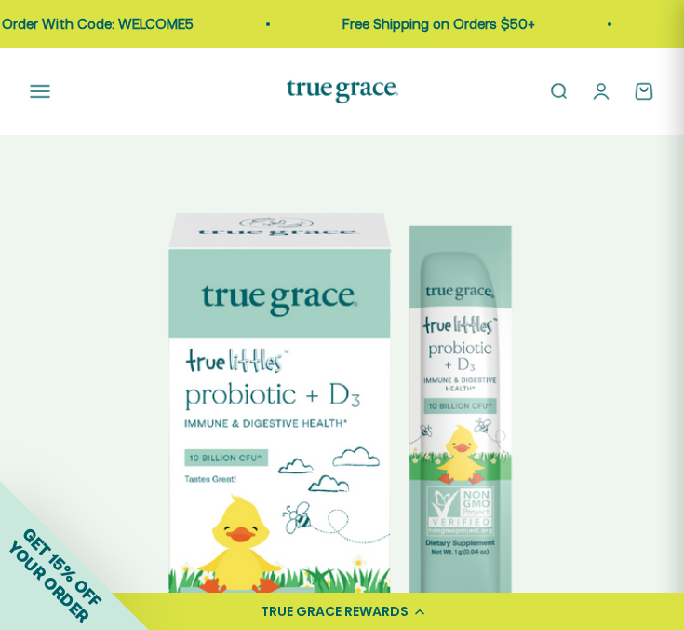
scroll to position [0, 0]
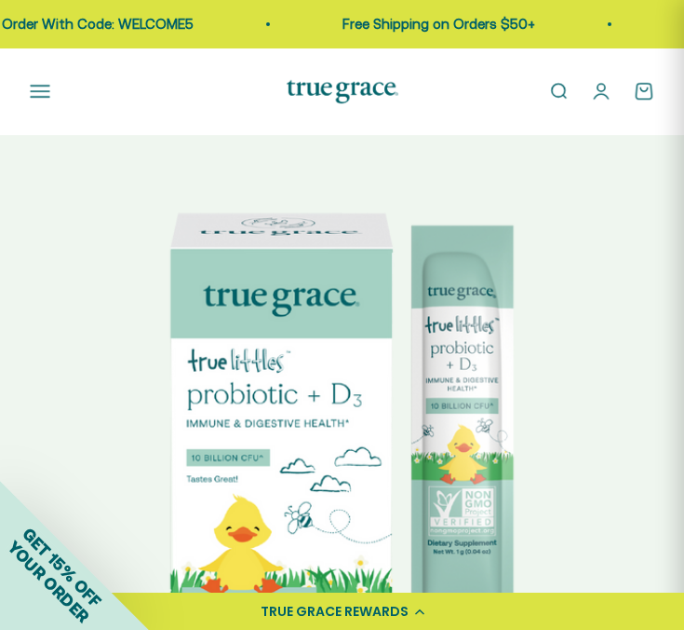
click at [585, 407] on img at bounding box center [342, 422] width 684 height 684
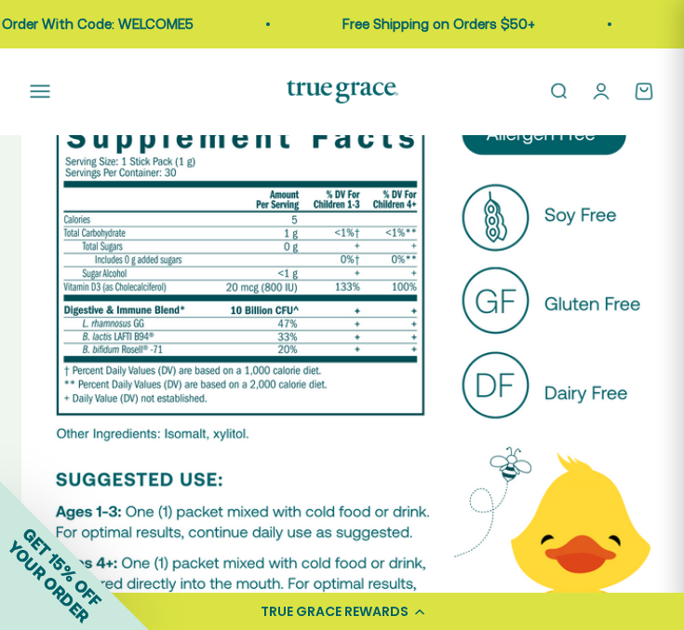
scroll to position [0, 686]
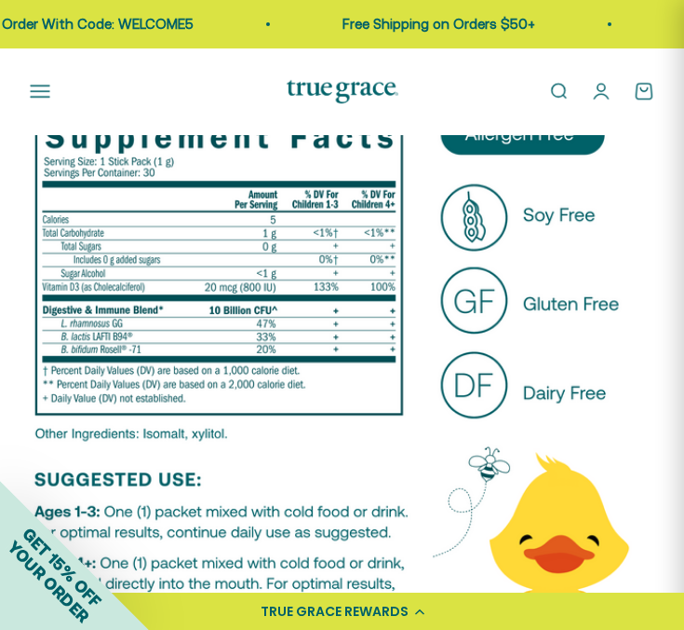
click at [99, 349] on img at bounding box center [342, 422] width 684 height 684
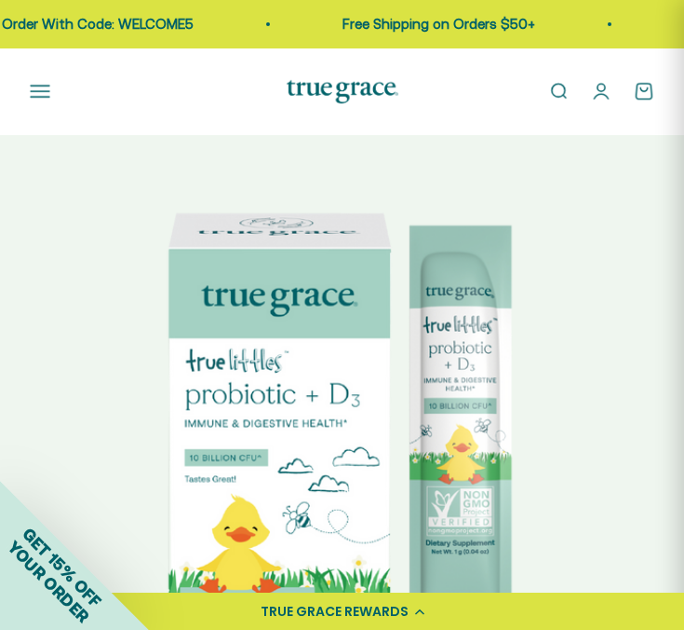
scroll to position [0, 0]
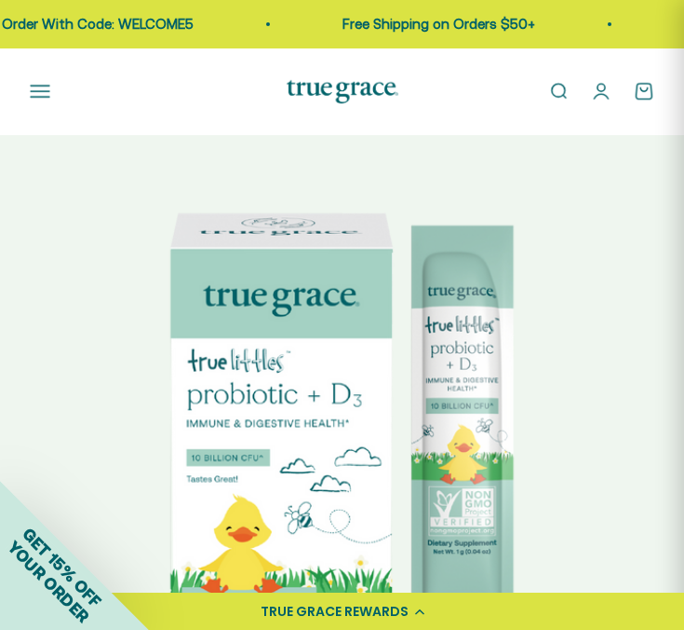
click at [635, 466] on img at bounding box center [342, 422] width 684 height 684
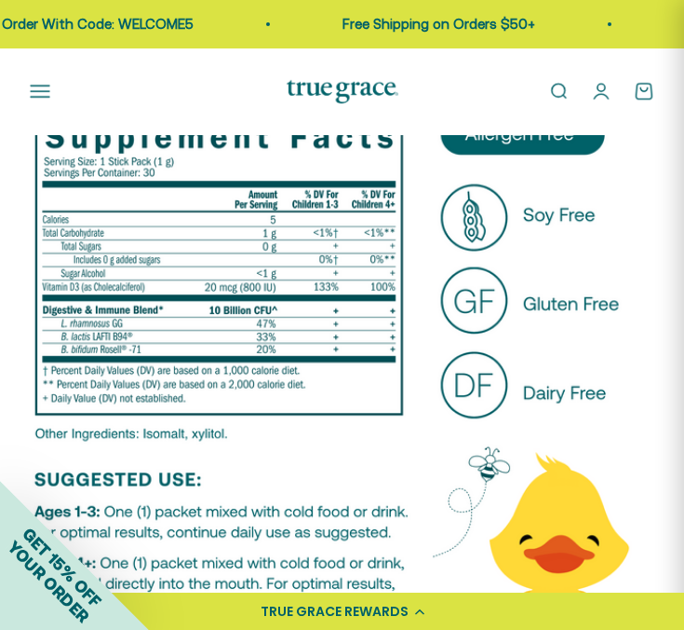
scroll to position [205, 0]
